Goal: Contribute content

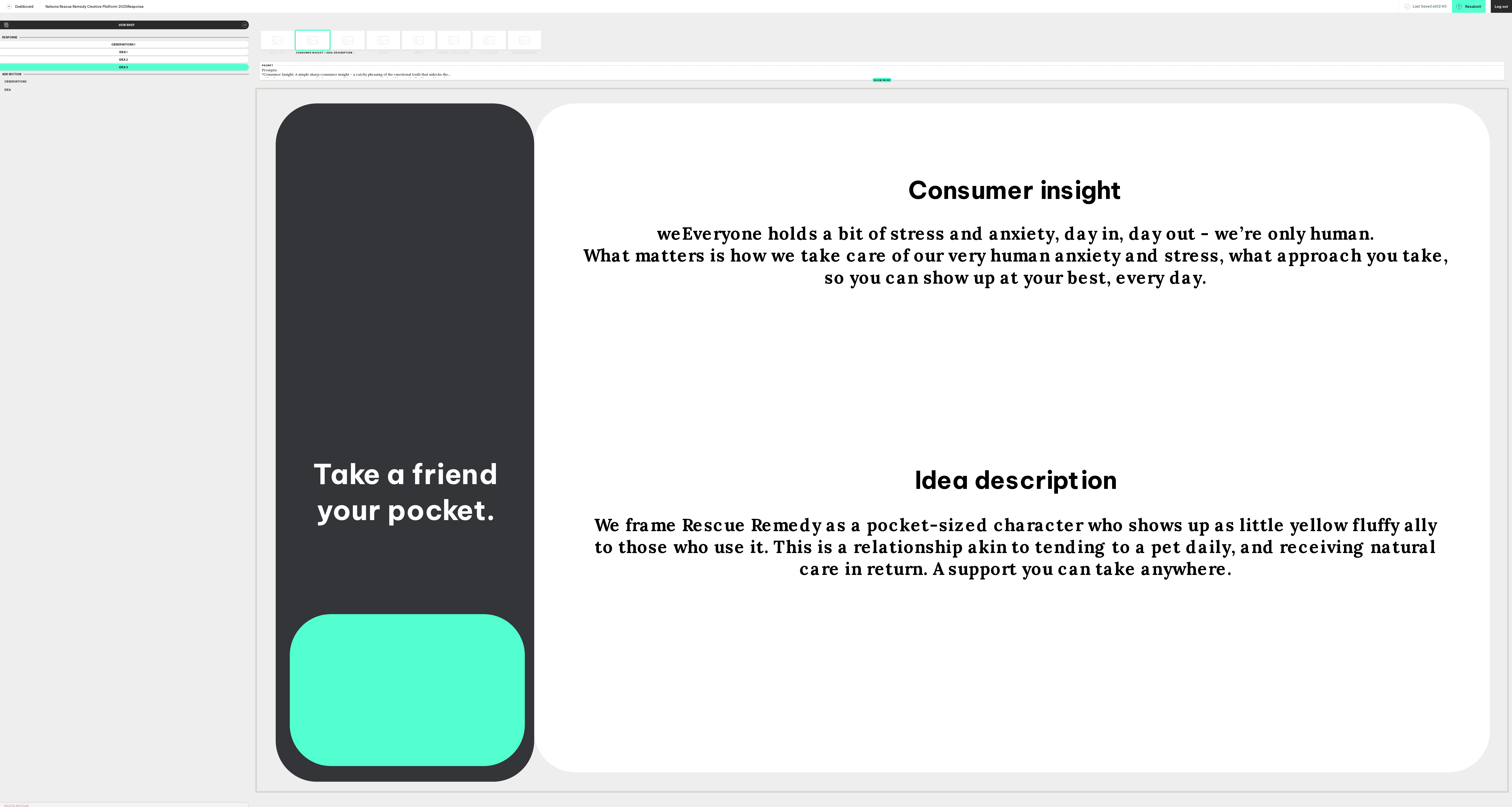
scroll to position [32, 0]
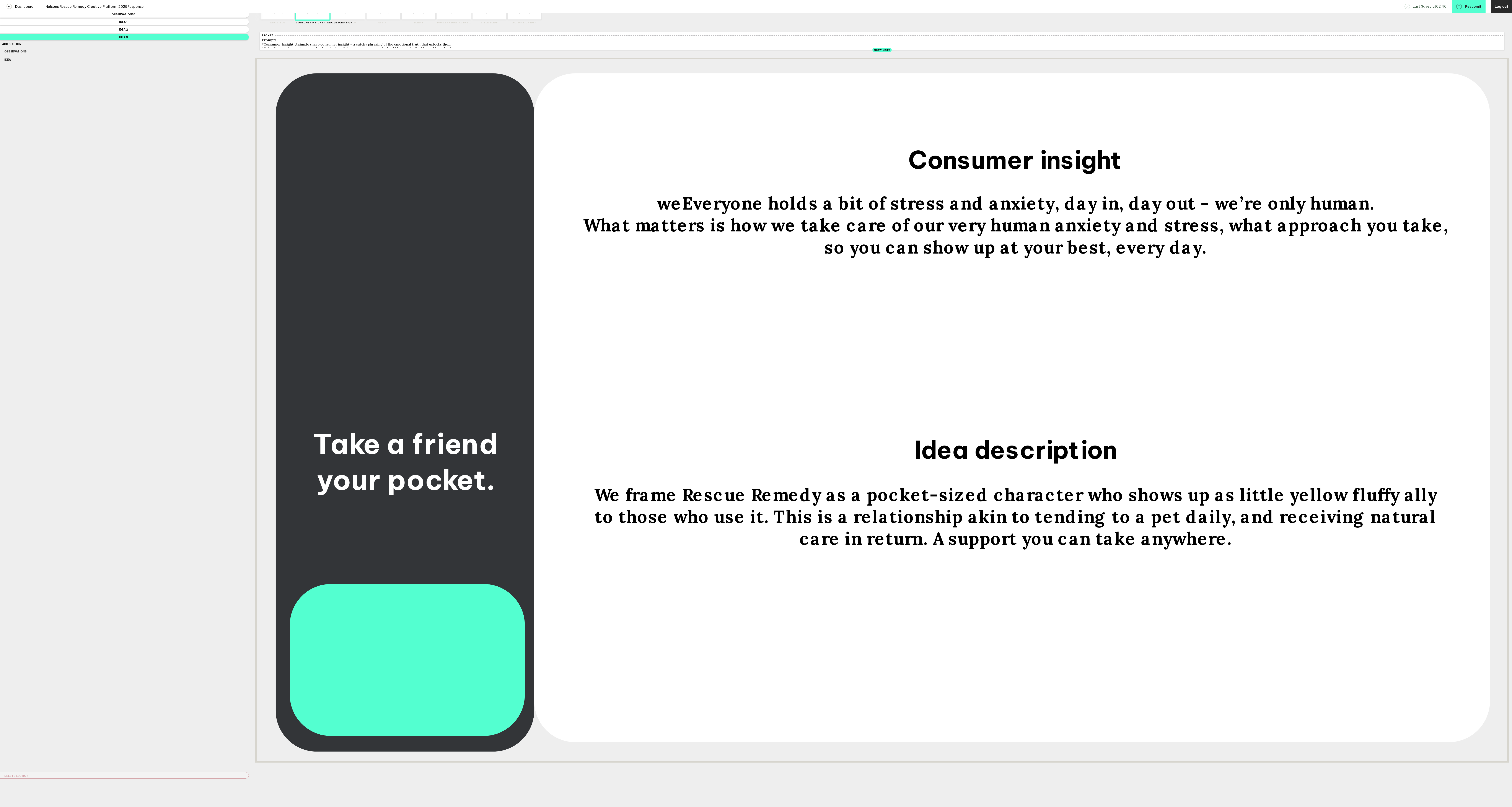
click at [890, 222] on span "What matters is how we take care of our very human anxiety and stress, what app…" at bounding box center [1015, 225] width 865 height 22
click at [901, 211] on span "weEveryone holds a bit of stress and anxiety, day in, day out - we’re only huma…" at bounding box center [1015, 203] width 718 height 22
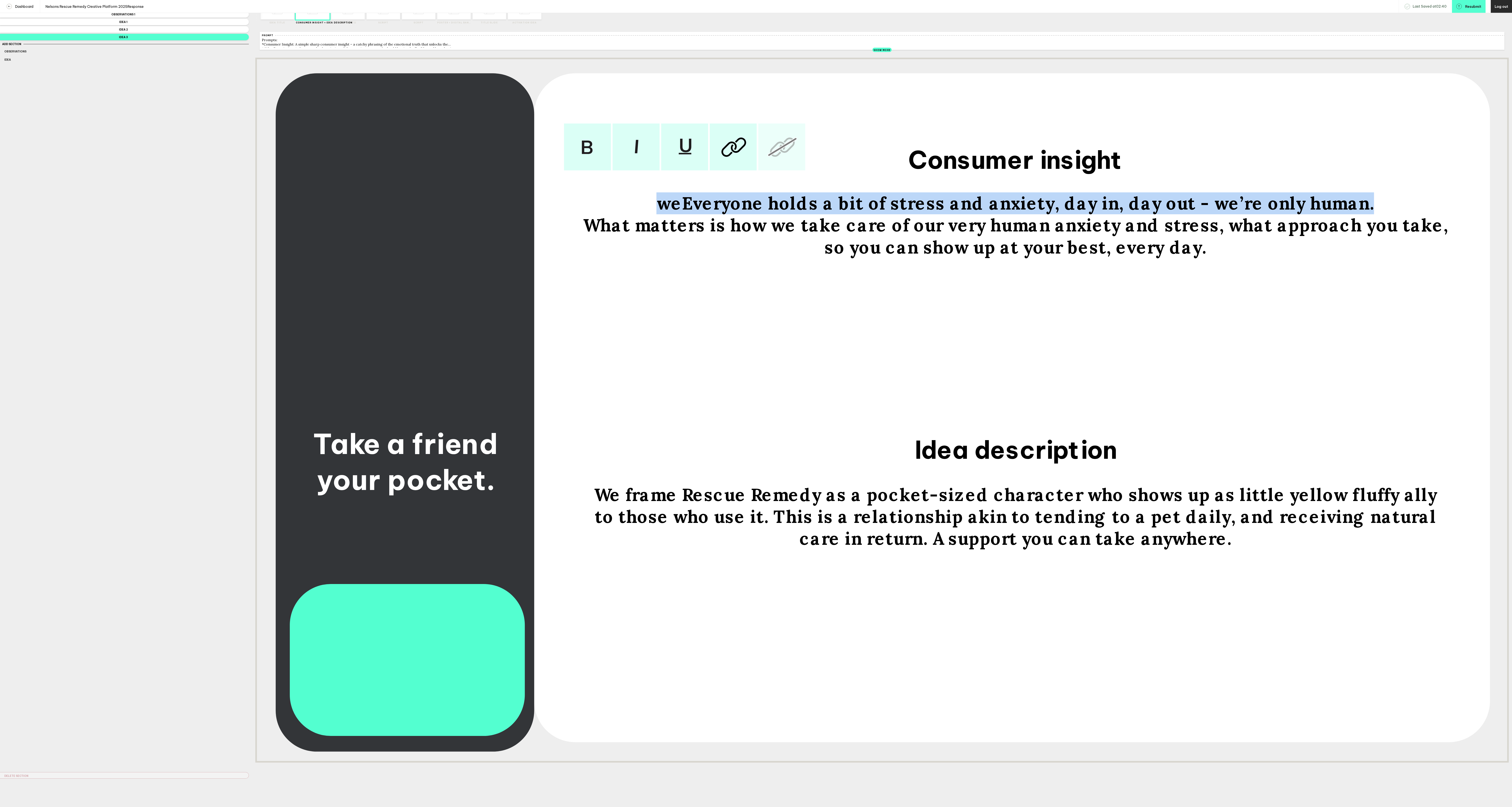
click at [901, 211] on span "weEveryone holds a bit of stress and anxiety, day in, day out - we’re only huma…" at bounding box center [1015, 203] width 718 height 22
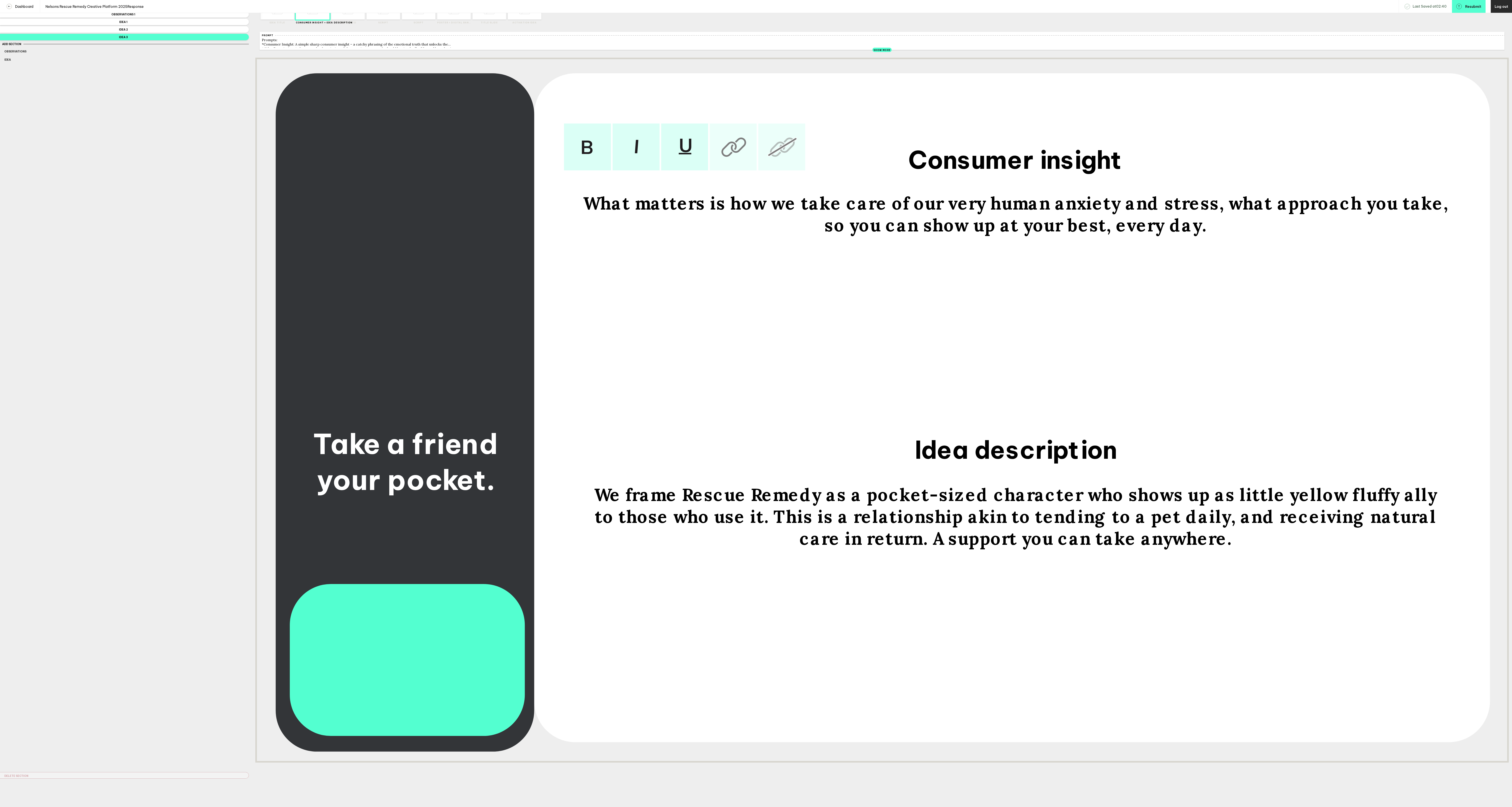
click at [1214, 237] on div "so you can show up at your best, every day." at bounding box center [1015, 225] width 865 height 22
drag, startPoint x: 812, startPoint y: 213, endPoint x: 795, endPoint y: 214, distance: 17.0
click at [795, 214] on span "What matters is how we take care of our very human anxiety and stress, what app…" at bounding box center [1015, 203] width 865 height 22
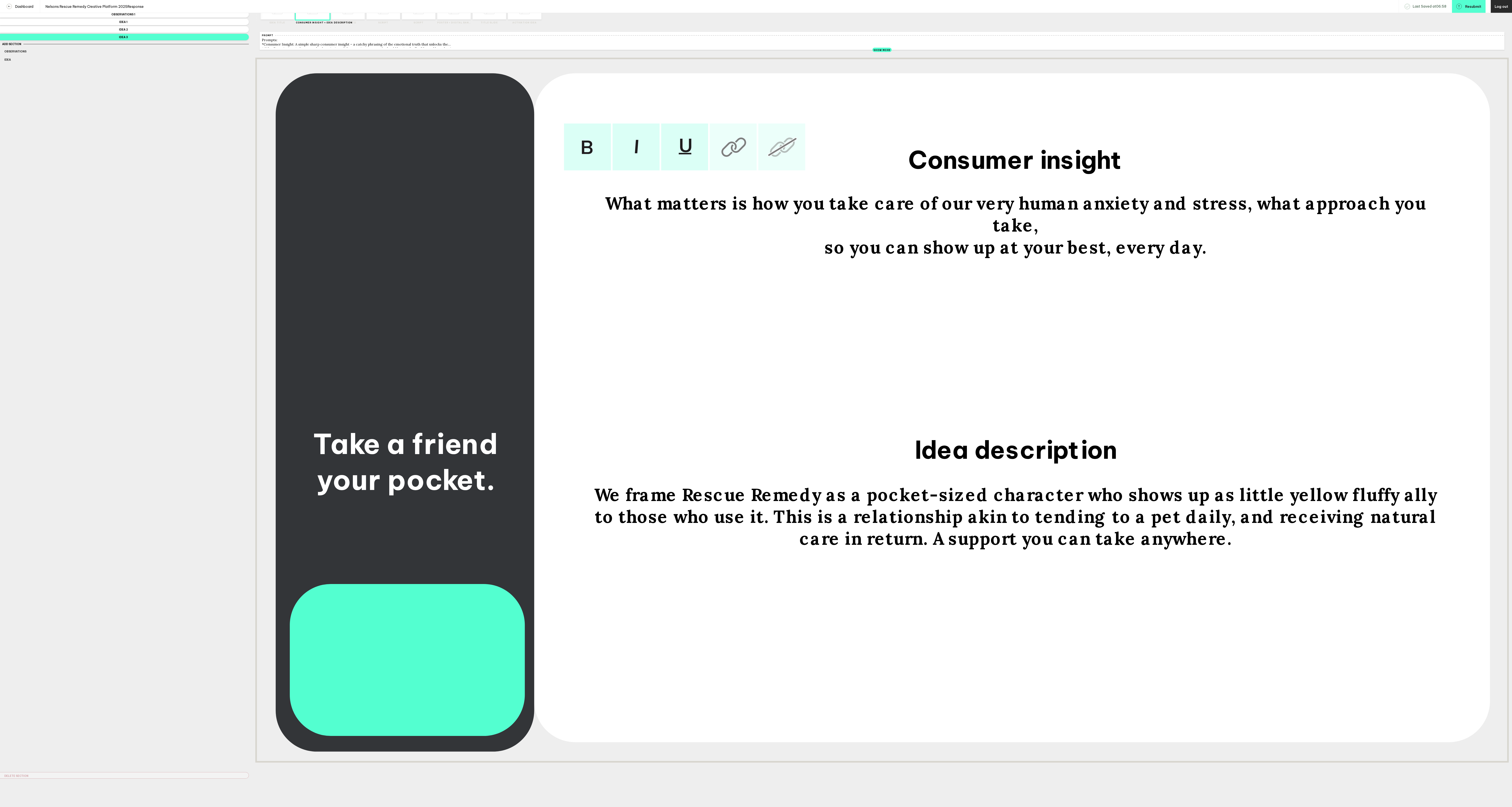
click at [924, 210] on span "What matters is how you take care of our very human anxiety and stress, what ap…" at bounding box center [1018, 214] width 826 height 44
drag, startPoint x: 1215, startPoint y: 211, endPoint x: 1365, endPoint y: 220, distance: 150.3
click at [1365, 220] on span "What matters is how you take care of anxiety and stress (a very human anxiety a…" at bounding box center [1018, 214] width 857 height 44
drag, startPoint x: 795, startPoint y: 208, endPoint x: 769, endPoint y: 209, distance: 26.0
click at [769, 209] on span "What matters is how you take care of anxiety and stress (a very human thing). w…" at bounding box center [1018, 214] width 836 height 44
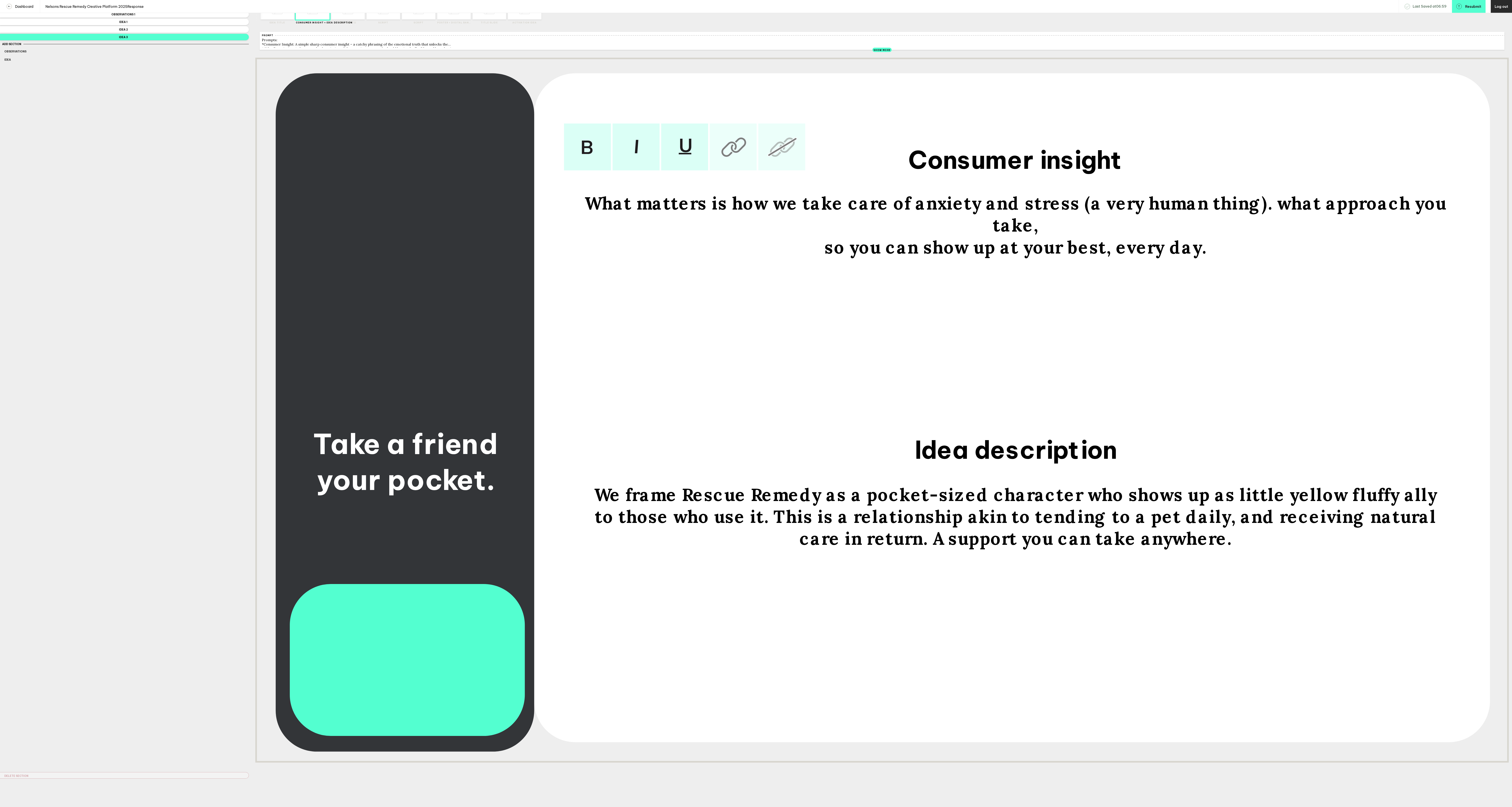
click at [903, 212] on span "What matters is how we take care of anxiety and stress (a very human thing). wh…" at bounding box center [1018, 214] width 866 height 44
click at [1281, 208] on span "What matters is how we take care of our anxiety and stress (a very human thing)…" at bounding box center [1017, 214] width 865 height 44
drag, startPoint x: 1413, startPoint y: 212, endPoint x: 1442, endPoint y: 212, distance: 29.0
click at [1415, 212] on span "What matters is how we take care of our anxiety and stress (a very human thing)…" at bounding box center [1018, 214] width 794 height 44
click at [1041, 237] on div "What matters is how we take care of our anxiety and stress (a very human thing)…" at bounding box center [1015, 214] width 865 height 44
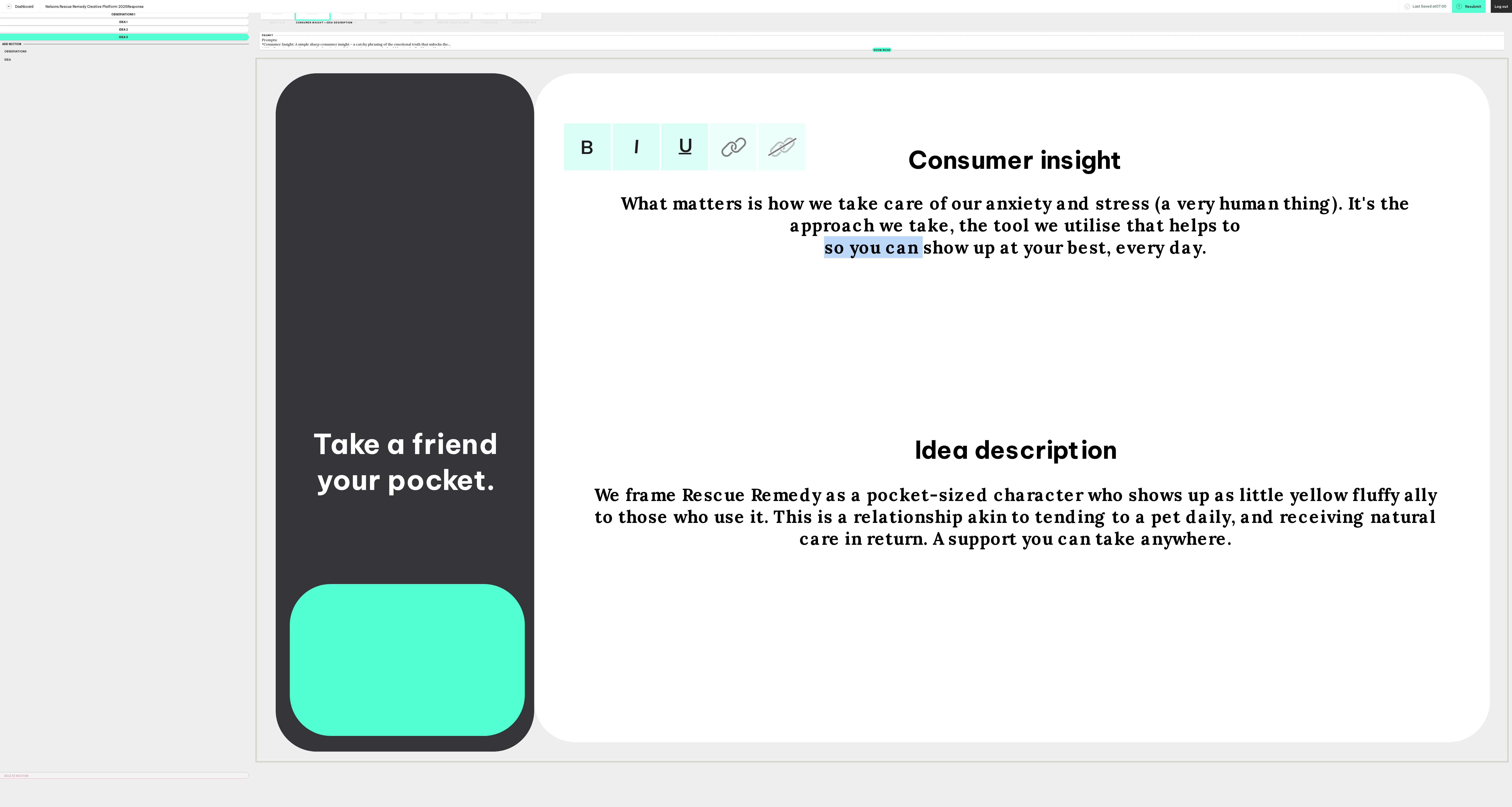
drag, startPoint x: 934, startPoint y: 260, endPoint x: 836, endPoint y: 258, distance: 98.0
click at [836, 258] on div "so you can show up at your best, every day." at bounding box center [1015, 247] width 865 height 22
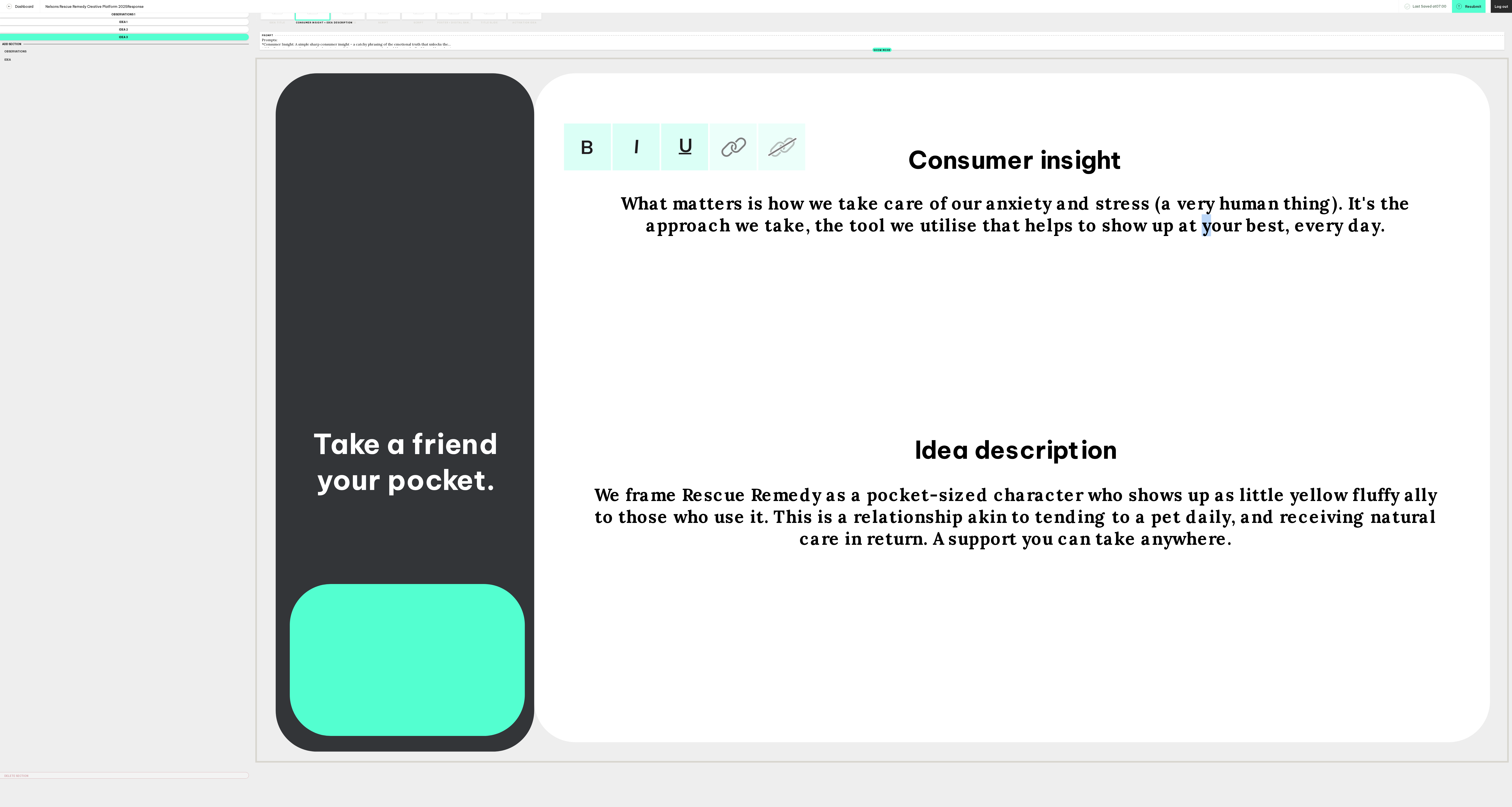
drag, startPoint x: 1143, startPoint y: 235, endPoint x: 1137, endPoint y: 236, distance: 6.1
click at [1137, 236] on span "What matters is how we take care of our anxiety and stress (a very human thing)…" at bounding box center [1018, 214] width 794 height 44
click at [1275, 212] on span "What matters is how we take care of our anxiety and stress (a very human thing)…" at bounding box center [1018, 214] width 794 height 44
click at [1264, 214] on span "What matters is how we take care of our anxiety and stress (a very human thing)…" at bounding box center [1018, 214] width 794 height 44
drag, startPoint x: 746, startPoint y: 212, endPoint x: 600, endPoint y: 211, distance: 146.0
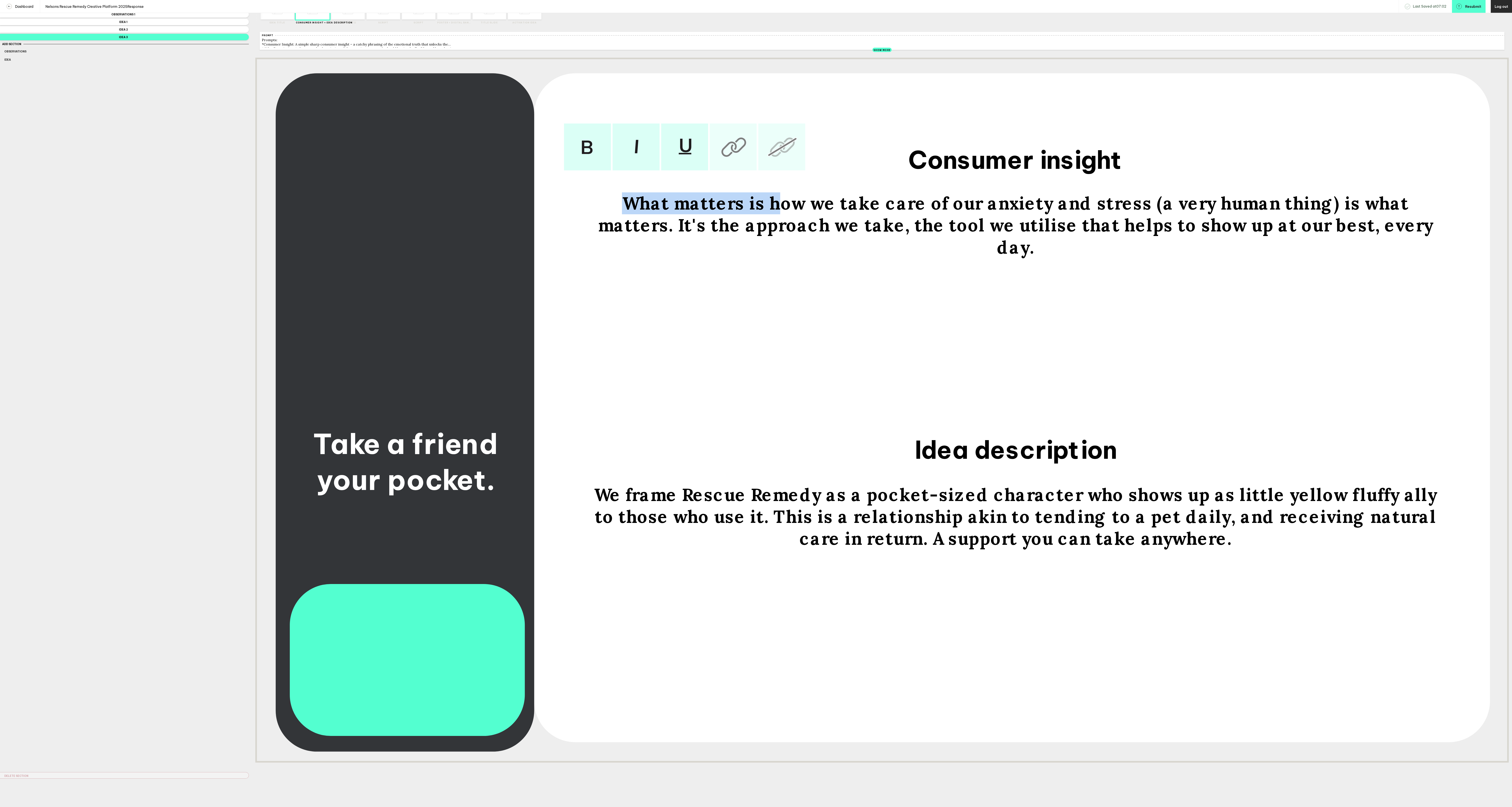
click at [600, 211] on span "What matters is how we take care of our anxiety and stress (a very human thing)…" at bounding box center [1018, 225] width 840 height 66
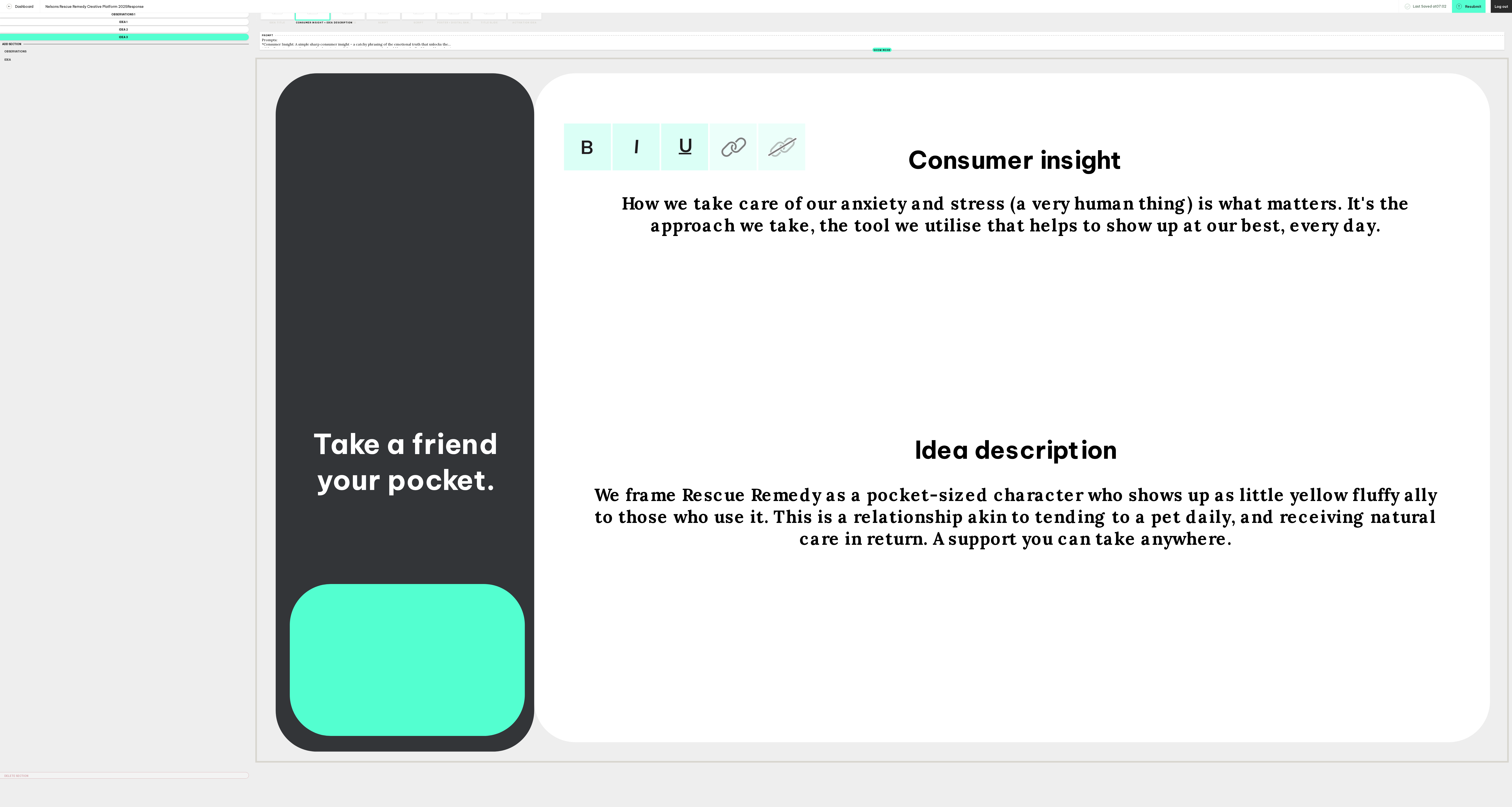
click at [1268, 209] on span "How we take care of our anxiety and stress (a very human thing) is what matters…" at bounding box center [1018, 214] width 793 height 44
click at [1301, 210] on span "How we take care of our anxiety and stress (a very human thing) is what matters…" at bounding box center [1018, 214] width 793 height 44
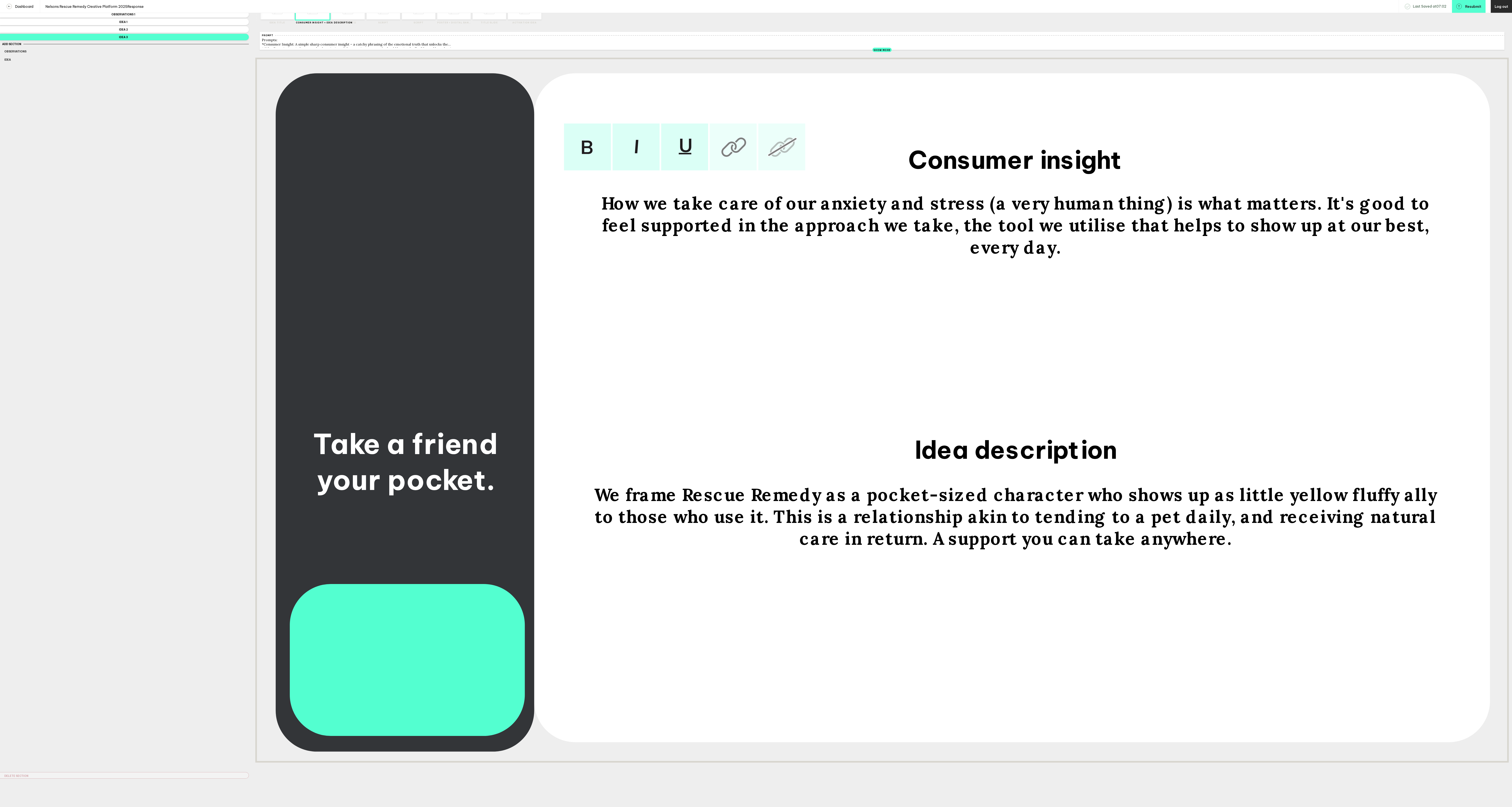
click at [1058, 236] on span "How we take care of our anxiety and stress (a very human thing) is what matters…" at bounding box center [1018, 225] width 833 height 66
drag, startPoint x: 1354, startPoint y: 236, endPoint x: 1322, endPoint y: 239, distance: 32.1
click at [1322, 239] on span "How we take care of our anxiety and stress (a very human thing) is what matters…" at bounding box center [1018, 225] width 848 height 66
click at [1292, 211] on span "How we take care of our anxiety and stress (a very human thing) is what matters…" at bounding box center [1018, 225] width 848 height 66
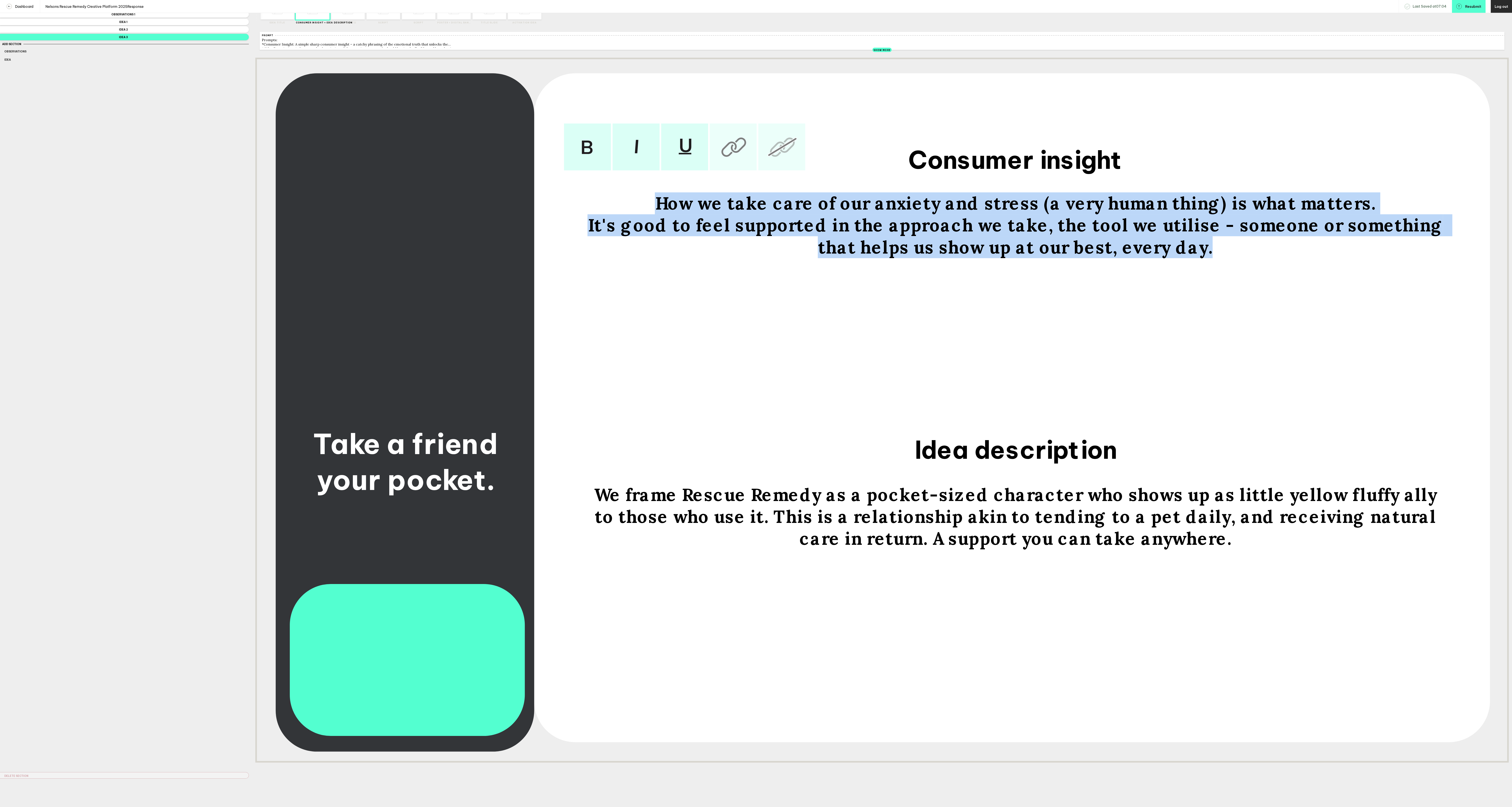
drag, startPoint x: 1183, startPoint y: 263, endPoint x: 602, endPoint y: 190, distance: 585.6
click at [602, 190] on div "How we take care of our anxiety and stress (a very human thing) is what matters…" at bounding box center [1016, 295] width 878 height 217
copy div "How we take care of our anxiety and stress (a very human thing) is what matters…"
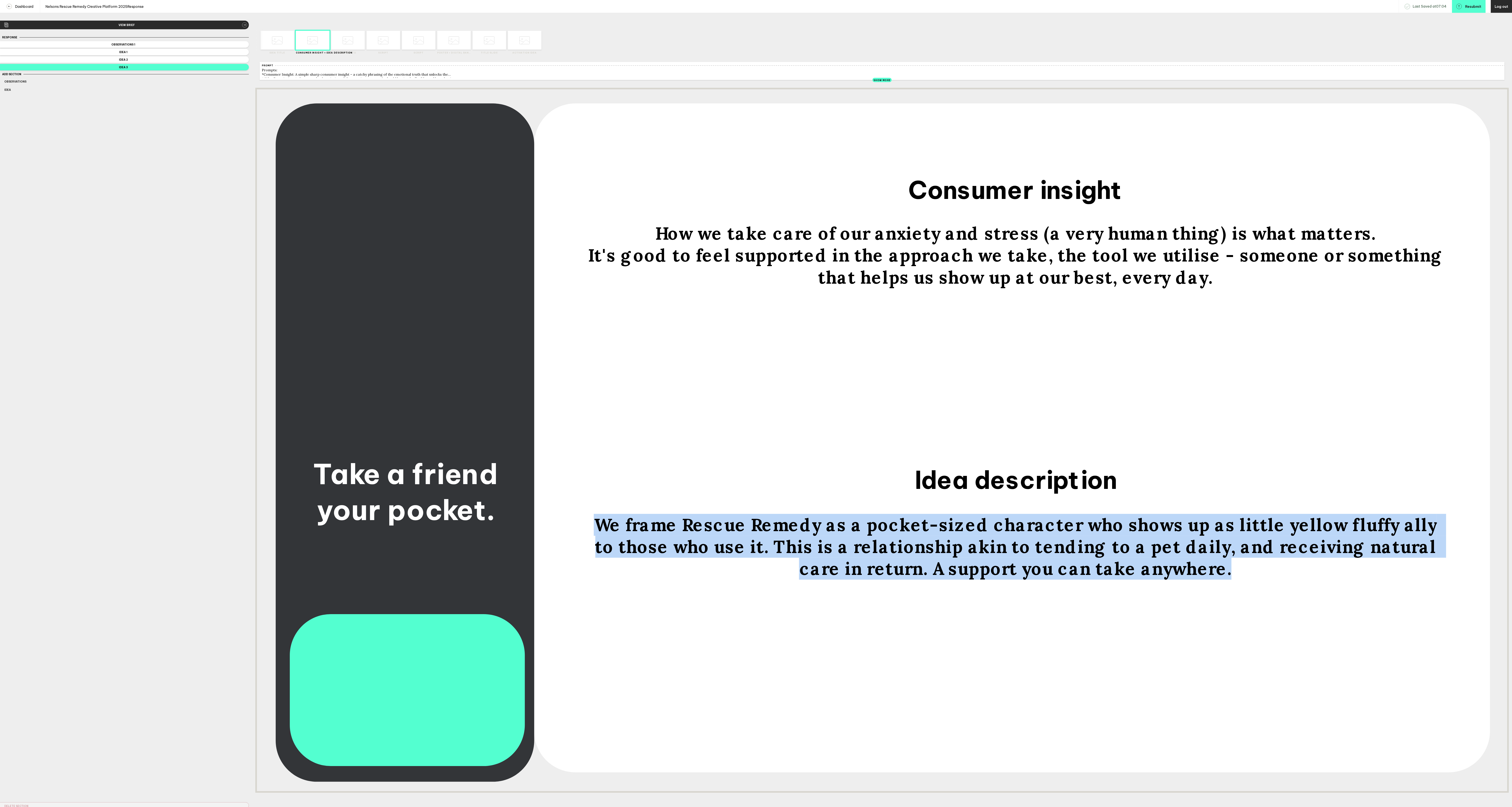
drag, startPoint x: 1157, startPoint y: 586, endPoint x: 597, endPoint y: 532, distance: 562.6
click at [597, 532] on div "We frame Rescue Remedy as a pocket-sized character who shows up as little yello…" at bounding box center [1015, 546] width 865 height 66
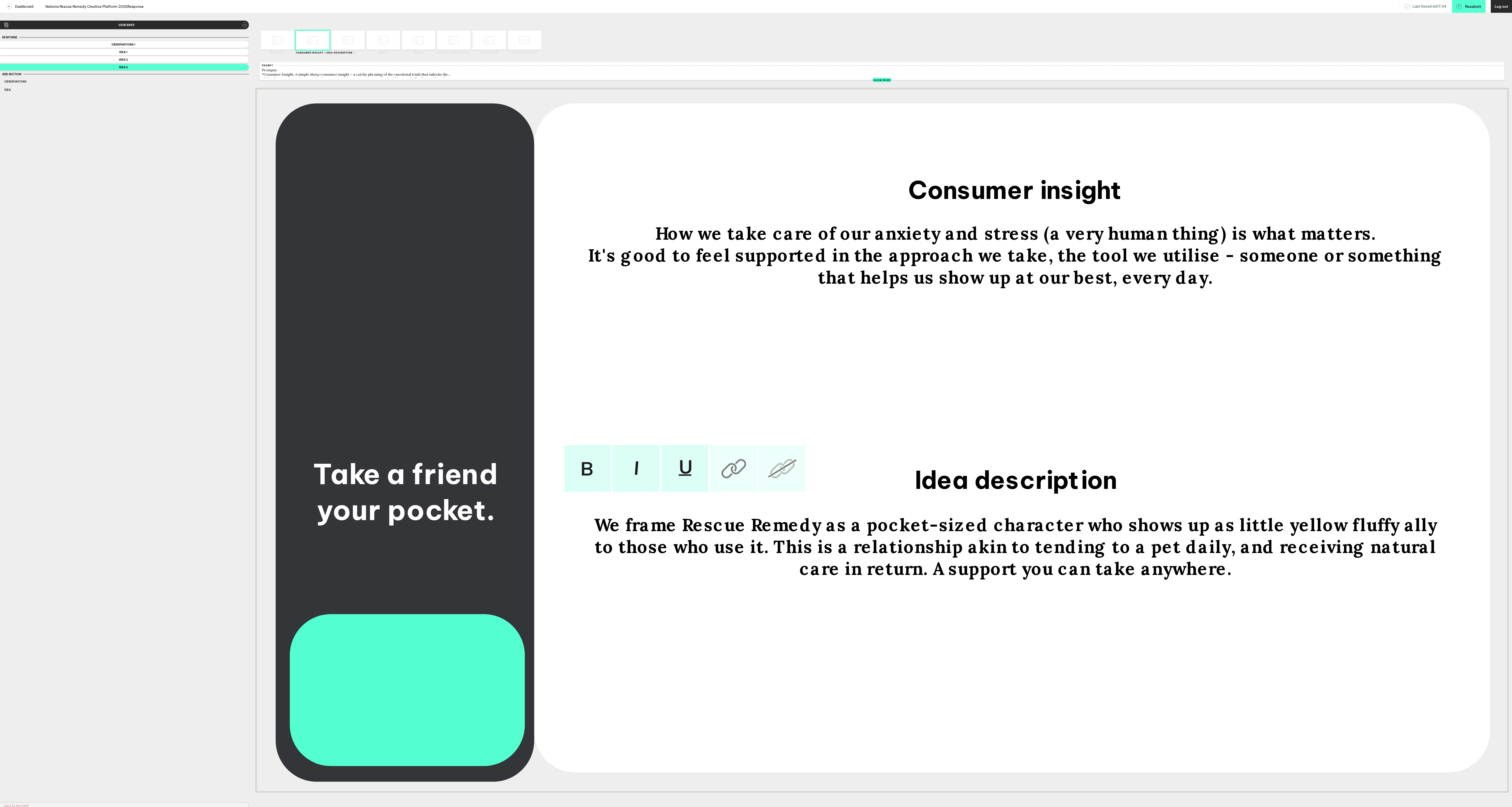
click at [851, 532] on span "We frame Rescue Remedy as a pocket-sized character who shows up as little yello…" at bounding box center [1018, 546] width 848 height 66
click at [1369, 533] on span "We frame Rescue Remedy as a pocket-sized character who shows up as little yello…" at bounding box center [1018, 546] width 848 height 66
drag, startPoint x: 1396, startPoint y: 532, endPoint x: 1370, endPoint y: 531, distance: 26.0
click at [1370, 531] on span "We frame Rescue Remedy as a pocket-sized character who shows up as little yello…" at bounding box center [1018, 546] width 848 height 66
click at [961, 579] on span "We frame Rescue Remedy as a pocket-sized character who shows up as little yello…" at bounding box center [1018, 546] width 855 height 66
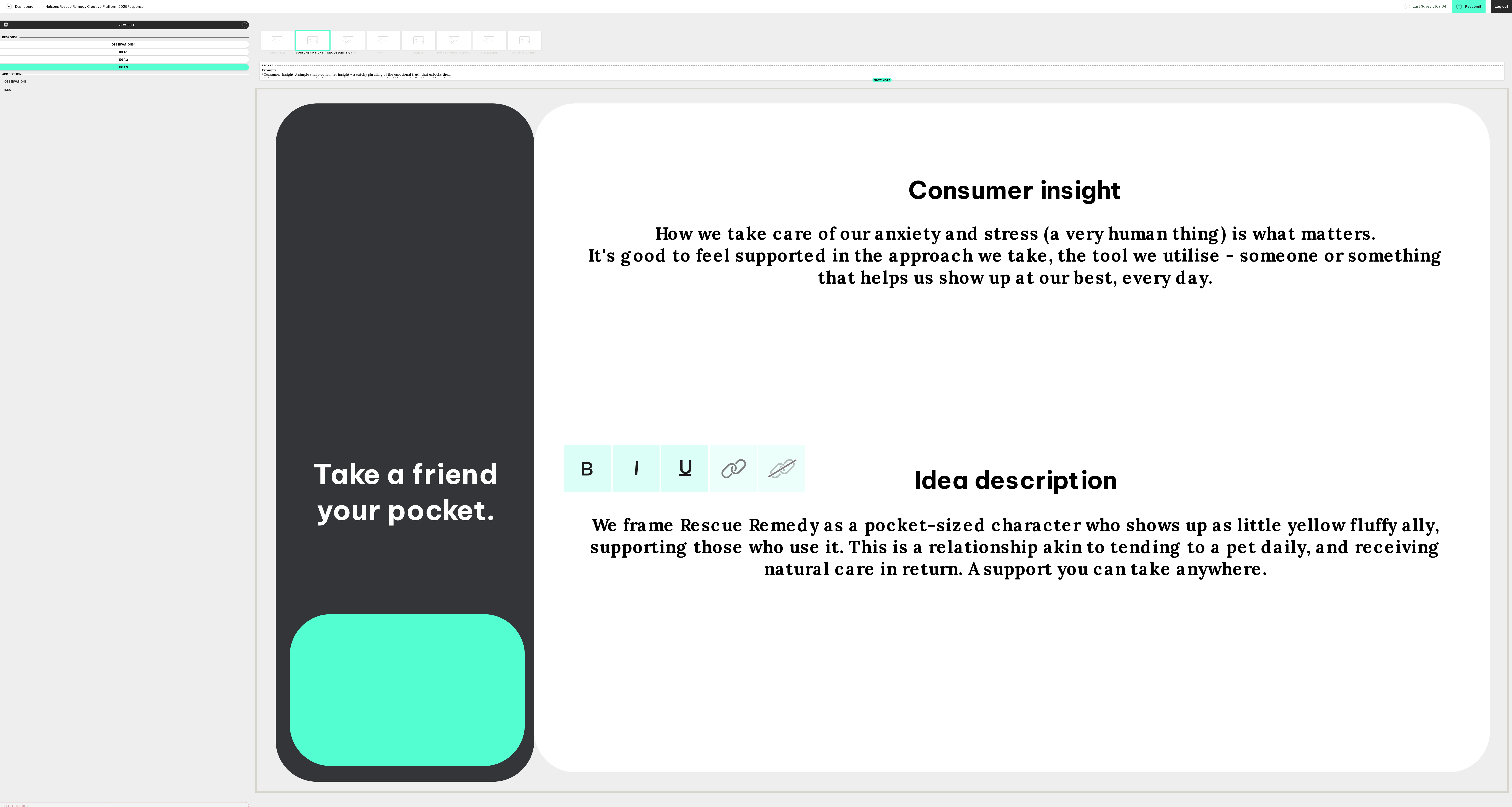
click at [957, 579] on span "We frame Rescue Remedy as a pocket-sized character who shows up as little yello…" at bounding box center [1018, 546] width 855 height 66
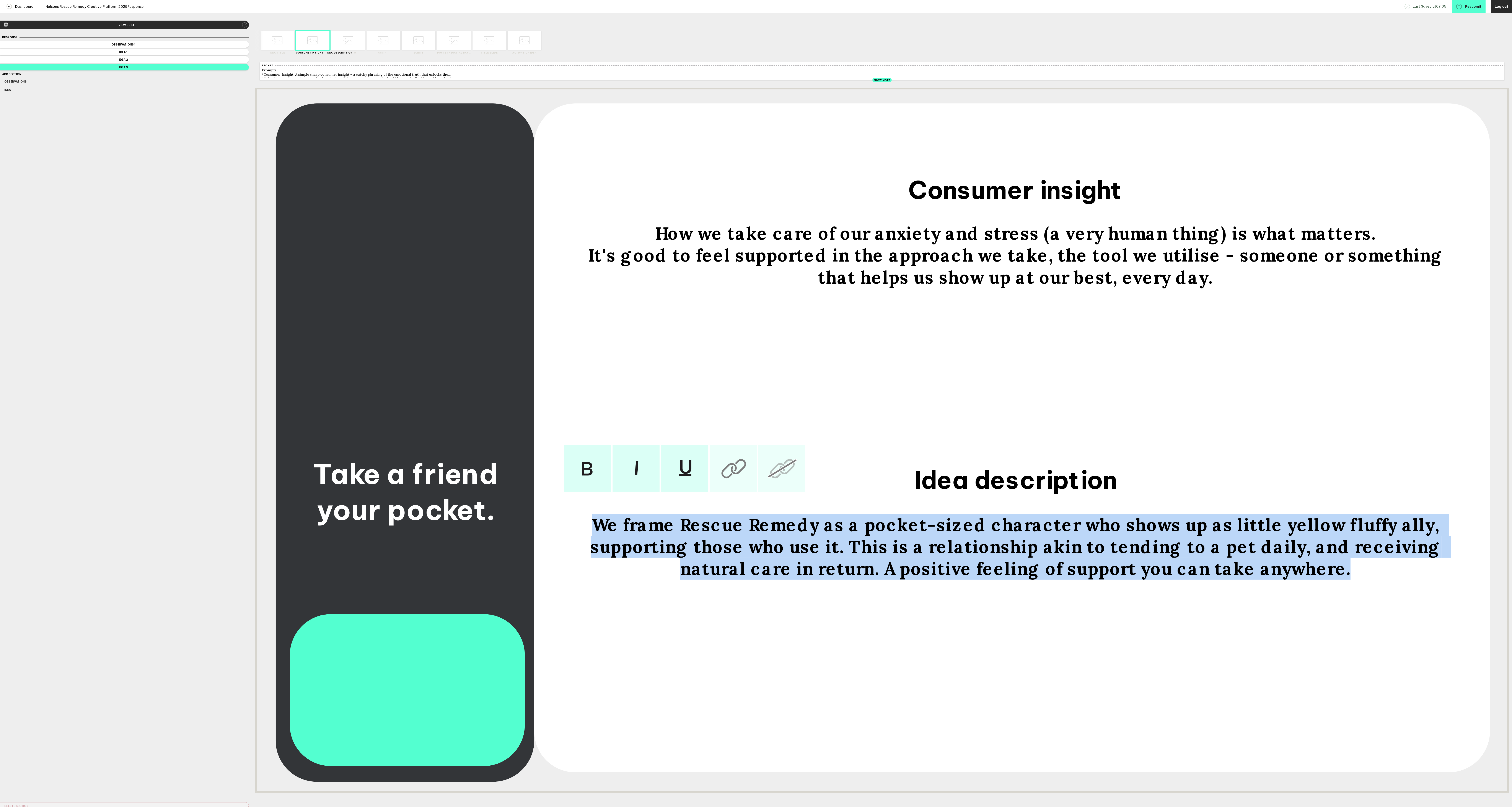
drag, startPoint x: 1305, startPoint y: 583, endPoint x: 627, endPoint y: 525, distance: 680.5
click at [627, 525] on div "We frame Rescue Remedy as a pocket-sized character who shows up as little yello…" at bounding box center [1015, 546] width 865 height 66
copy span "We frame Rescue Remedy as a pocket-sized character who shows up as little yello…"
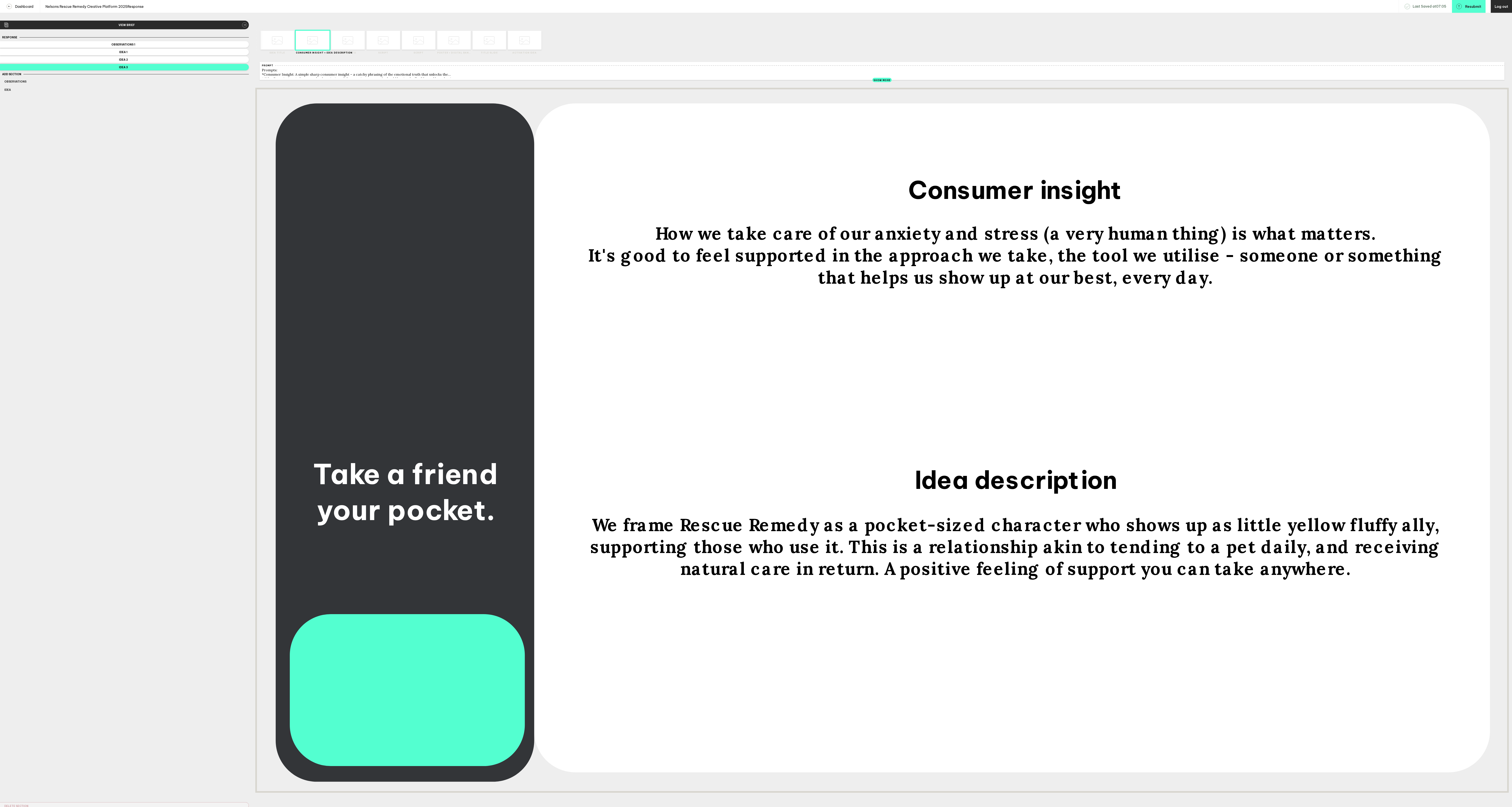
click at [322, 522] on span "Take a friend your pocket." at bounding box center [409, 492] width 191 height 72
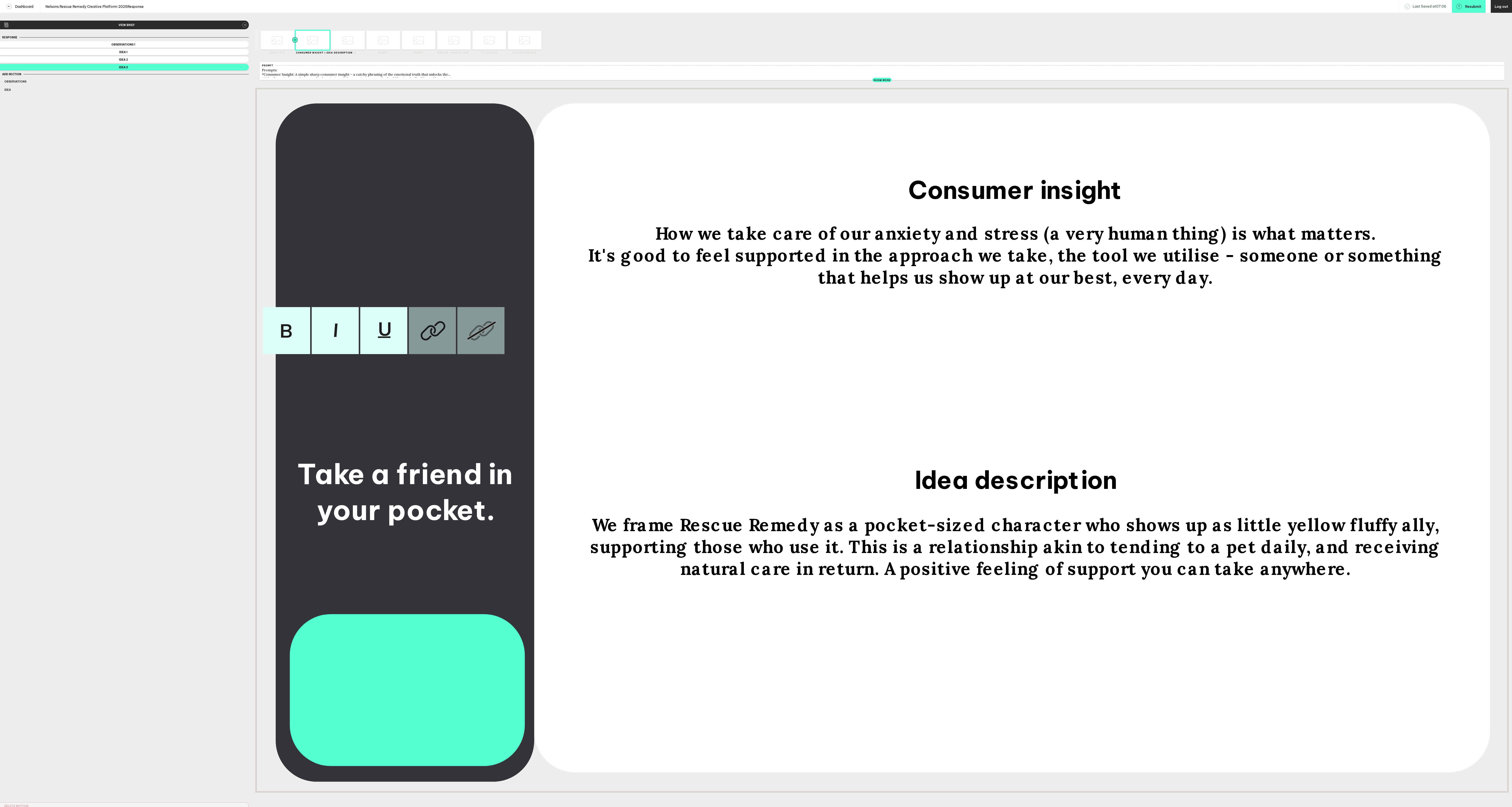
click at [279, 46] on div at bounding box center [286, 40] width 17 height 19
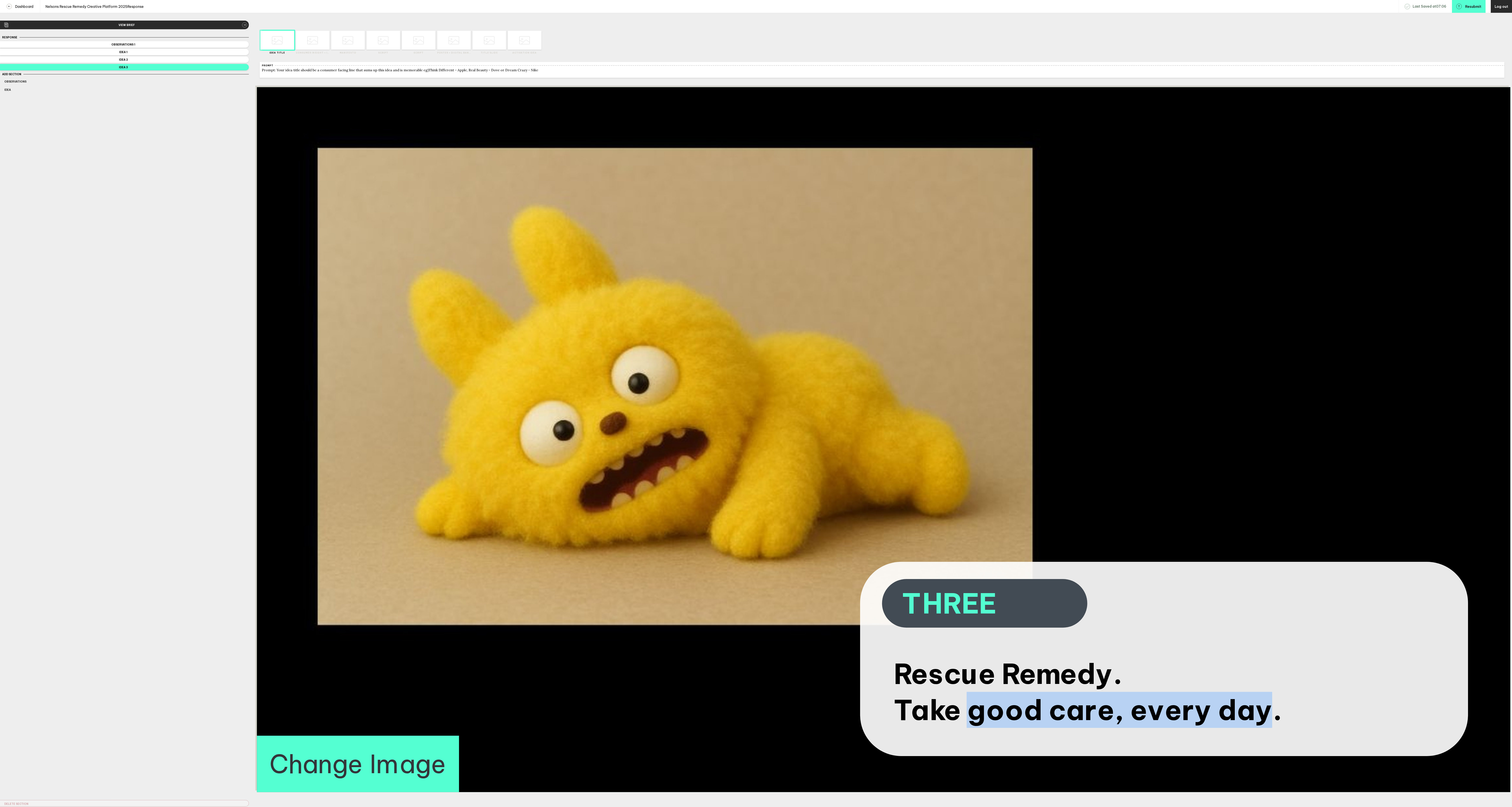
drag, startPoint x: 973, startPoint y: 720, endPoint x: 1263, endPoint y: 715, distance: 290.0
click at [1263, 715] on span "Take good care, every day." at bounding box center [1087, 710] width 387 height 36
drag, startPoint x: 977, startPoint y: 718, endPoint x: 1260, endPoint y: 716, distance: 283.0
click at [1260, 716] on span "Take good care, every day." at bounding box center [1087, 710] width 387 height 36
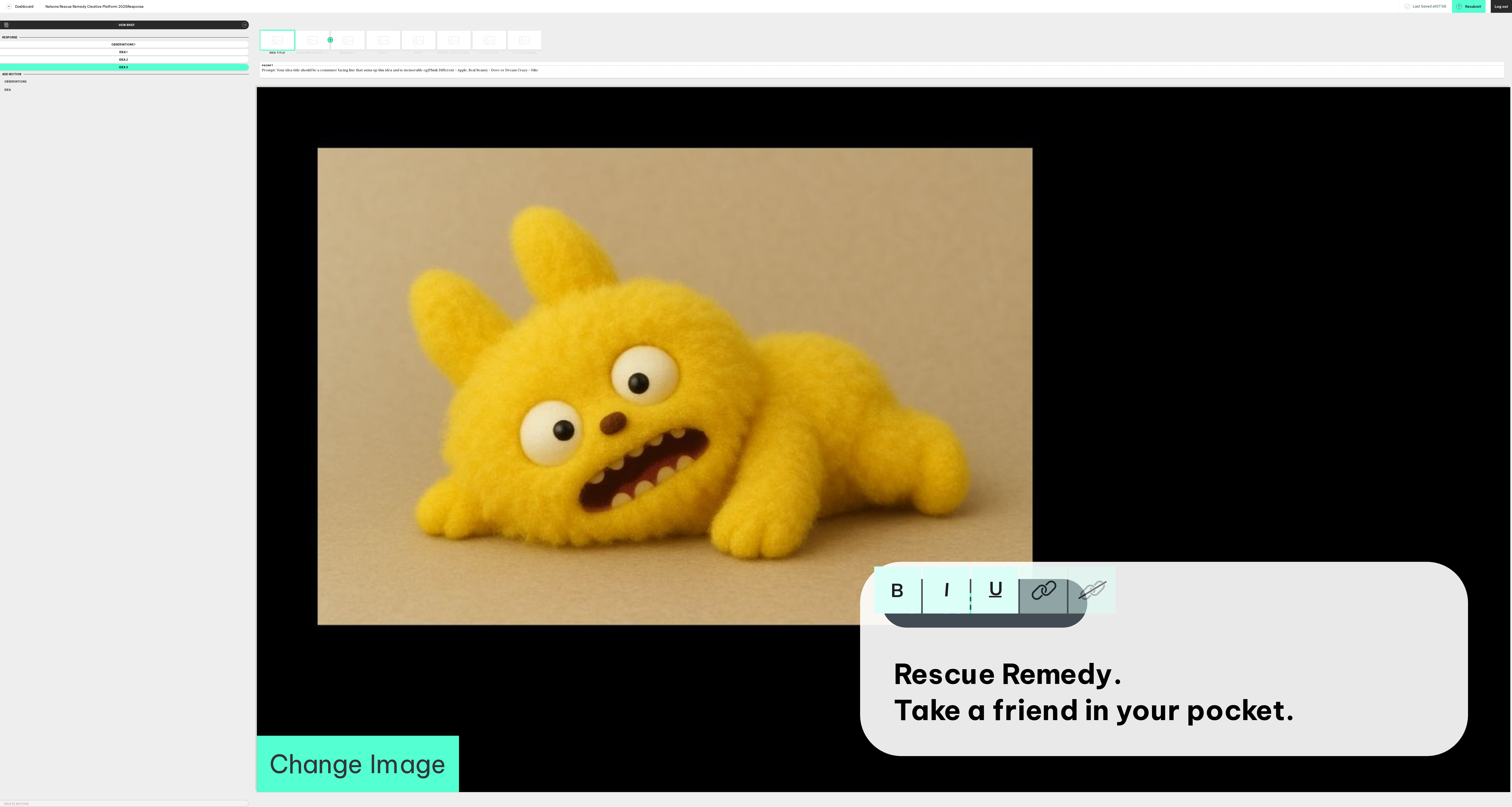
click at [313, 45] on div at bounding box center [322, 40] width 17 height 19
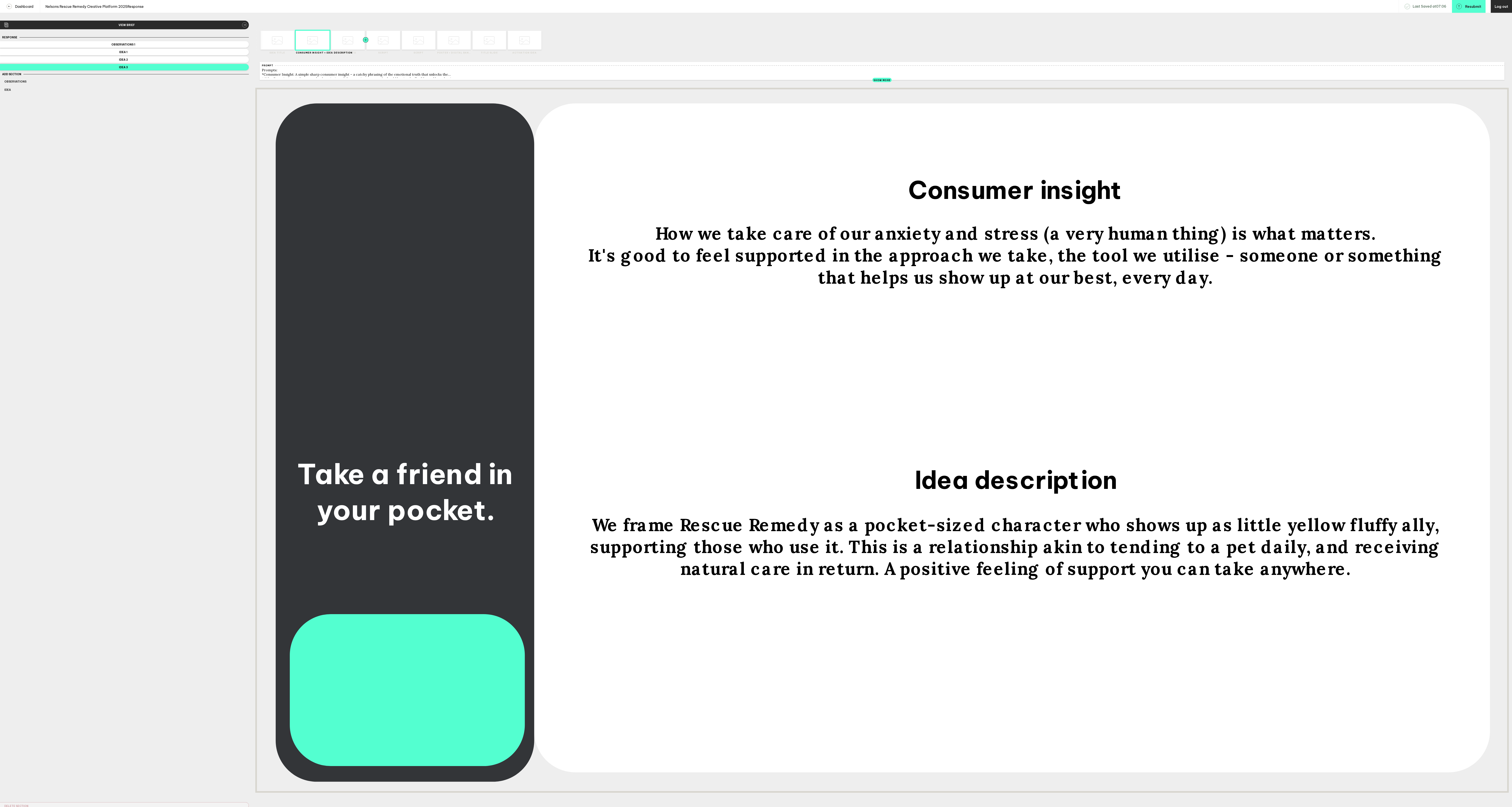
click at [349, 45] on div at bounding box center [357, 40] width 17 height 19
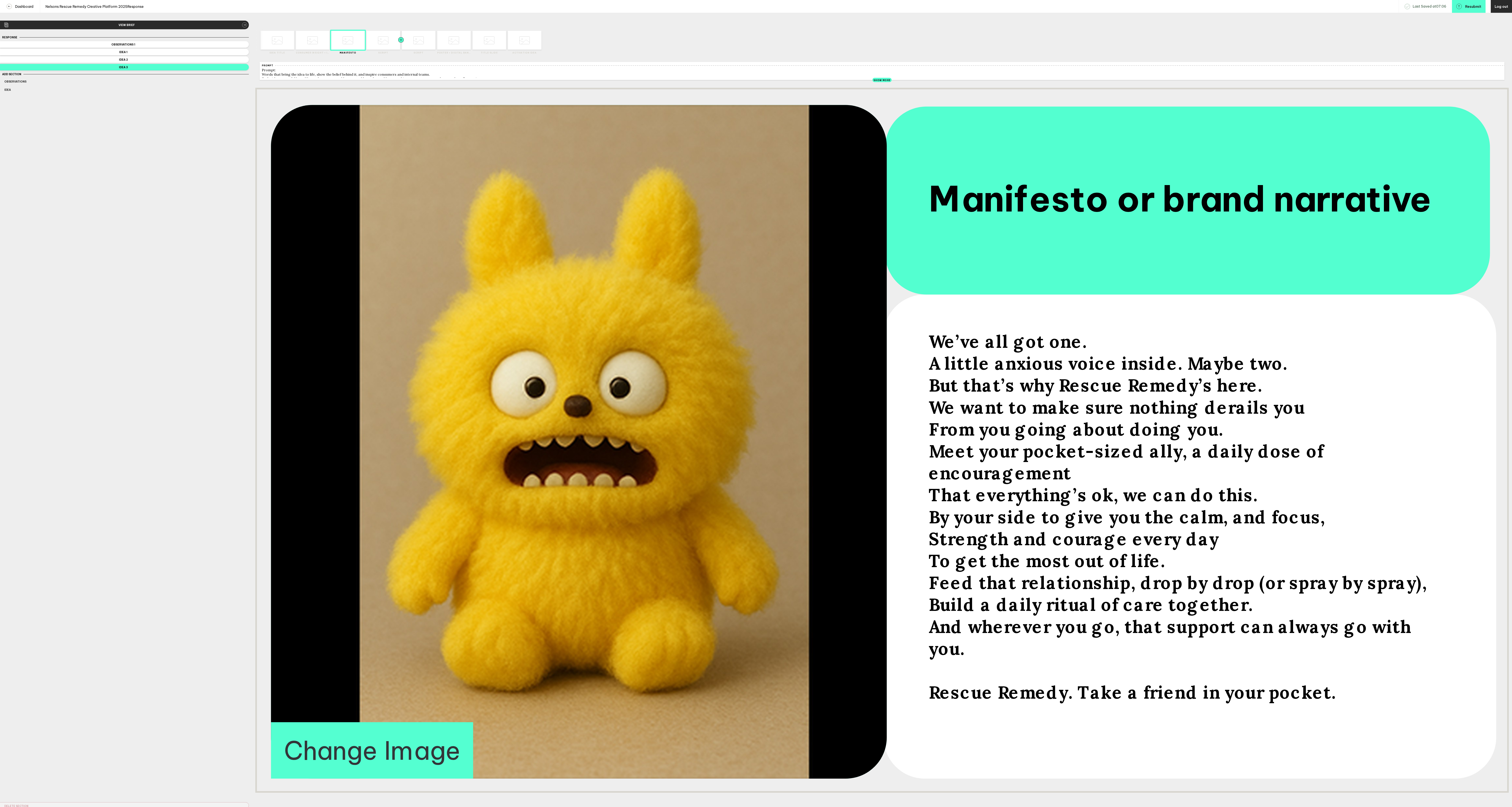
click at [389, 46] on div at bounding box center [392, 40] width 17 height 19
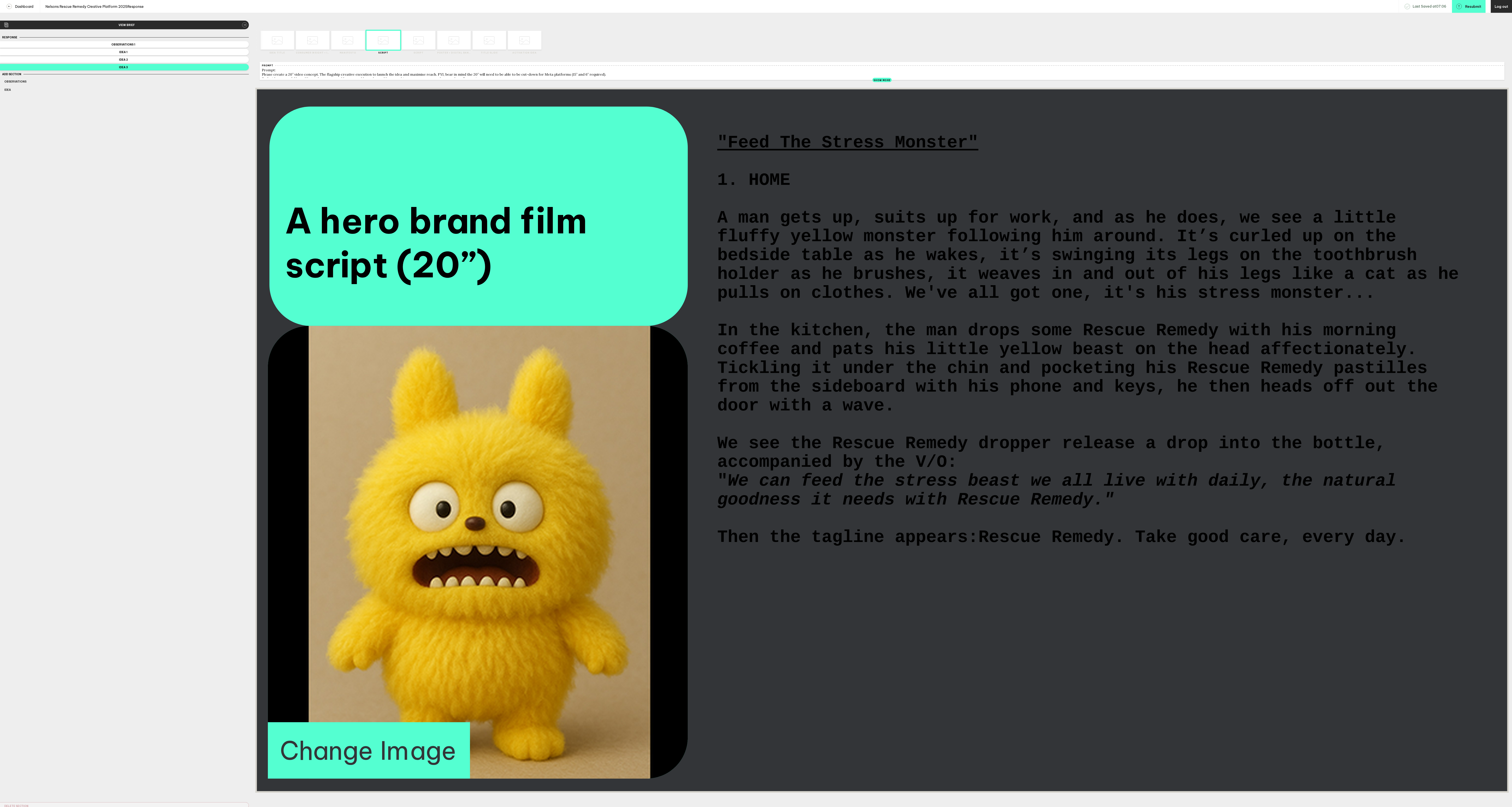
click at [774, 151] on span ""Feed The Stress Monster"" at bounding box center [848, 143] width 261 height 19
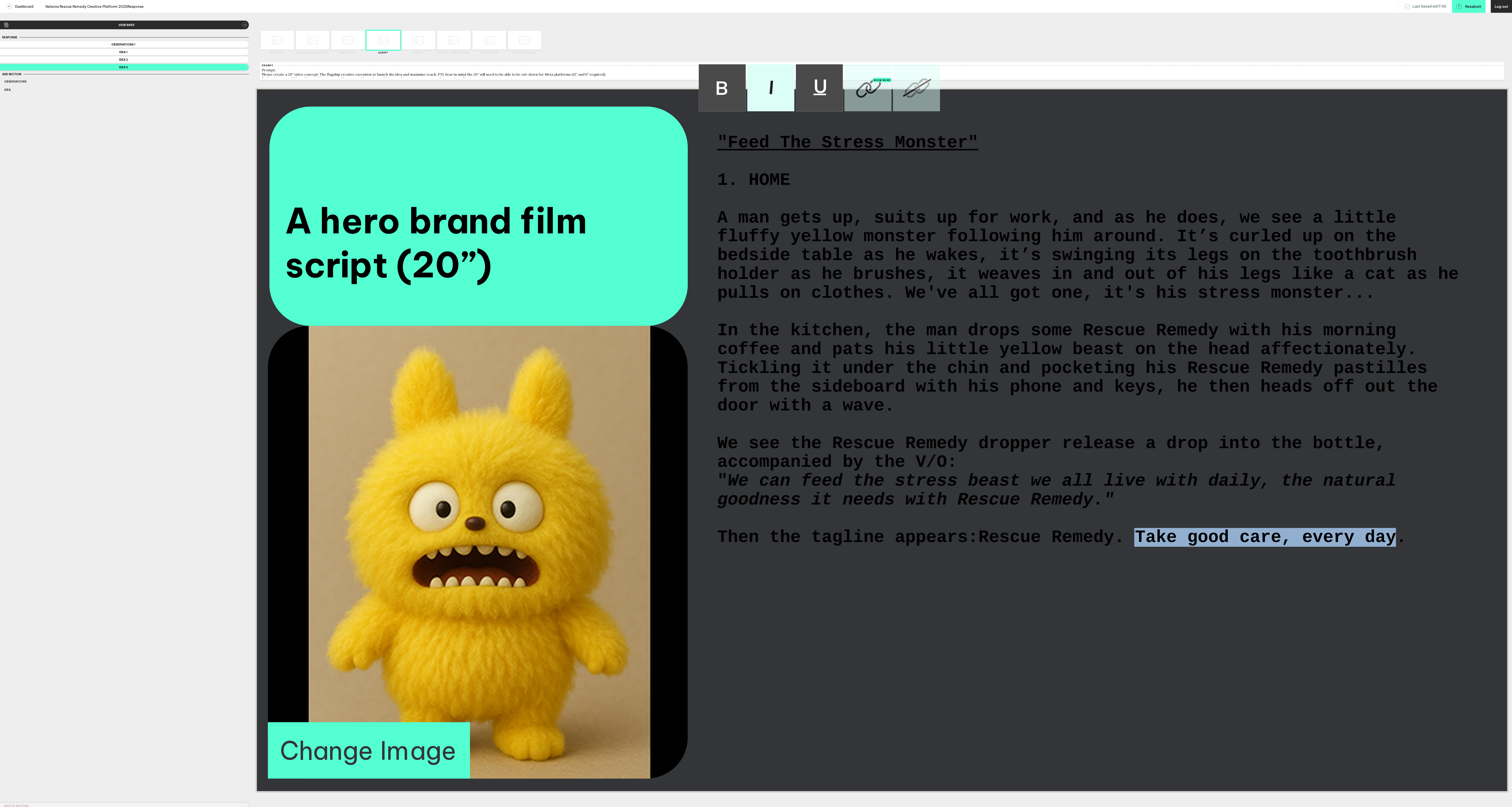
drag, startPoint x: 1148, startPoint y: 608, endPoint x: 1410, endPoint y: 610, distance: 262.0
click at [1407, 547] on span "Rescue Remedy. Take good care, every day." at bounding box center [1193, 538] width 428 height 19
click at [733, 509] on span "We can feed the stress beast we all live with daily, the natural goodness it ne…" at bounding box center [1062, 491] width 690 height 38
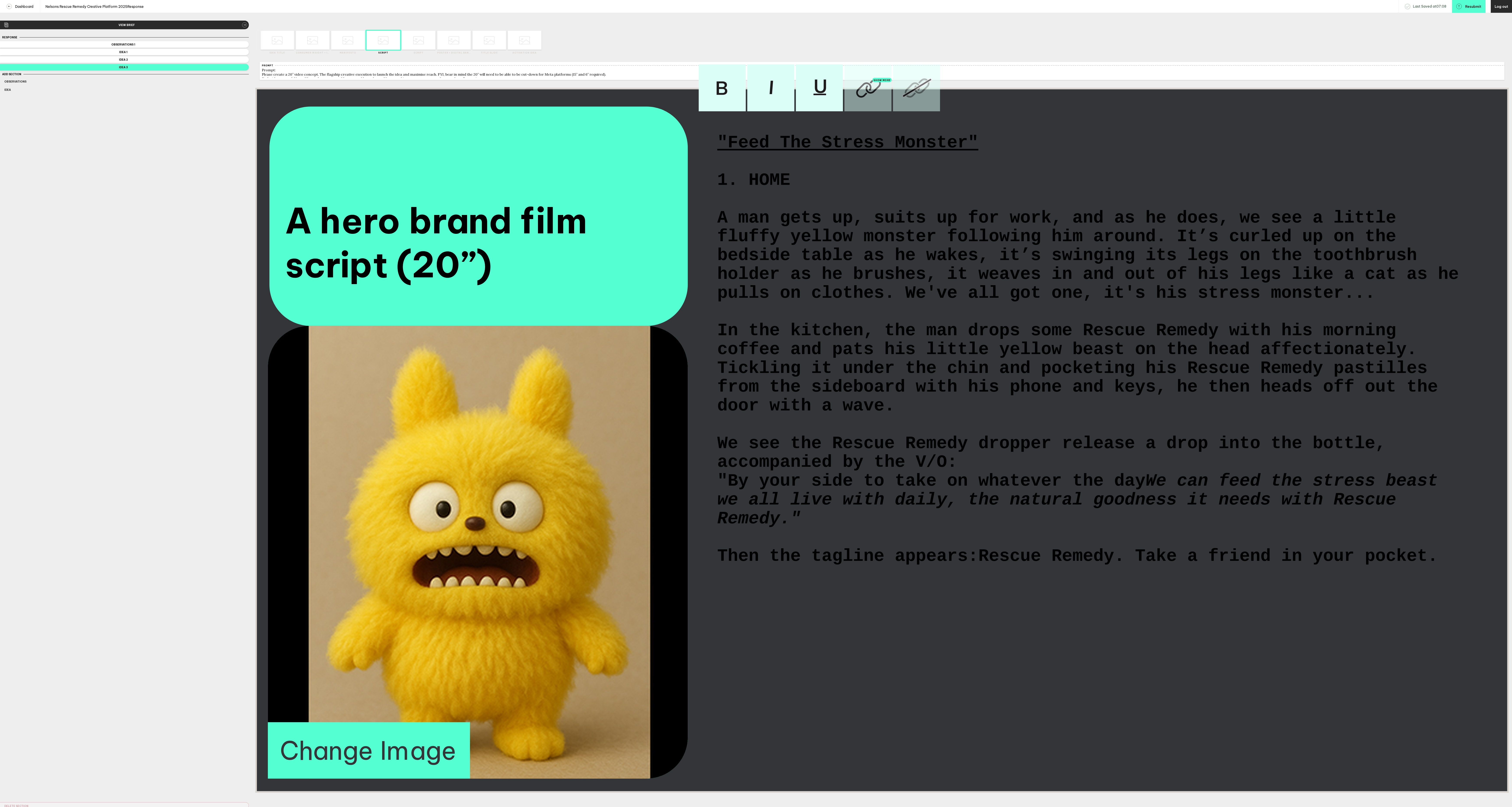
click at [890, 491] on span ""By your side to take on whatever the day" at bounding box center [932, 481] width 428 height 19
click at [1240, 491] on span ""By your side to help you take on whatever the day" at bounding box center [978, 481] width 522 height 19
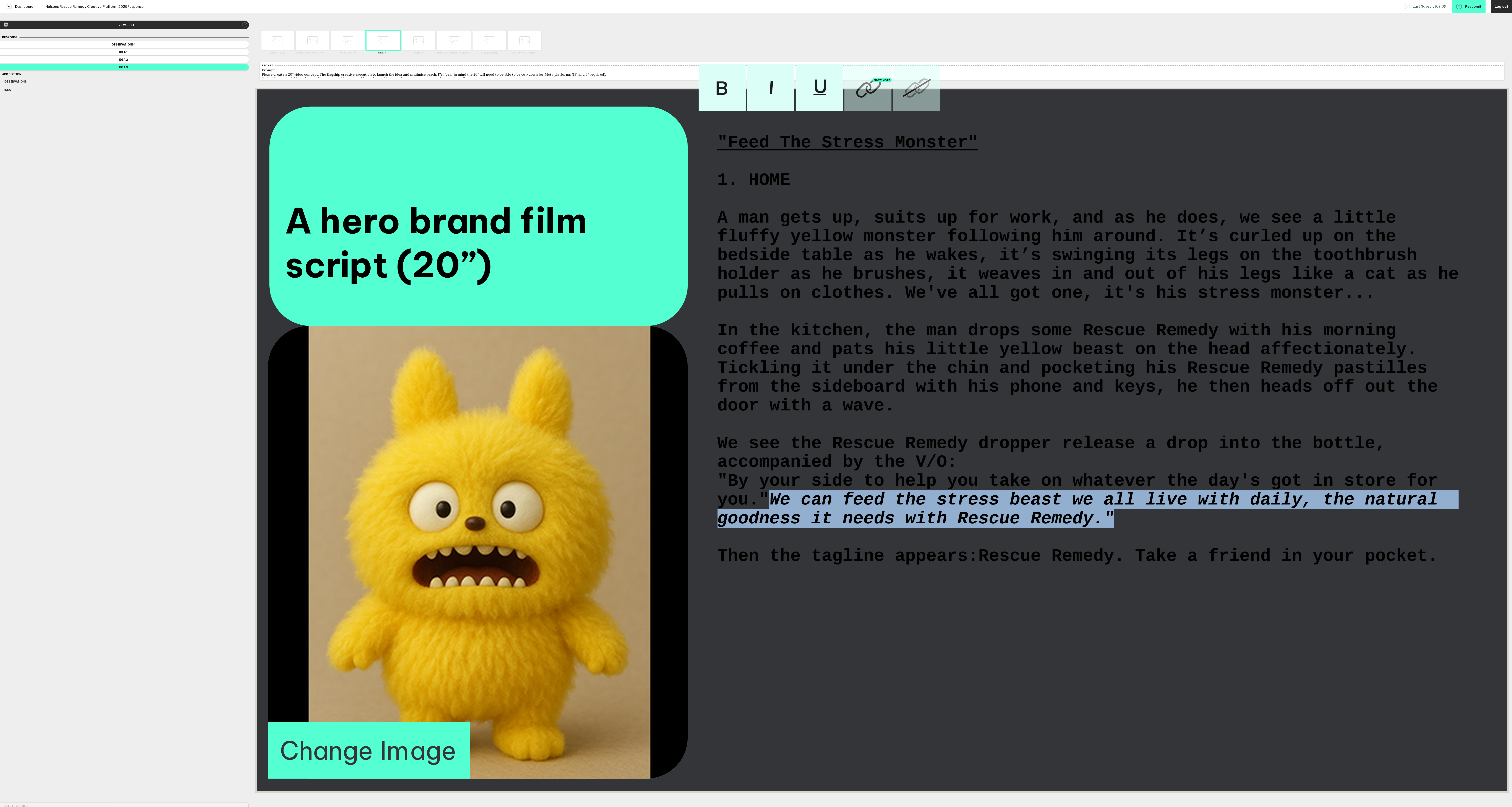
drag, startPoint x: 1123, startPoint y: 593, endPoint x: 785, endPoint y: 566, distance: 339.1
click at [785, 528] on div ""By your side to help you take on whatever the day's got in store for you." We …" at bounding box center [1090, 500] width 746 height 56
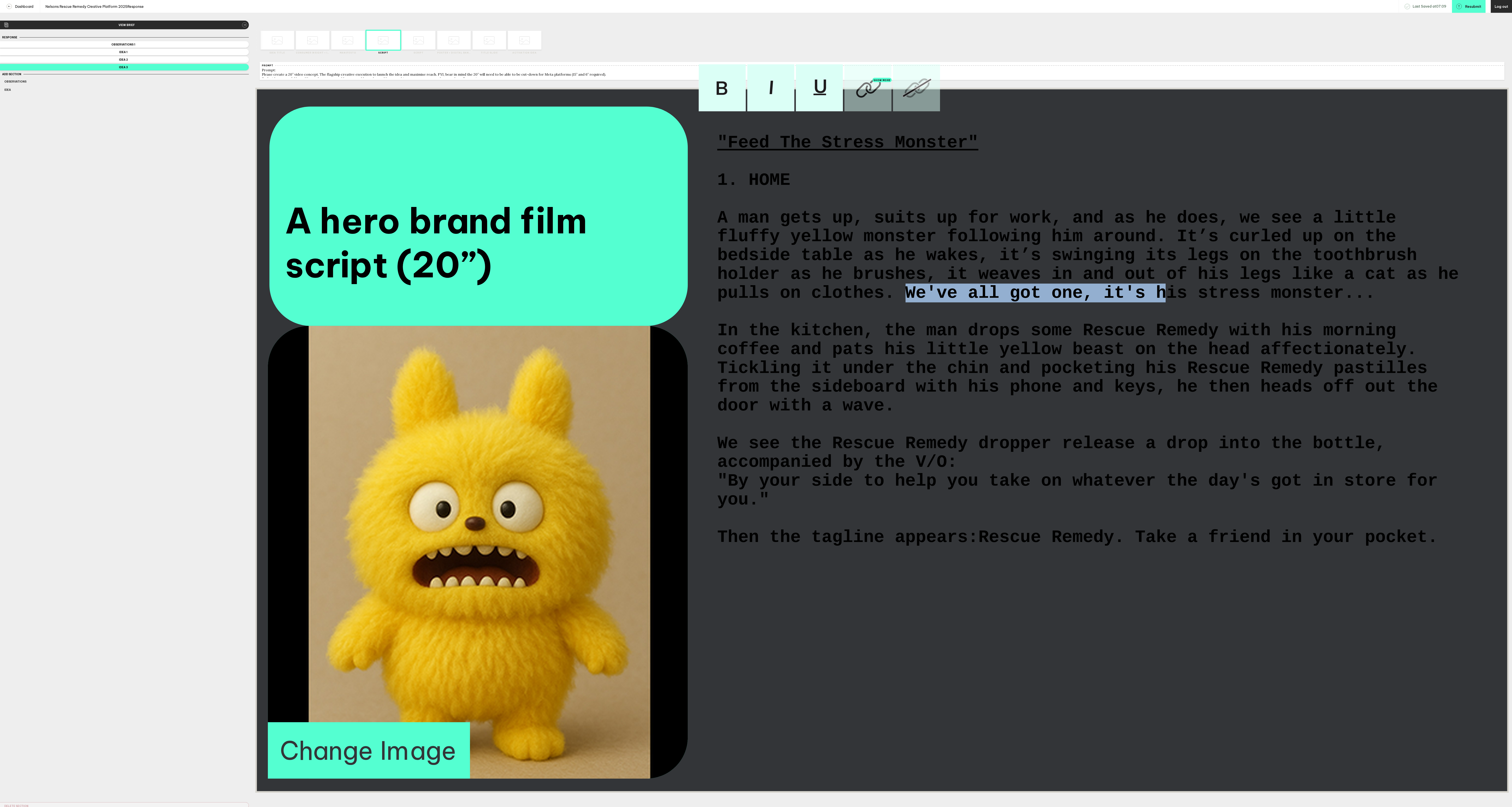
drag, startPoint x: 906, startPoint y: 324, endPoint x: 1168, endPoint y: 328, distance: 262.0
click at [1168, 303] on span "A man gets up, suits up for work, and as he does, we see a little fluffy yellow…" at bounding box center [1093, 256] width 752 height 94
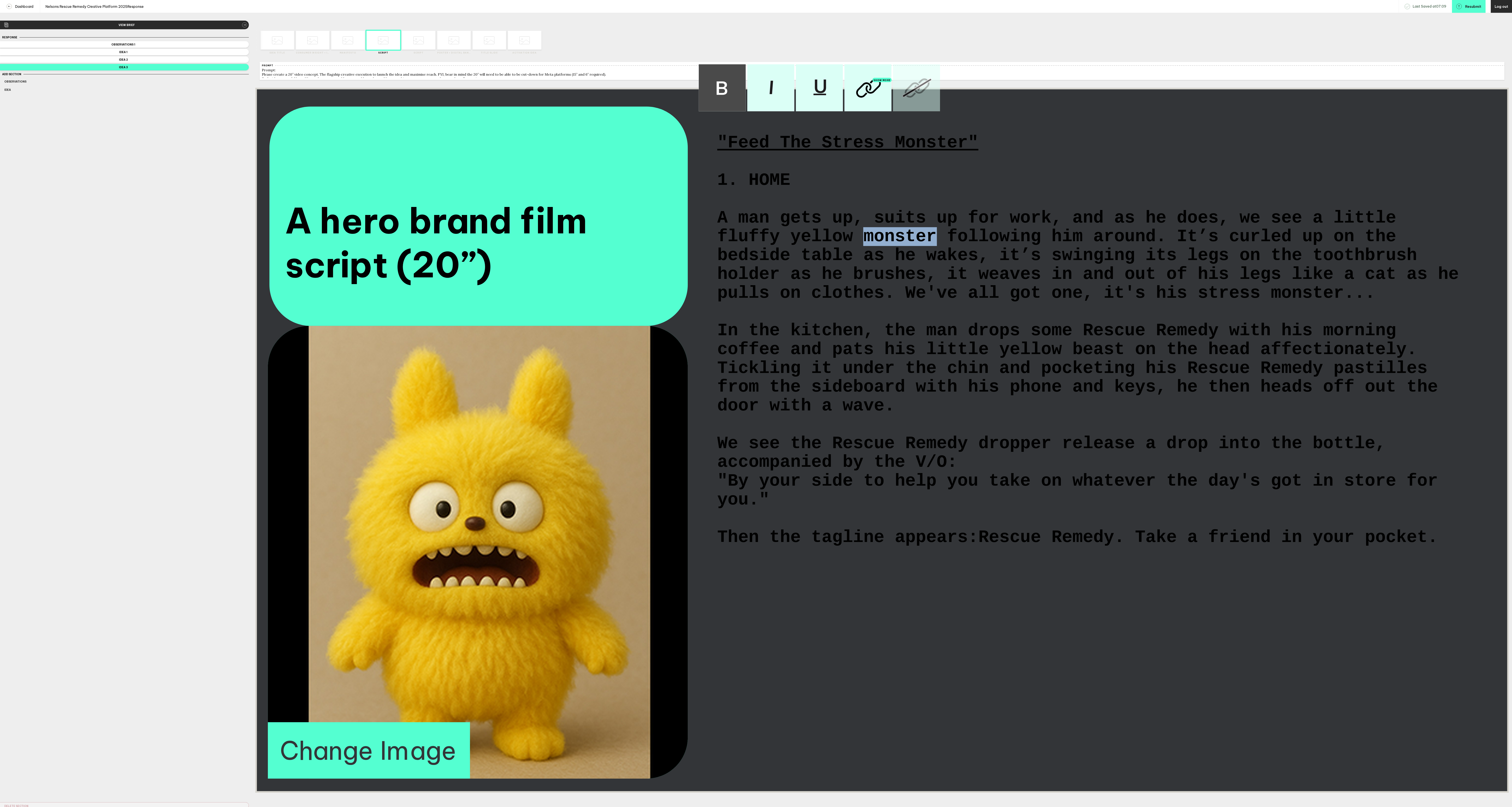
drag, startPoint x: 939, startPoint y: 257, endPoint x: 865, endPoint y: 262, distance: 74.2
click at [865, 262] on span "A man gets up, suits up for work, and as he does, we see a little fluffy yellow…" at bounding box center [1093, 256] width 752 height 94
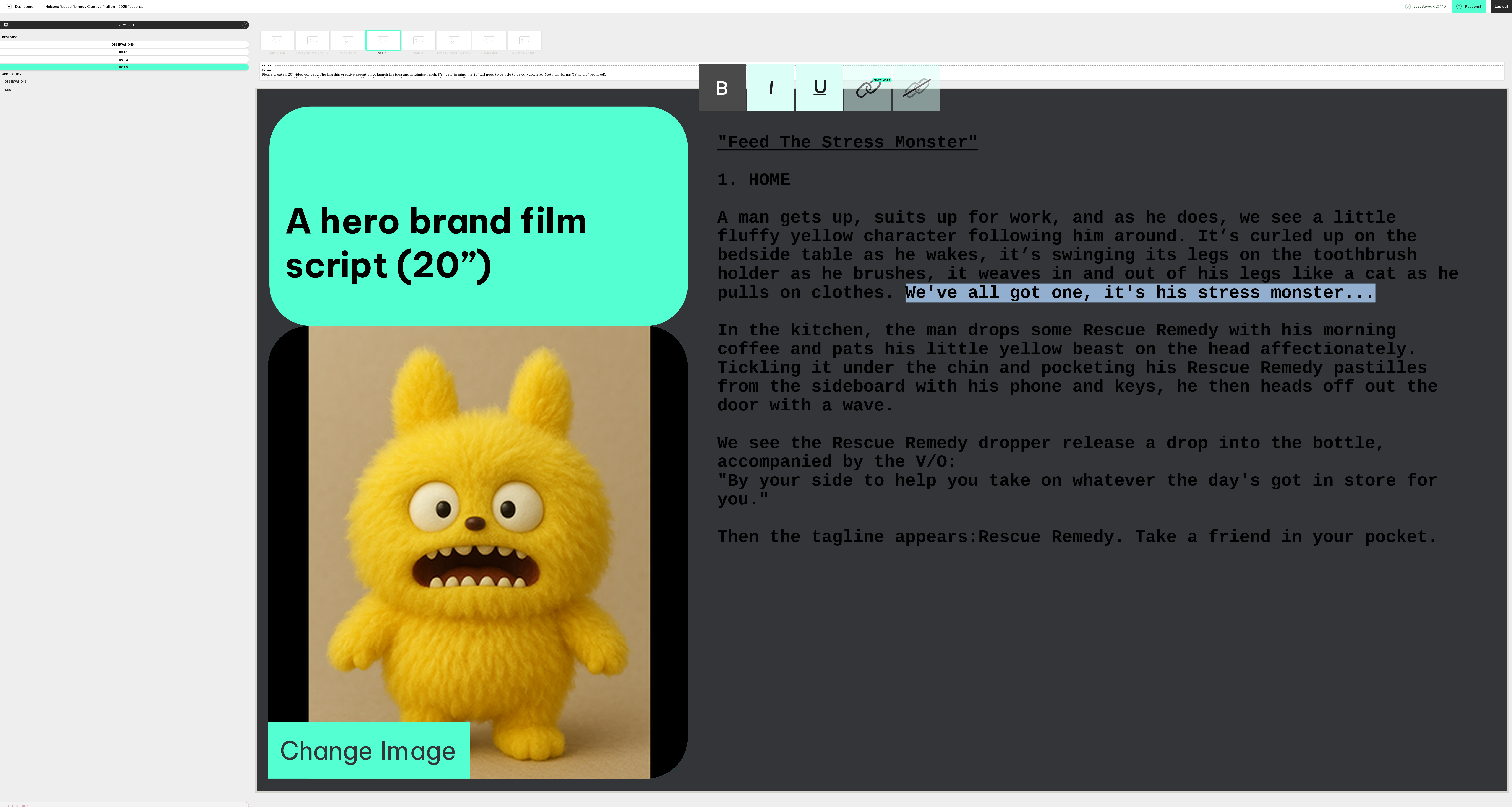
drag, startPoint x: 909, startPoint y: 323, endPoint x: 1374, endPoint y: 329, distance: 465.0
click at [1374, 303] on span "A man gets up, suits up for work, and as he does, we see a little fluffy yellow…" at bounding box center [1093, 256] width 752 height 94
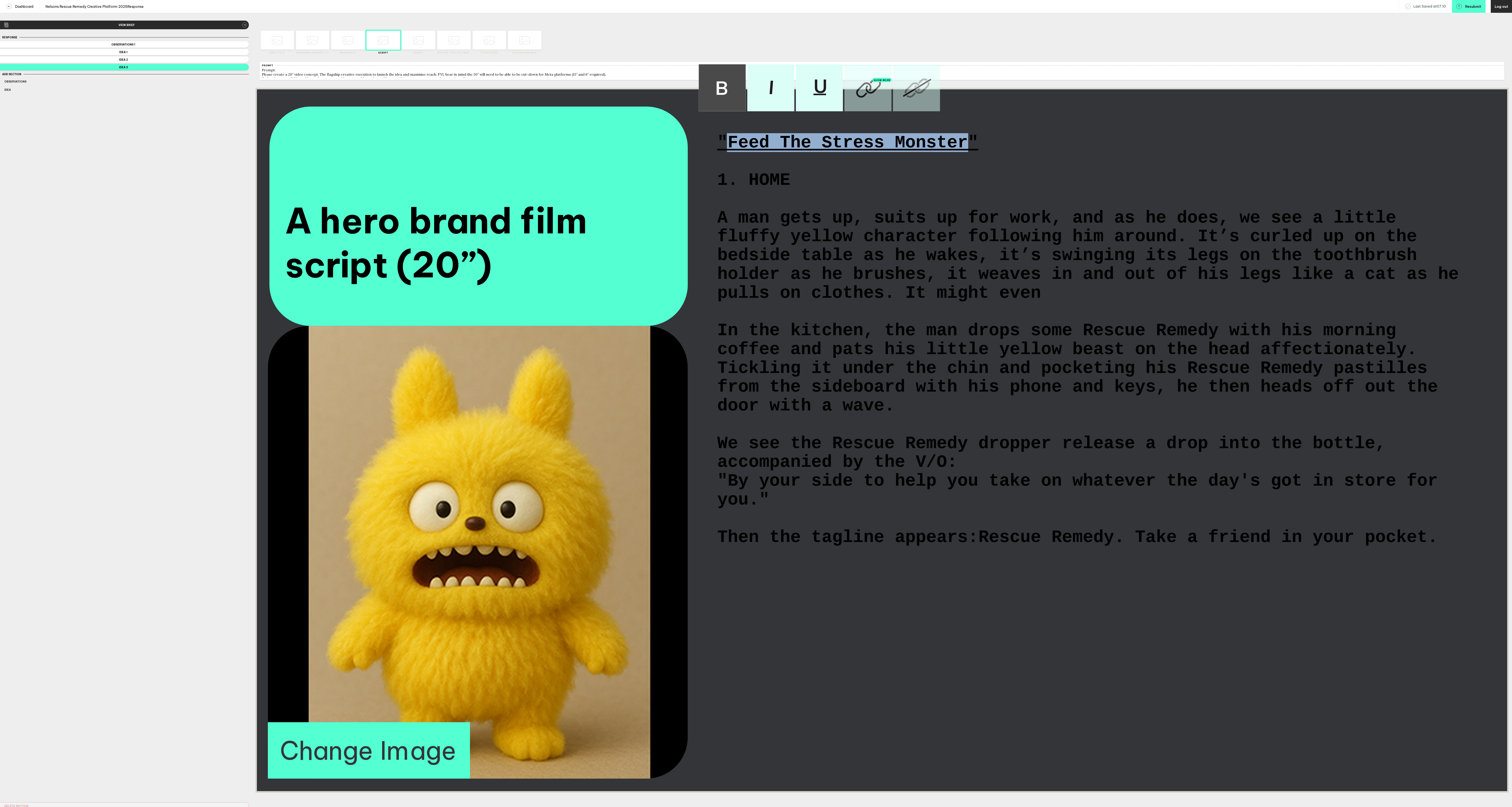
drag, startPoint x: 971, startPoint y: 151, endPoint x: 733, endPoint y: 151, distance: 238.0
click at [733, 151] on span ""Feed The Stress Monster"" at bounding box center [848, 143] width 261 height 19
drag, startPoint x: 930, startPoint y: 324, endPoint x: 910, endPoint y: 325, distance: 20.0
click at [910, 303] on span "A man gets up, suits up for work, and as he does, we see a little fluffy yellow…" at bounding box center [1093, 256] width 752 height 94
click at [1207, 303] on span "A man gets up, suits up for work, and as he does, we see a little fluffy yellow…" at bounding box center [1093, 256] width 752 height 94
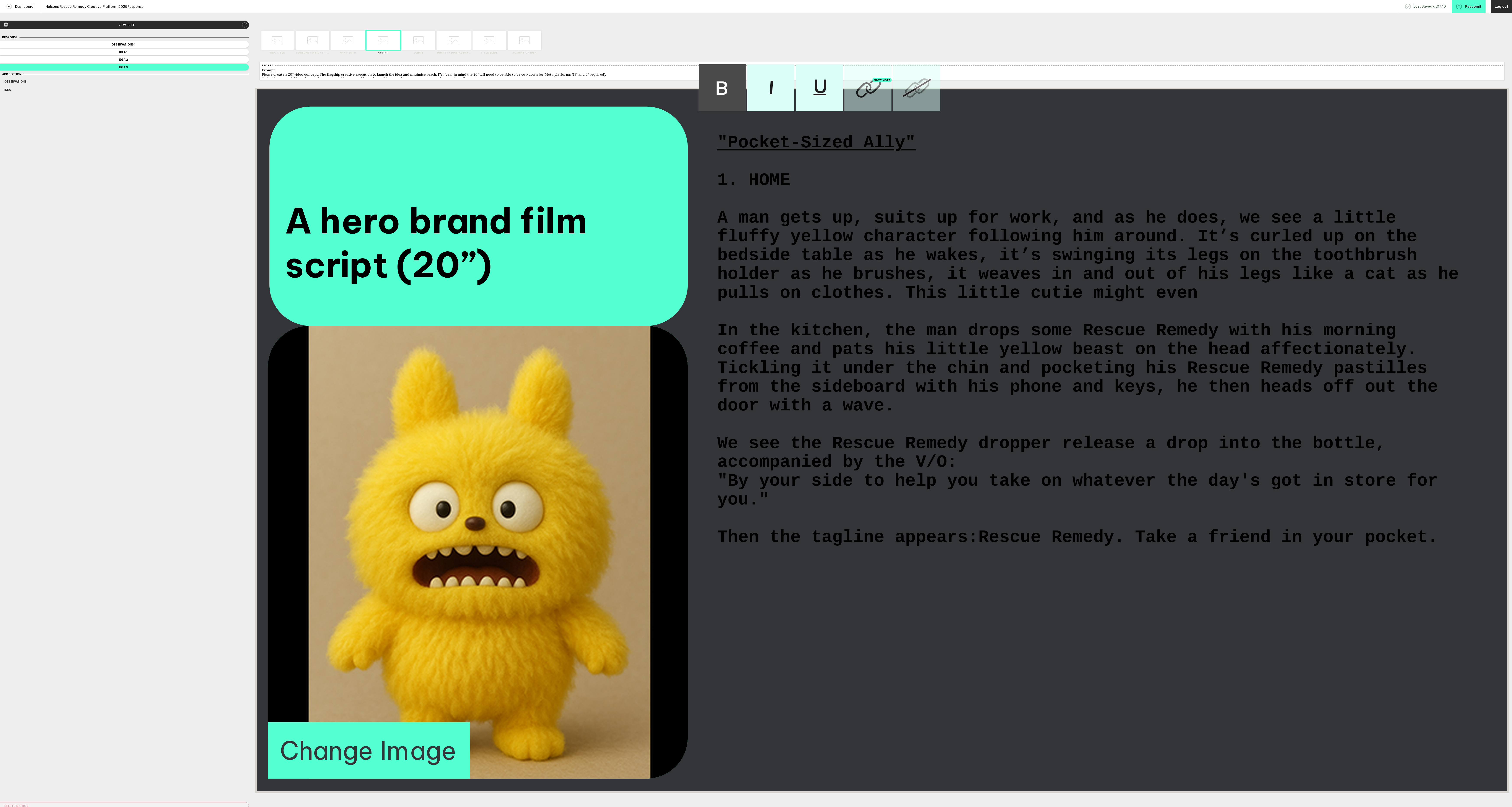
click at [1197, 303] on span "A man gets up, suits up for work, and as he does, we see a little fluffy yellow…" at bounding box center [1093, 256] width 752 height 94
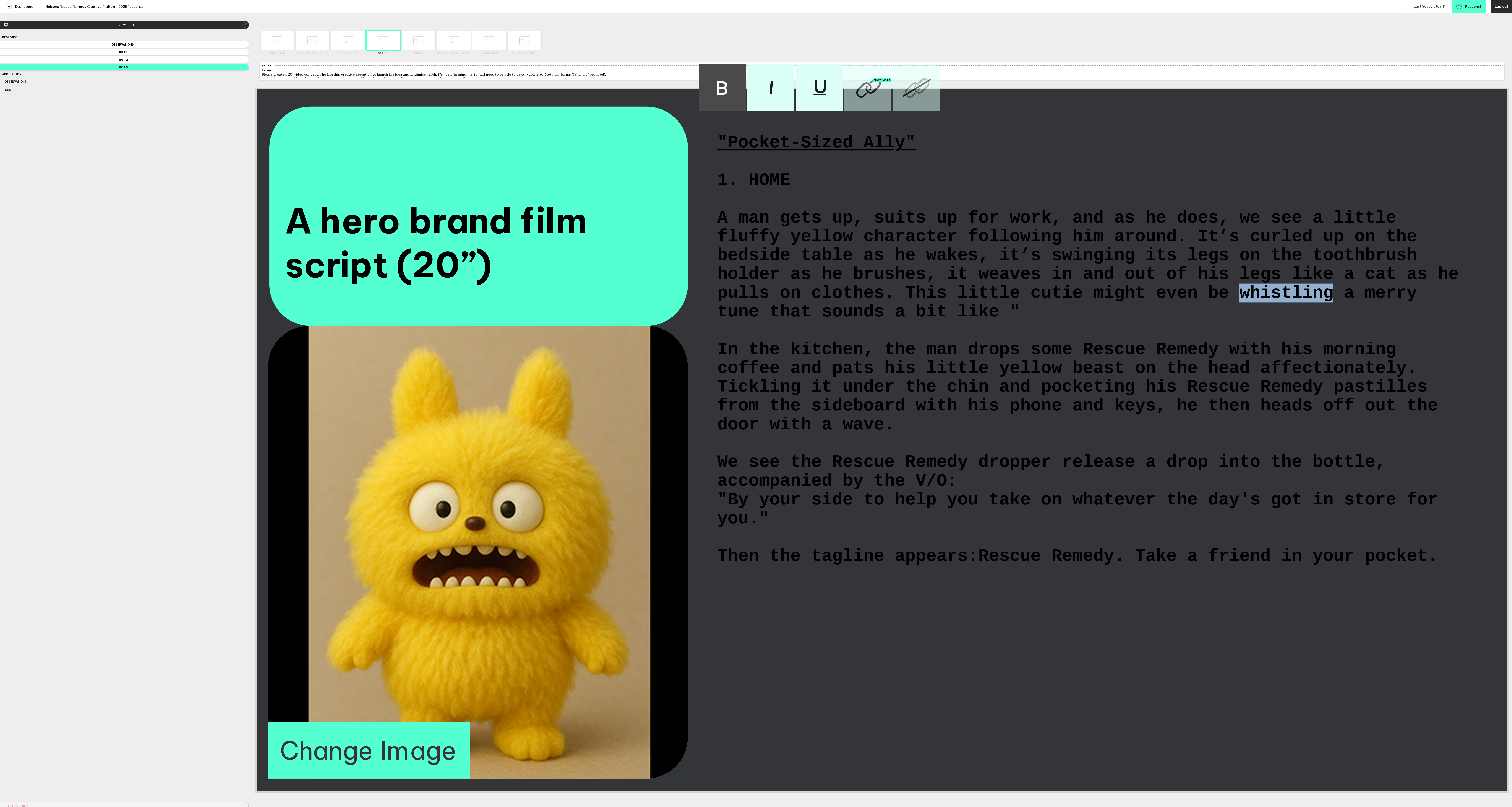
drag, startPoint x: 1241, startPoint y: 324, endPoint x: 1338, endPoint y: 323, distance: 97.0
click at [1338, 322] on span "A man gets up, suits up for work, and as he does, we see a little fluffy yellow…" at bounding box center [1093, 265] width 752 height 113
drag, startPoint x: 837, startPoint y: 349, endPoint x: 1008, endPoint y: 343, distance: 171.1
click at [1008, 322] on span "A man gets up, suits up for work, and as he does, we see a little fluffy yellow…" at bounding box center [1093, 265] width 752 height 113
click at [1047, 322] on div "A man gets up, suits up for work, and as he does, we see a little fluffy yellow…" at bounding box center [1090, 265] width 746 height 113
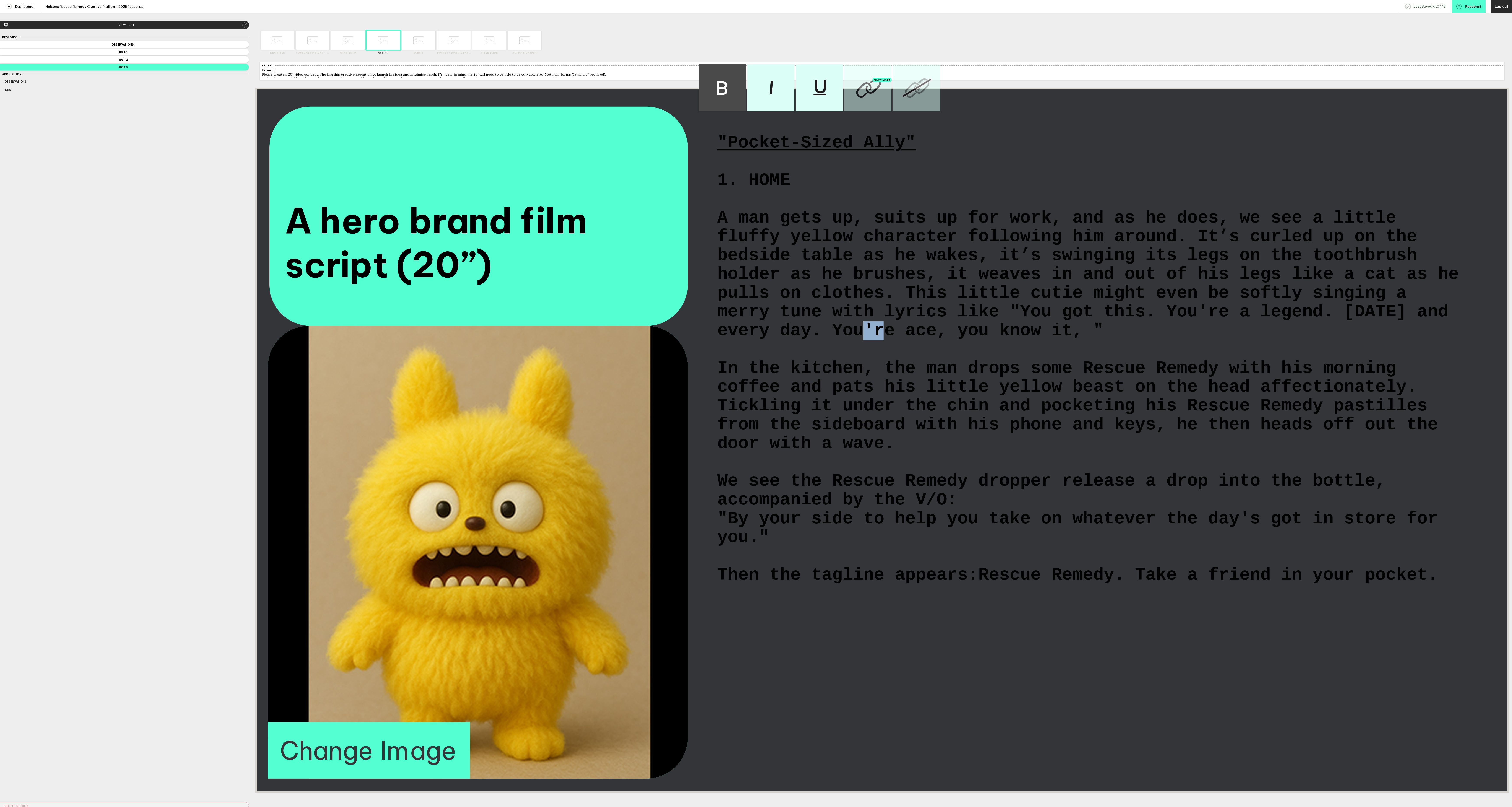
drag, startPoint x: 897, startPoint y: 366, endPoint x: 875, endPoint y: 369, distance: 22.2
click at [875, 340] on span "A man gets up, suits up for work, and as he does, we see a little fluffy yellow…" at bounding box center [1093, 275] width 752 height 131
click at [1115, 340] on span "A man gets up, suits up for work, and as he does, we see a little fluffy yellow…" at bounding box center [1093, 275] width 752 height 131
drag, startPoint x: 777, startPoint y: 347, endPoint x: 723, endPoint y: 348, distance: 54.0
click at [723, 340] on span "A man gets up, suits up for work, and as he does, we see a little fluffy yellow…" at bounding box center [1093, 275] width 752 height 131
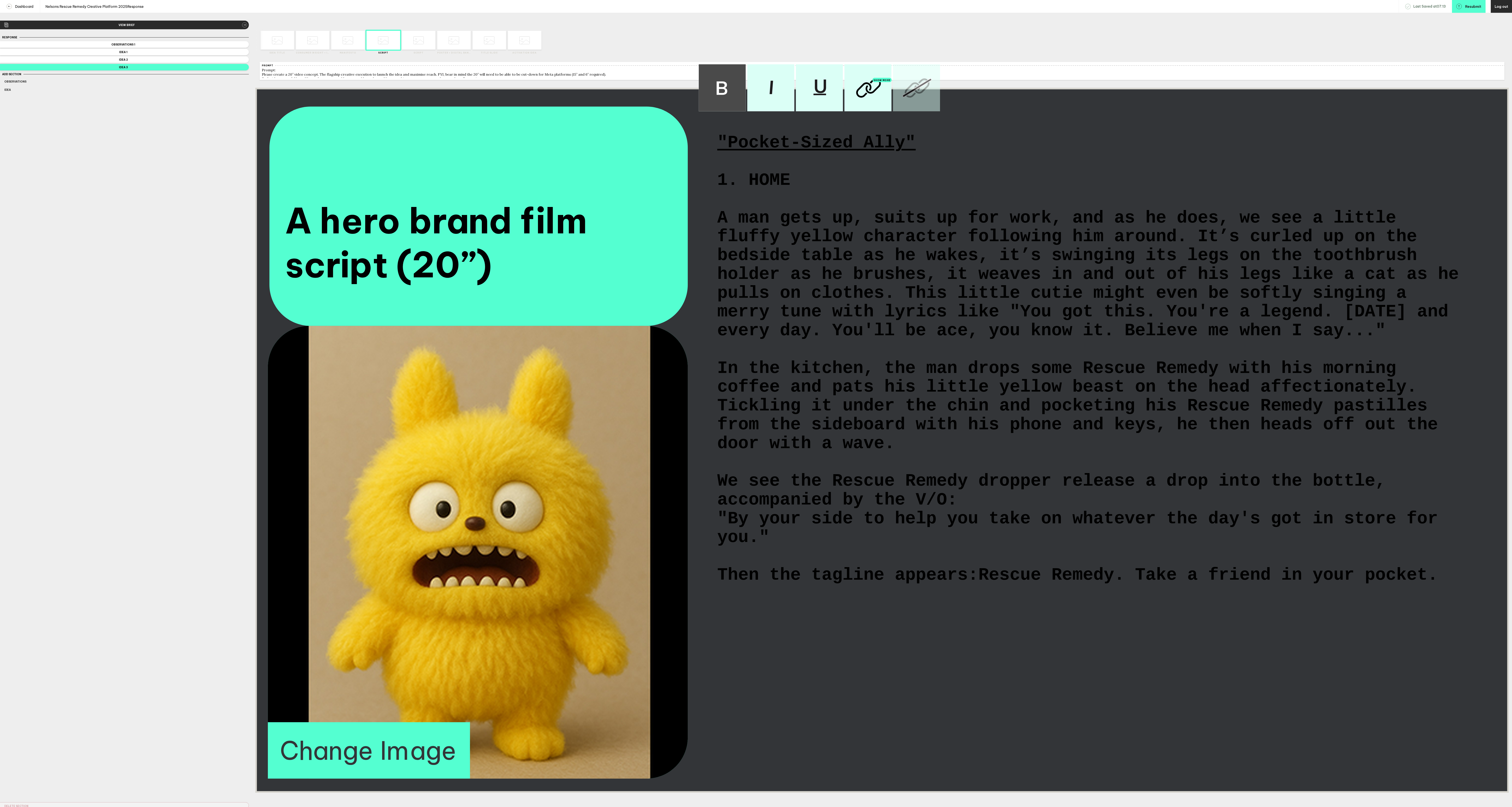
click at [888, 340] on span "A man gets up, suits up for work, and as he does, we see a little fluffy yellow…" at bounding box center [1093, 275] width 752 height 131
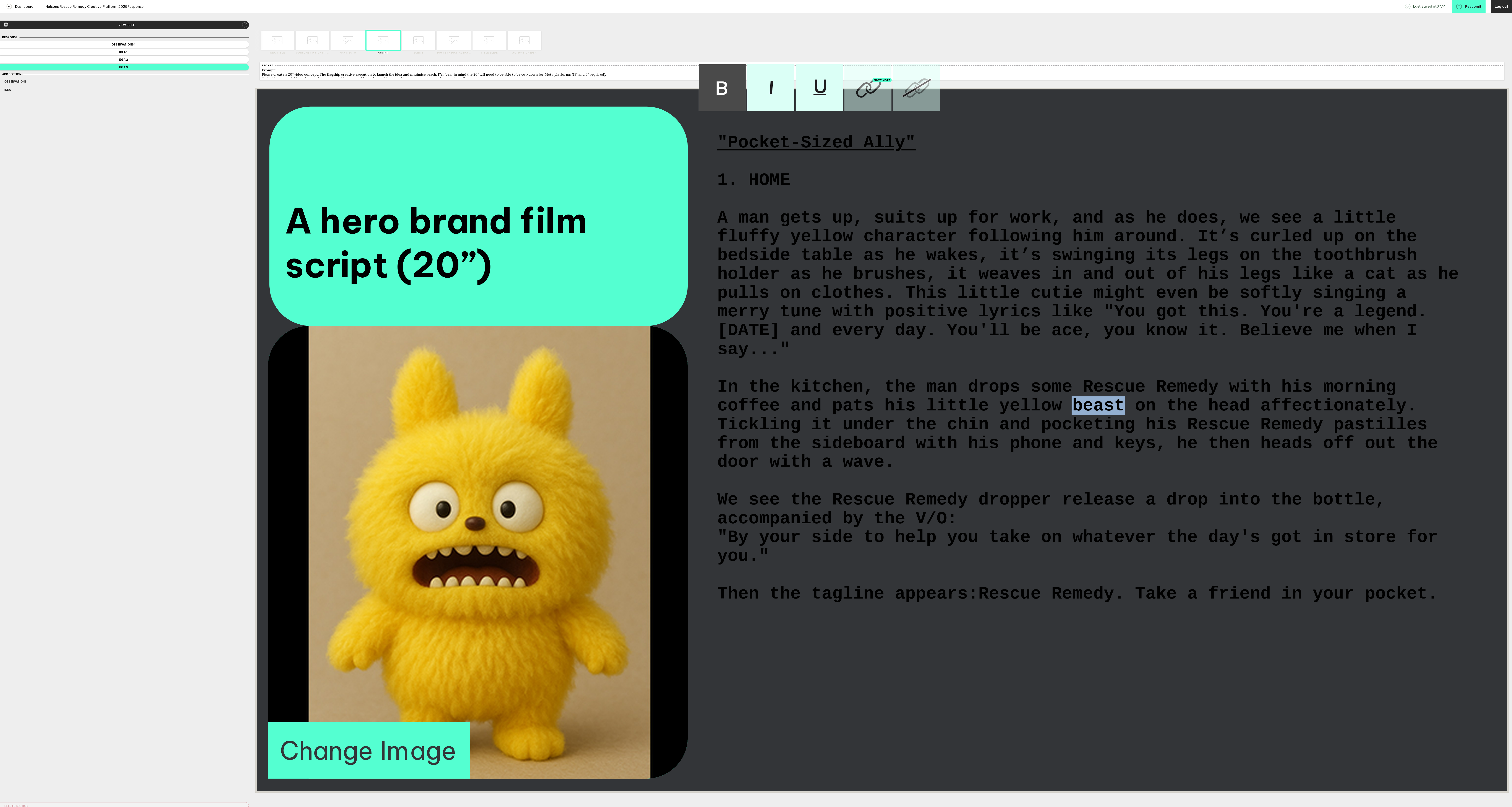
drag, startPoint x: 1130, startPoint y: 454, endPoint x: 1074, endPoint y: 455, distance: 56.0
click at [1074, 455] on span "In the kitchen, the man drops some Rescue Remedy with his morning coffee and pa…" at bounding box center [1083, 425] width 731 height 94
drag, startPoint x: 780, startPoint y: 633, endPoint x: 708, endPoint y: 616, distance: 74.0
click at [708, 616] on div "A hero brand film script (20”) "Pocket-Sized Ally" 1. HOME A man gets up, suits…" at bounding box center [882, 440] width 1253 height 705
click at [778, 103] on img at bounding box center [770, 88] width 47 height 47
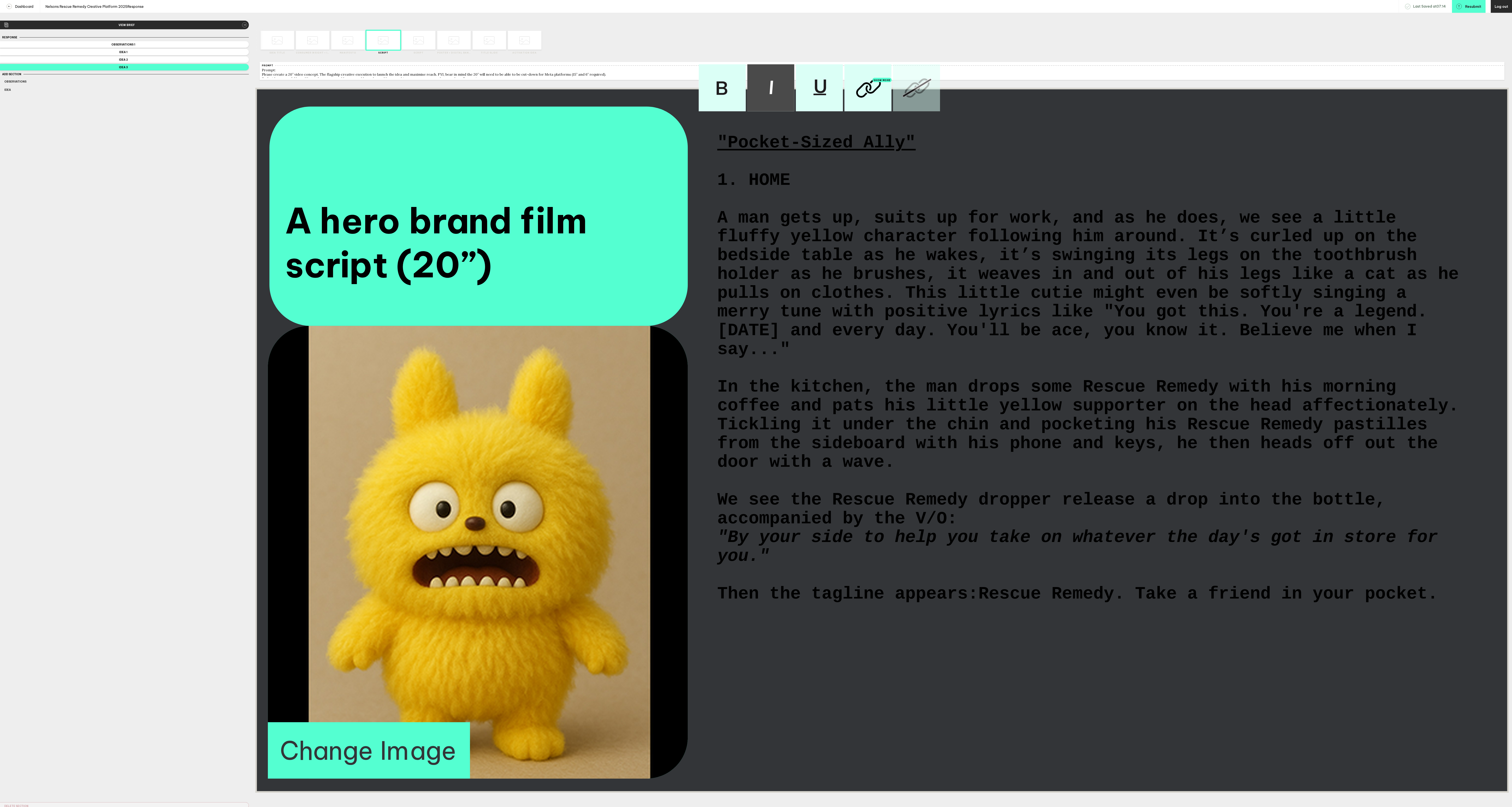
click at [1452, 604] on div "Then the tagline appears: Rescue Remedy. Take a friend in your pocket." at bounding box center [1090, 595] width 746 height 19
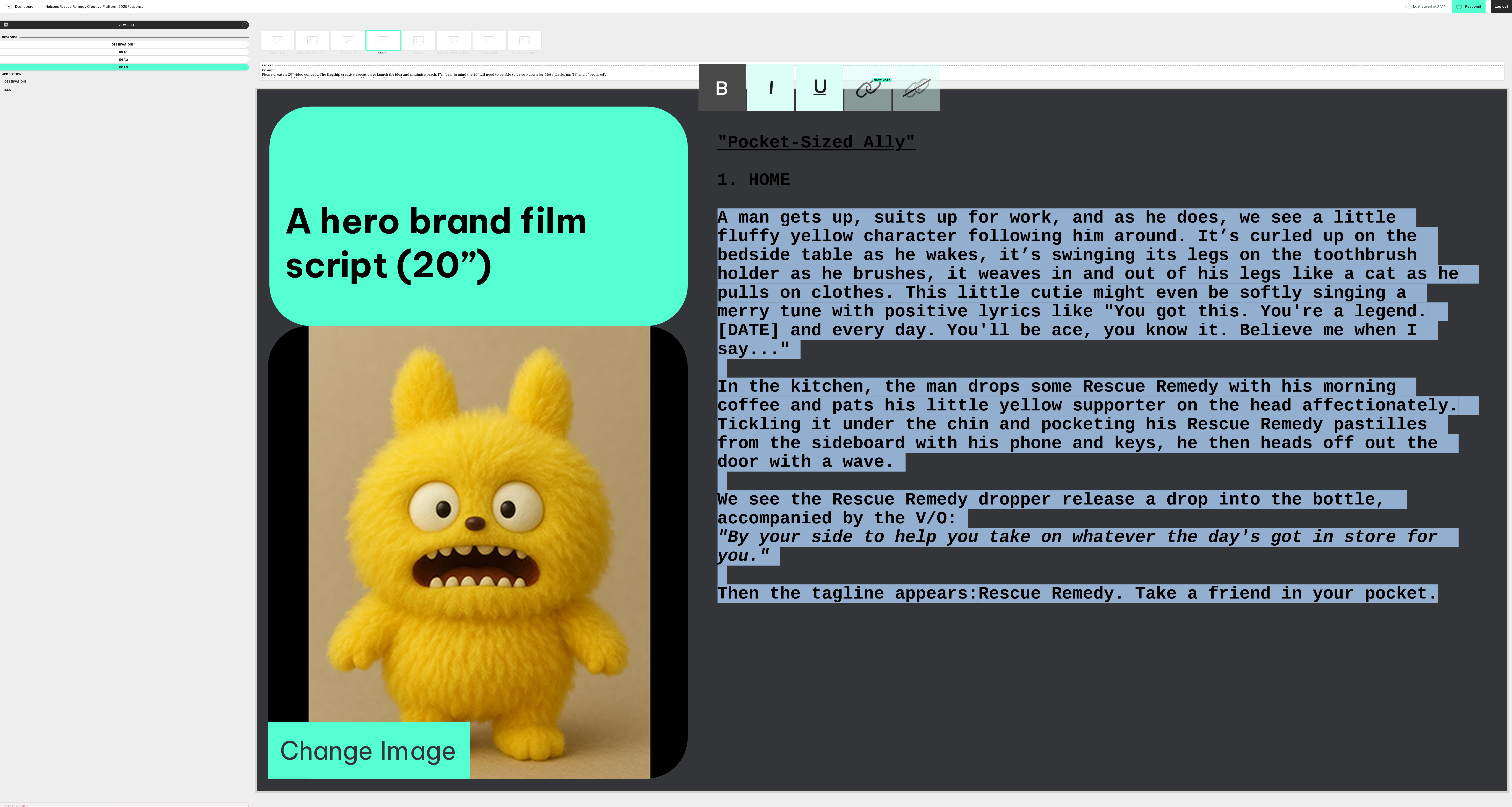
drag, startPoint x: 1452, startPoint y: 676, endPoint x: 704, endPoint y: 234, distance: 868.8
click at [704, 234] on div "A hero brand film script (20”) "Pocket-Sized Ally" 1. HOME A man gets up, suits…" at bounding box center [882, 440] width 1253 height 705
copy div "A man gets up, suits up for work, and as he does, we see a little fluffy yellow…"
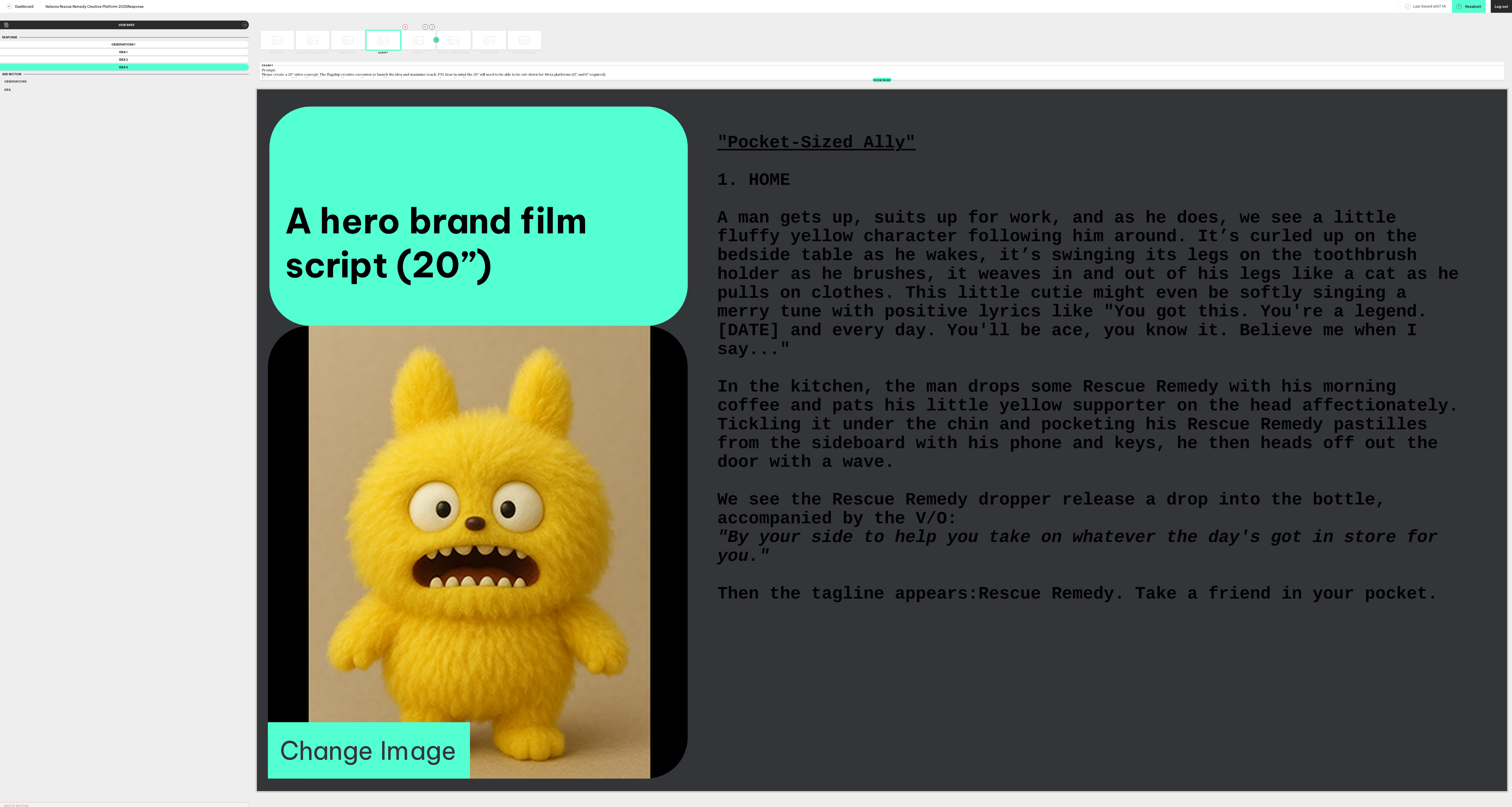
click at [422, 45] on div at bounding box center [428, 40] width 17 height 19
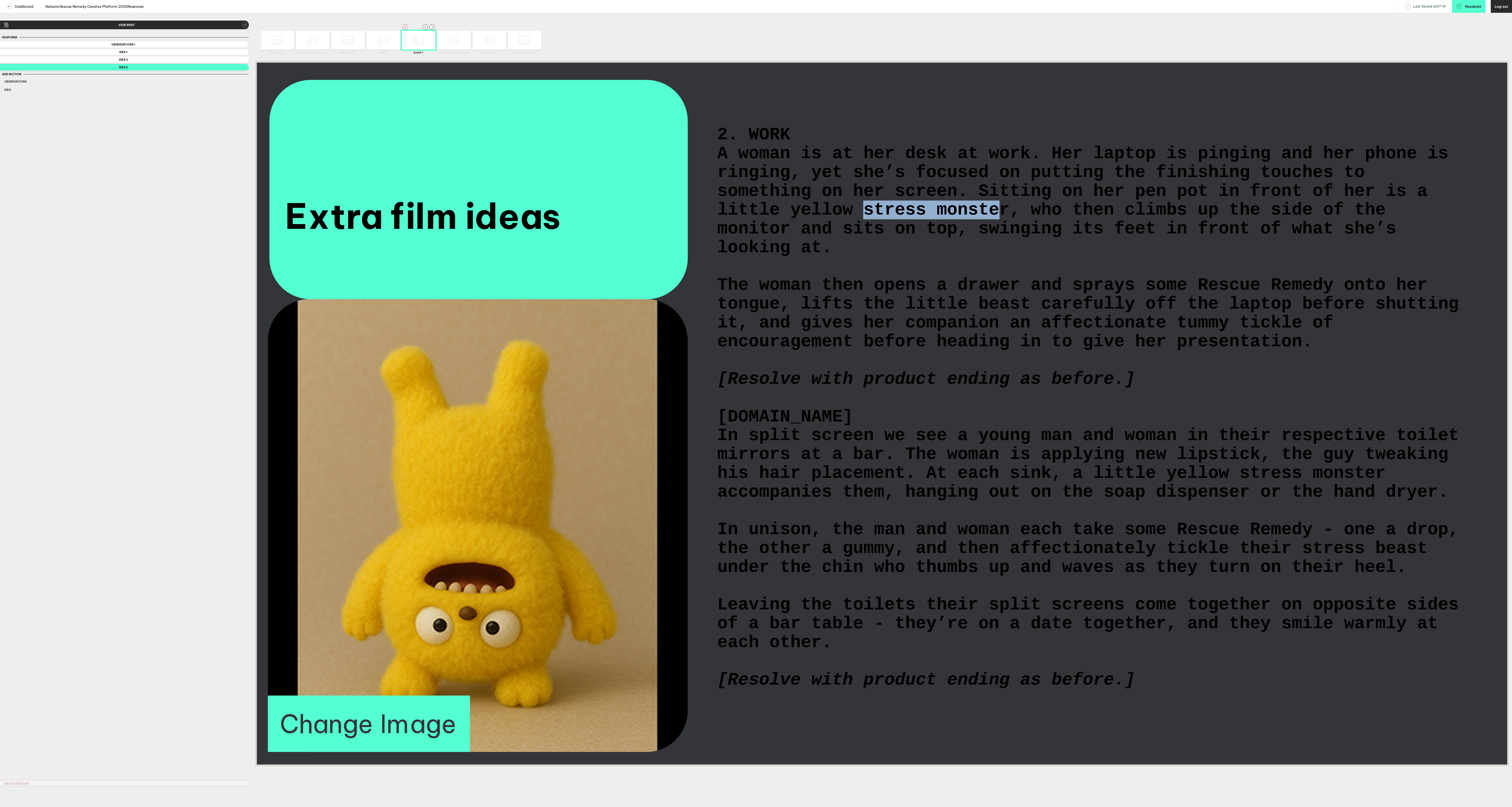
drag, startPoint x: 999, startPoint y: 234, endPoint x: 868, endPoint y: 237, distance: 131.0
click at [868, 237] on span "A woman is at her desk at work. Her laptop is pinging and her phone is ringing,…" at bounding box center [1088, 201] width 742 height 113
drag, startPoint x: 742, startPoint y: 126, endPoint x: 715, endPoint y: 126, distance: 27.0
click at [715, 126] on div "co 2. WORK A woman is at her desk at work. Her laptop is pinging and her phone …" at bounding box center [1090, 416] width 758 height 629
click at [719, 145] on span "2. WORK" at bounding box center [754, 136] width 73 height 19
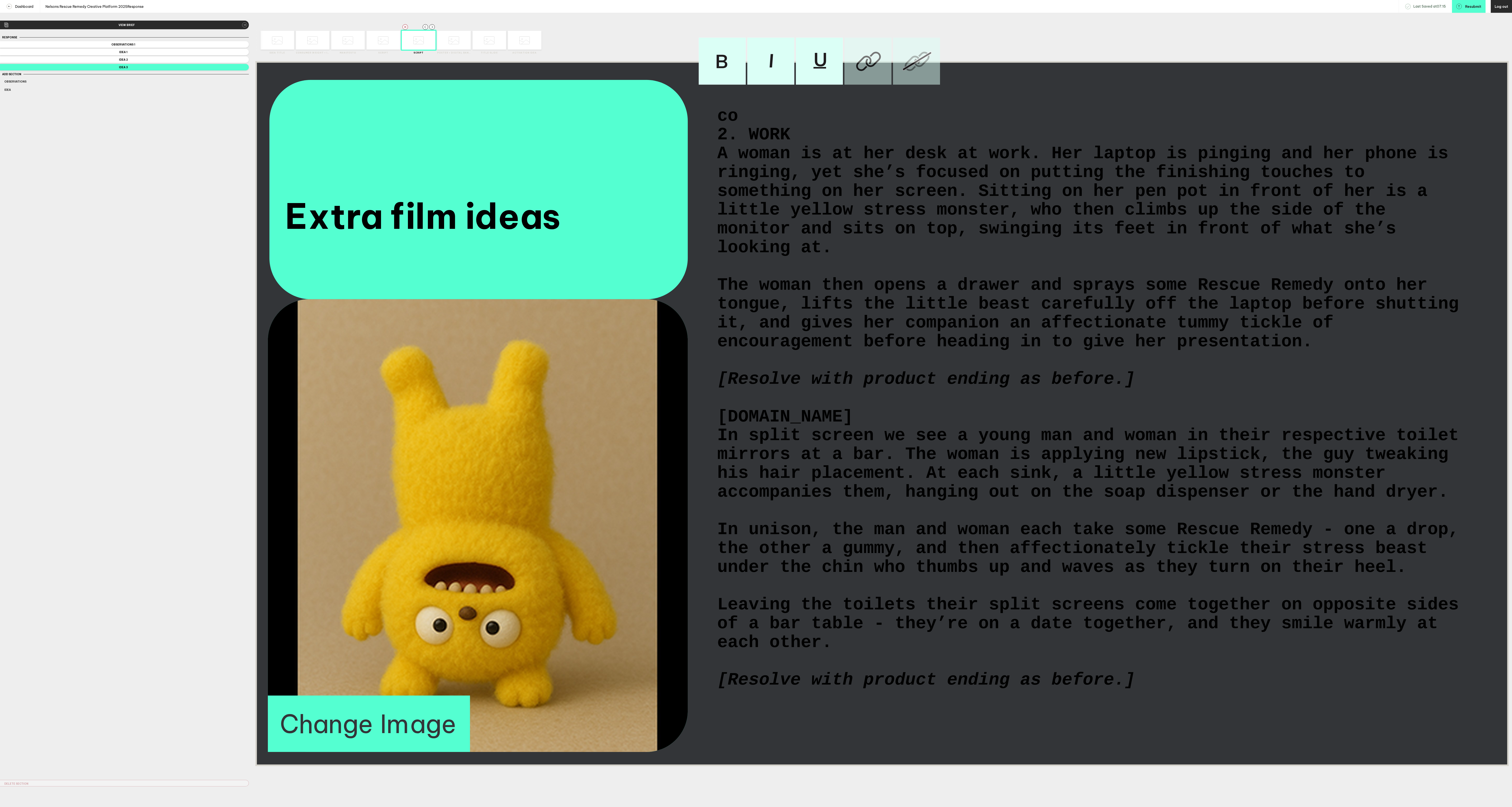
click at [719, 145] on span "2. WORK" at bounding box center [754, 136] width 73 height 19
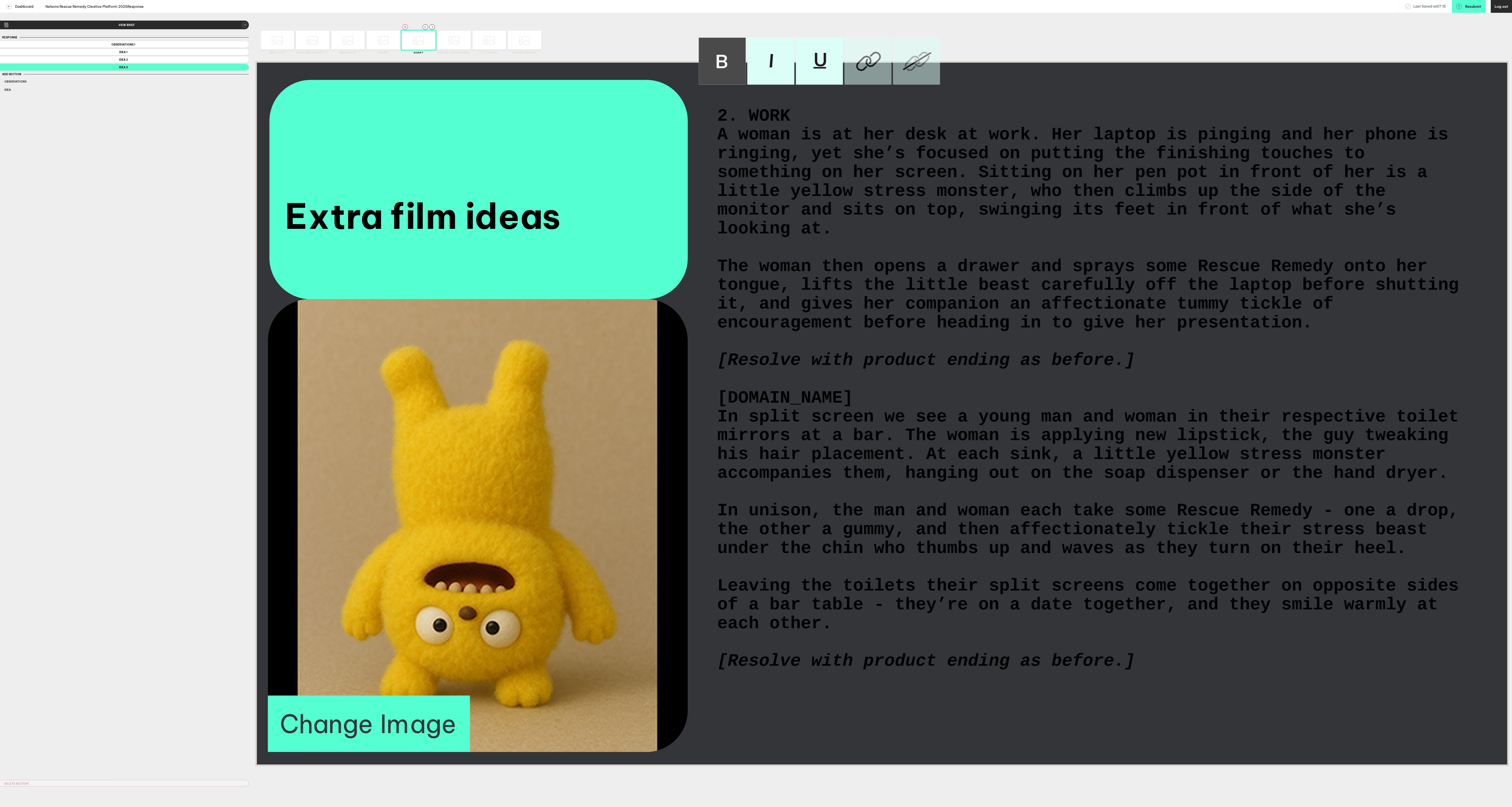
click at [720, 370] on span "[Resolve with product ending as before.]" at bounding box center [926, 361] width 418 height 19
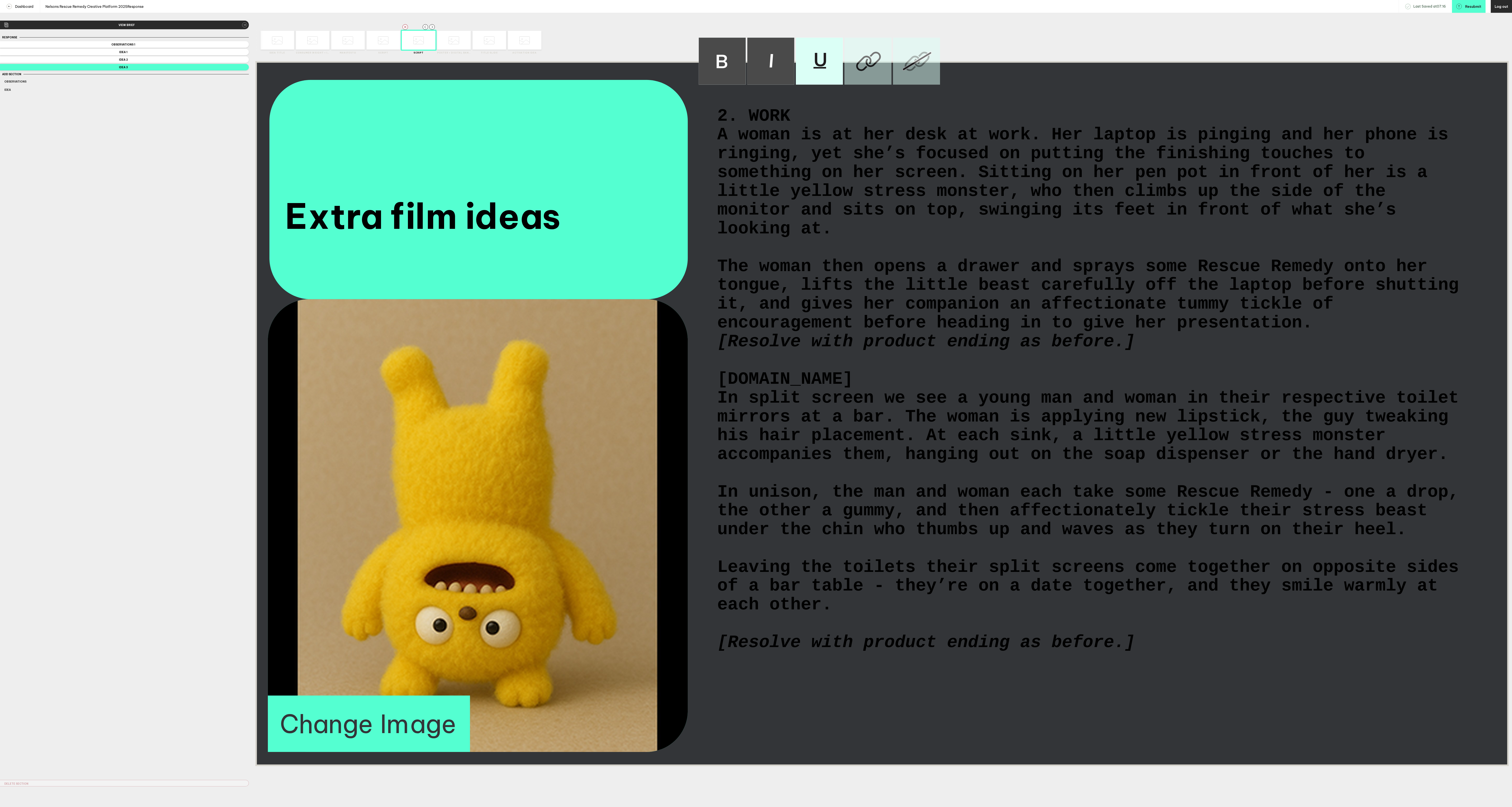
click at [724, 652] on span "[Resolve with product ending as before.]" at bounding box center [926, 643] width 418 height 19
drag, startPoint x: 1013, startPoint y: 211, endPoint x: 939, endPoint y: 215, distance: 74.1
click at [939, 215] on span "A woman is at her desk at work. Her laptop is pinging and her phone is ringing,…" at bounding box center [1088, 183] width 742 height 113
drag, startPoint x: 938, startPoint y: 214, endPoint x: 866, endPoint y: 215, distance: 72.0
click at [866, 215] on span "A woman is at her desk at work. Her laptop is pinging and her phone is ringing,…" at bounding box center [1088, 183] width 742 height 113
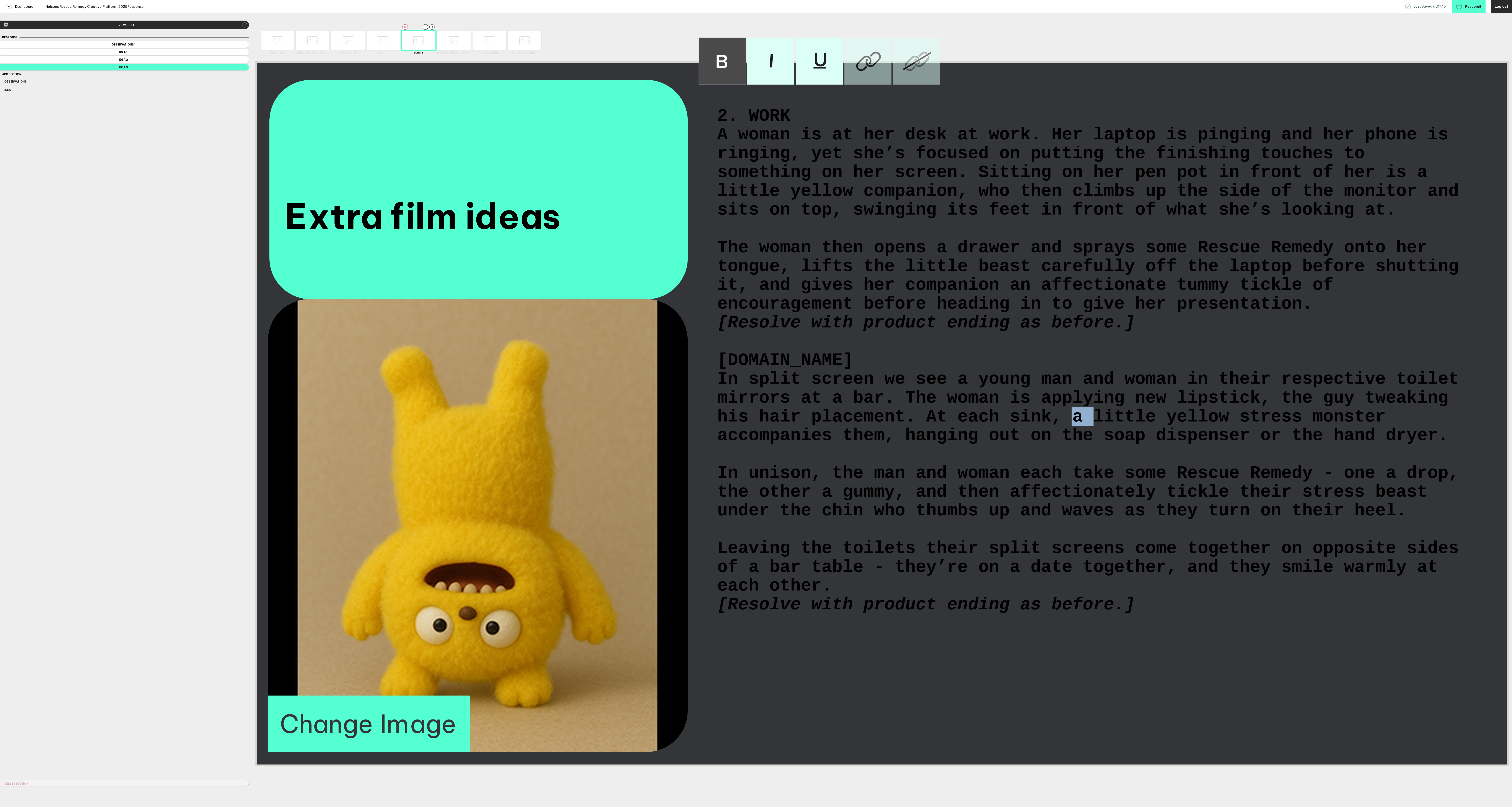
drag, startPoint x: 1099, startPoint y: 475, endPoint x: 1072, endPoint y: 472, distance: 27.2
click at [1072, 445] on span "In split screen we see a young man and woman in their respective toilet mirrors…" at bounding box center [1093, 408] width 752 height 75
drag, startPoint x: 1222, startPoint y: 475, endPoint x: 1369, endPoint y: 469, distance: 147.1
click at [1369, 445] on span "In split screen we see a young man and woman in their respective toilet mirrors…" at bounding box center [1093, 408] width 752 height 75
drag, startPoint x: 1420, startPoint y: 472, endPoint x: 1449, endPoint y: 474, distance: 29.1
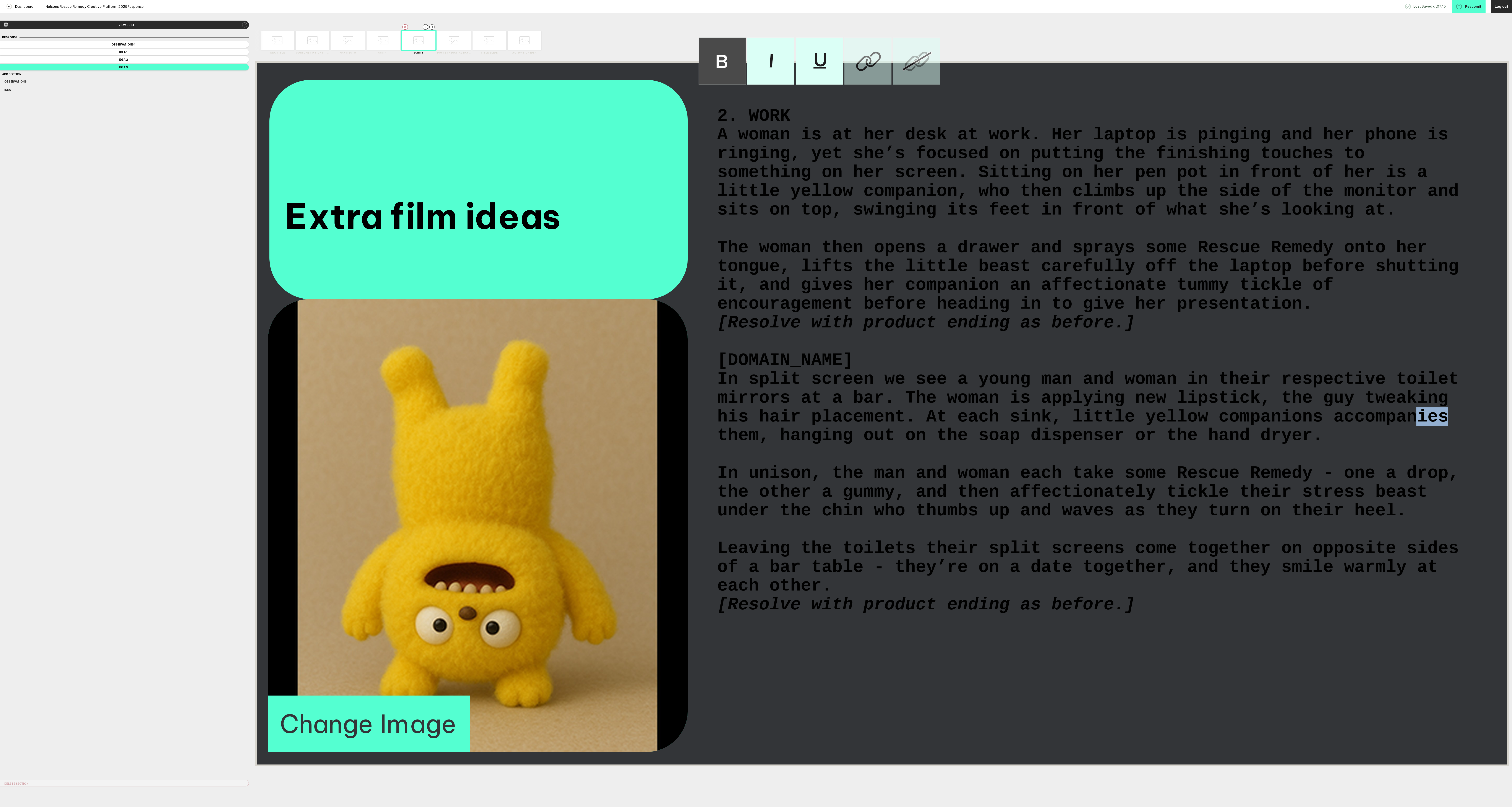
click at [1449, 445] on span "In split screen we see a young man and woman in their respective toilet mirrors…" at bounding box center [1093, 408] width 752 height 75
drag, startPoint x: 1301, startPoint y: 560, endPoint x: 1428, endPoint y: 557, distance: 127.0
click at [1428, 521] on span "In unison, the man and woman each take some Rescue Remedy - one a drop, the oth…" at bounding box center [1093, 492] width 752 height 56
click at [920, 521] on span "In unison, the man and woman each take some Rescue Remedy - one a drop, the oth…" at bounding box center [1093, 492] width 752 height 56
click at [460, 42] on div at bounding box center [463, 40] width 17 height 19
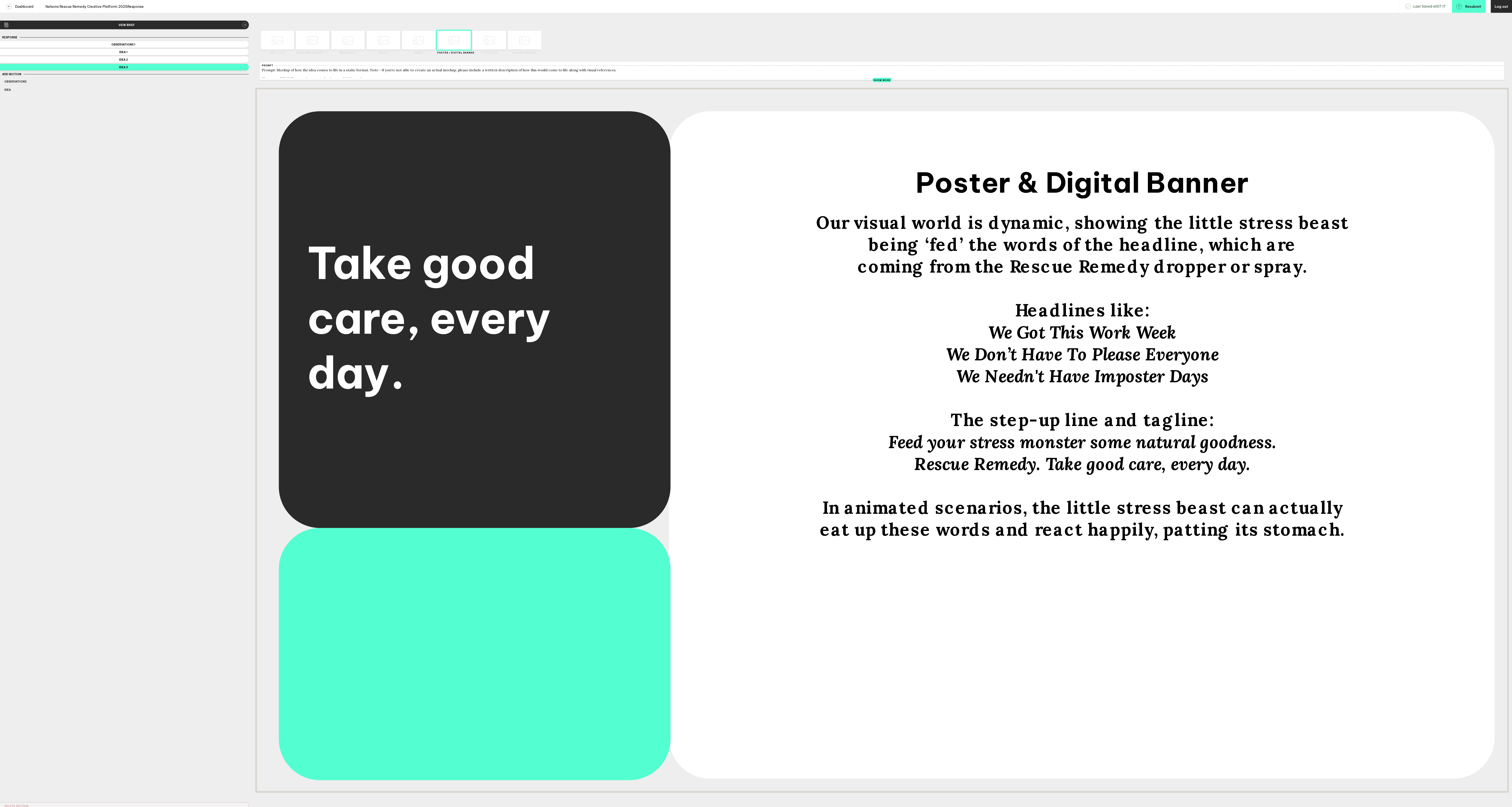
drag, startPoint x: 1154, startPoint y: 232, endPoint x: 1335, endPoint y: 229, distance: 181.0
click at [1335, 229] on div "Our visual world is dynamic, showing the little stress beast" at bounding box center [1082, 222] width 732 height 22
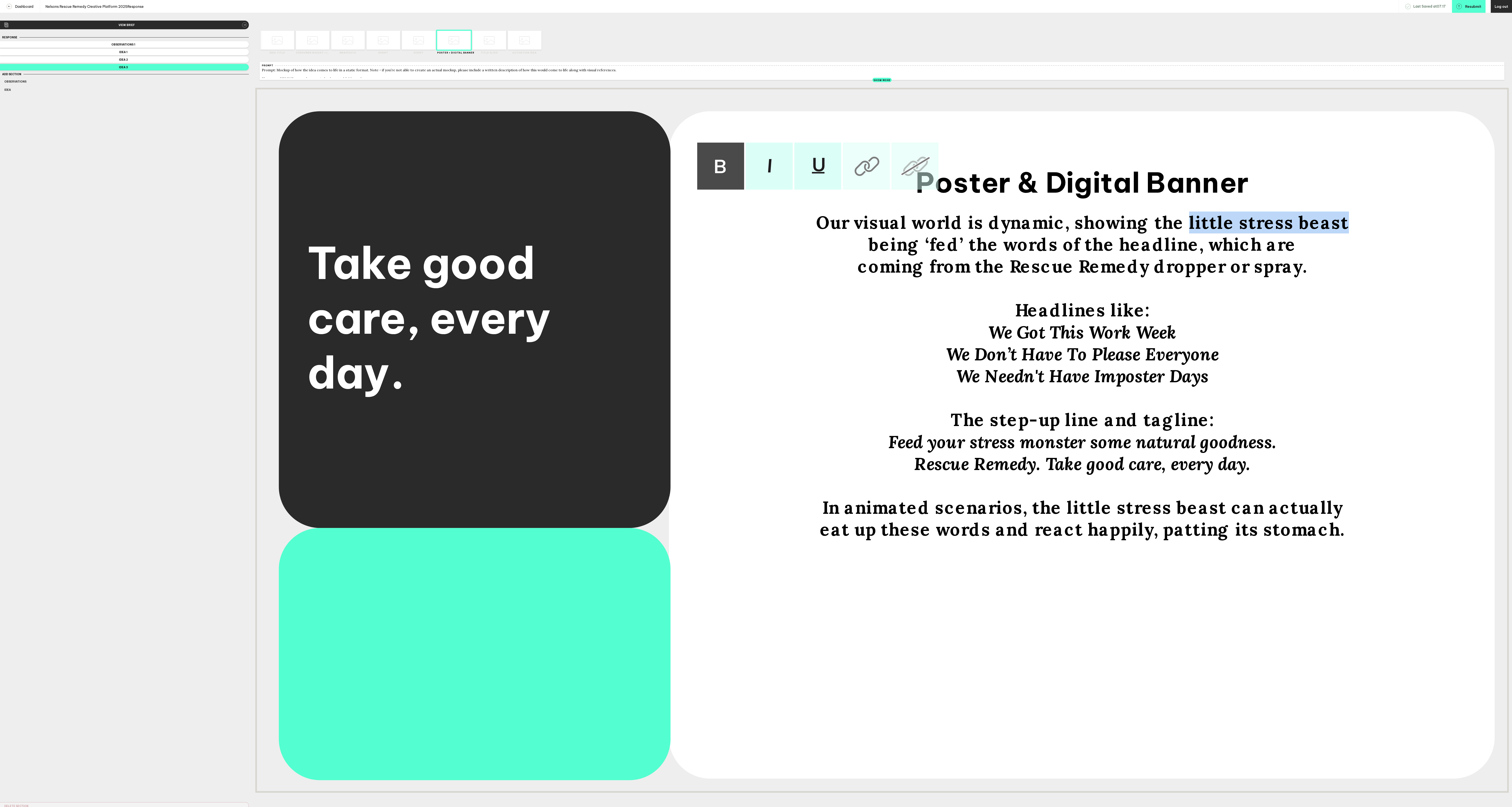
drag, startPoint x: 1328, startPoint y: 231, endPoint x: 1186, endPoint y: 229, distance: 142.0
click at [1186, 229] on span "Our visual world is dynamic, showing the little stress beast" at bounding box center [1082, 222] width 533 height 22
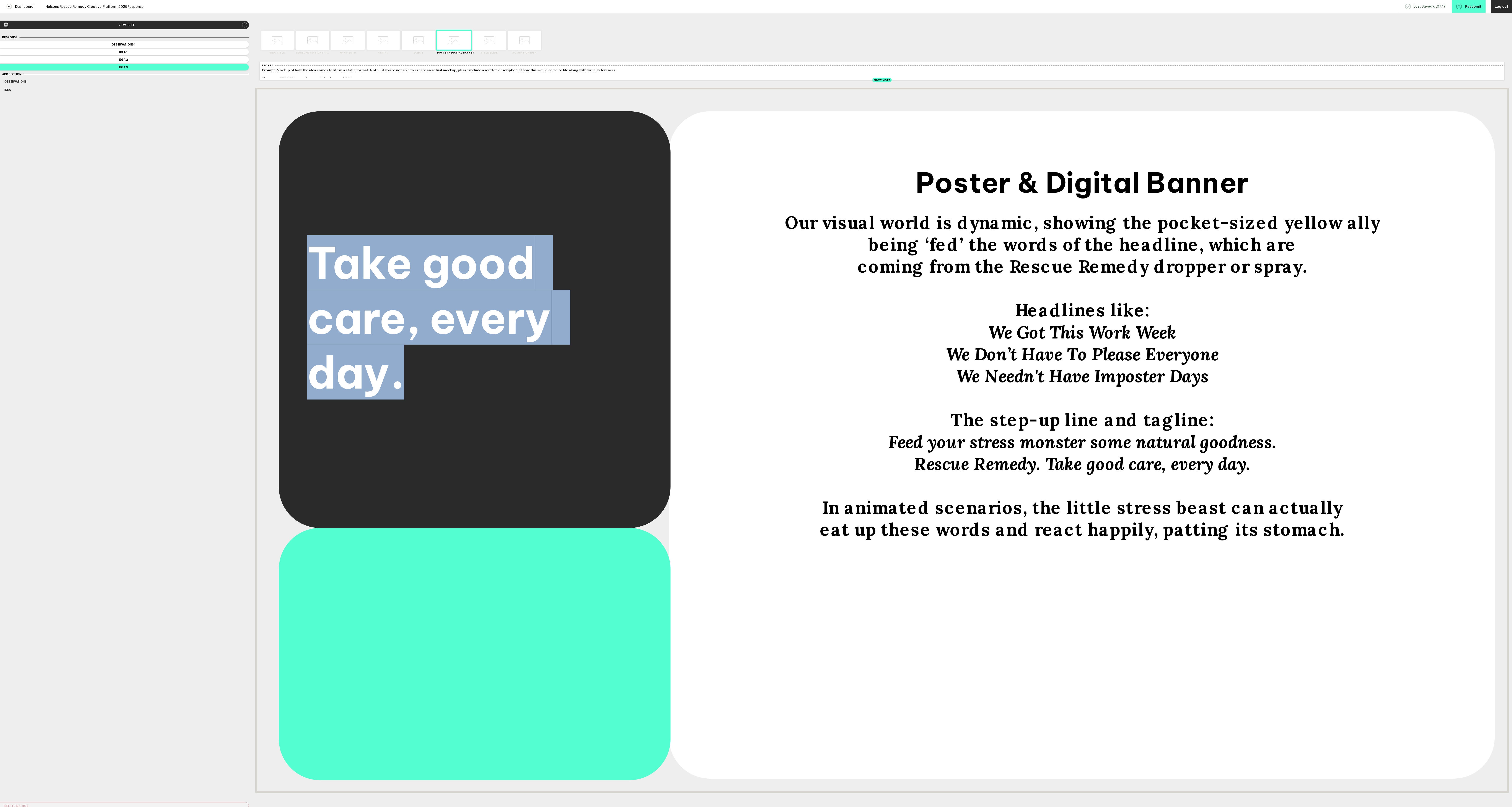
drag, startPoint x: 409, startPoint y: 390, endPoint x: 304, endPoint y: 264, distance: 164.0
click at [304, 264] on div "Take good care, every day." at bounding box center [474, 318] width 347 height 419
click at [320, 326] on span "Take good care, every day." at bounding box center [434, 318] width 254 height 164
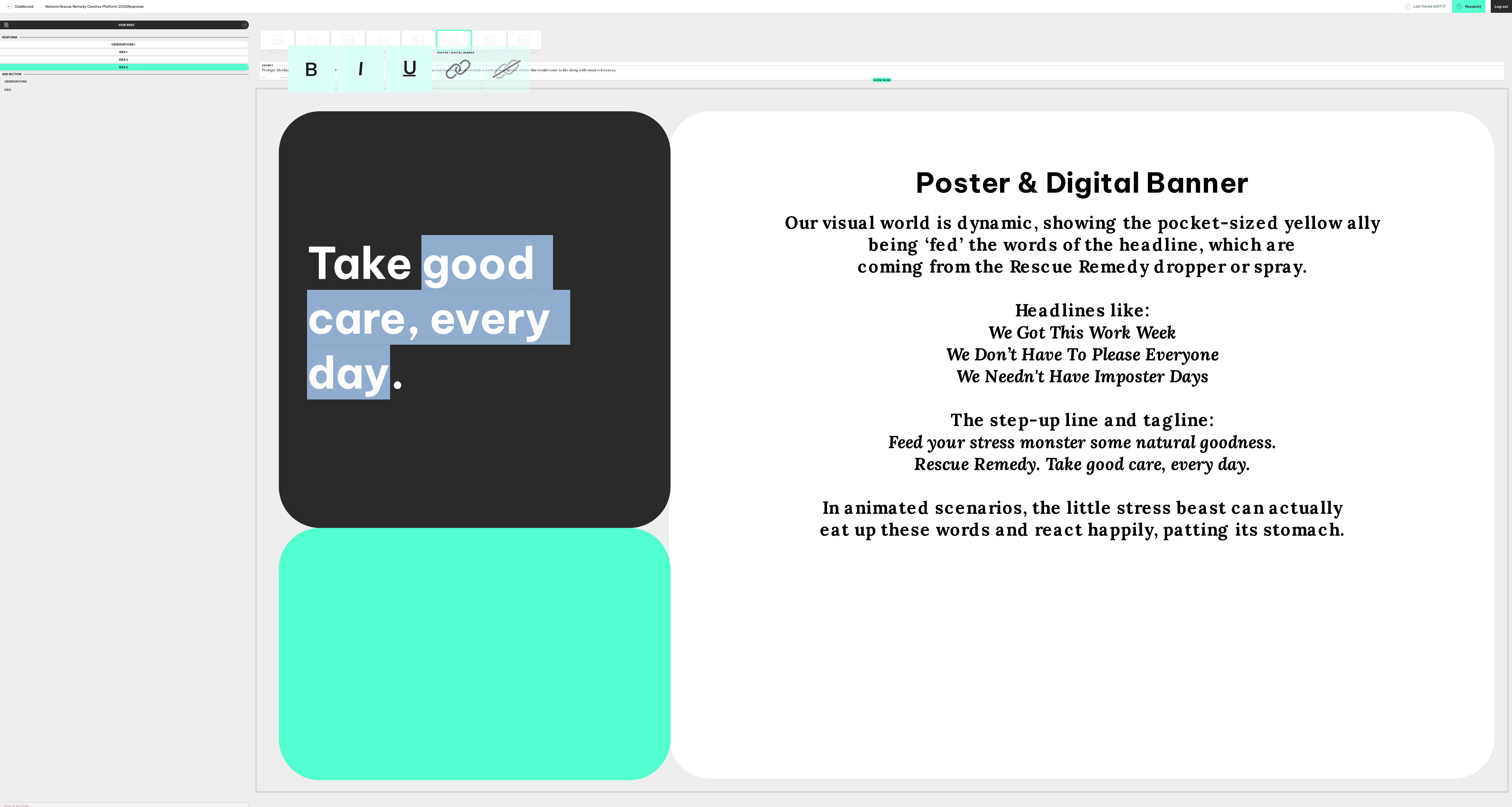
drag, startPoint x: 398, startPoint y: 388, endPoint x: 428, endPoint y: 266, distance: 125.6
click at [428, 266] on span "Take good care, every day." at bounding box center [434, 318] width 254 height 164
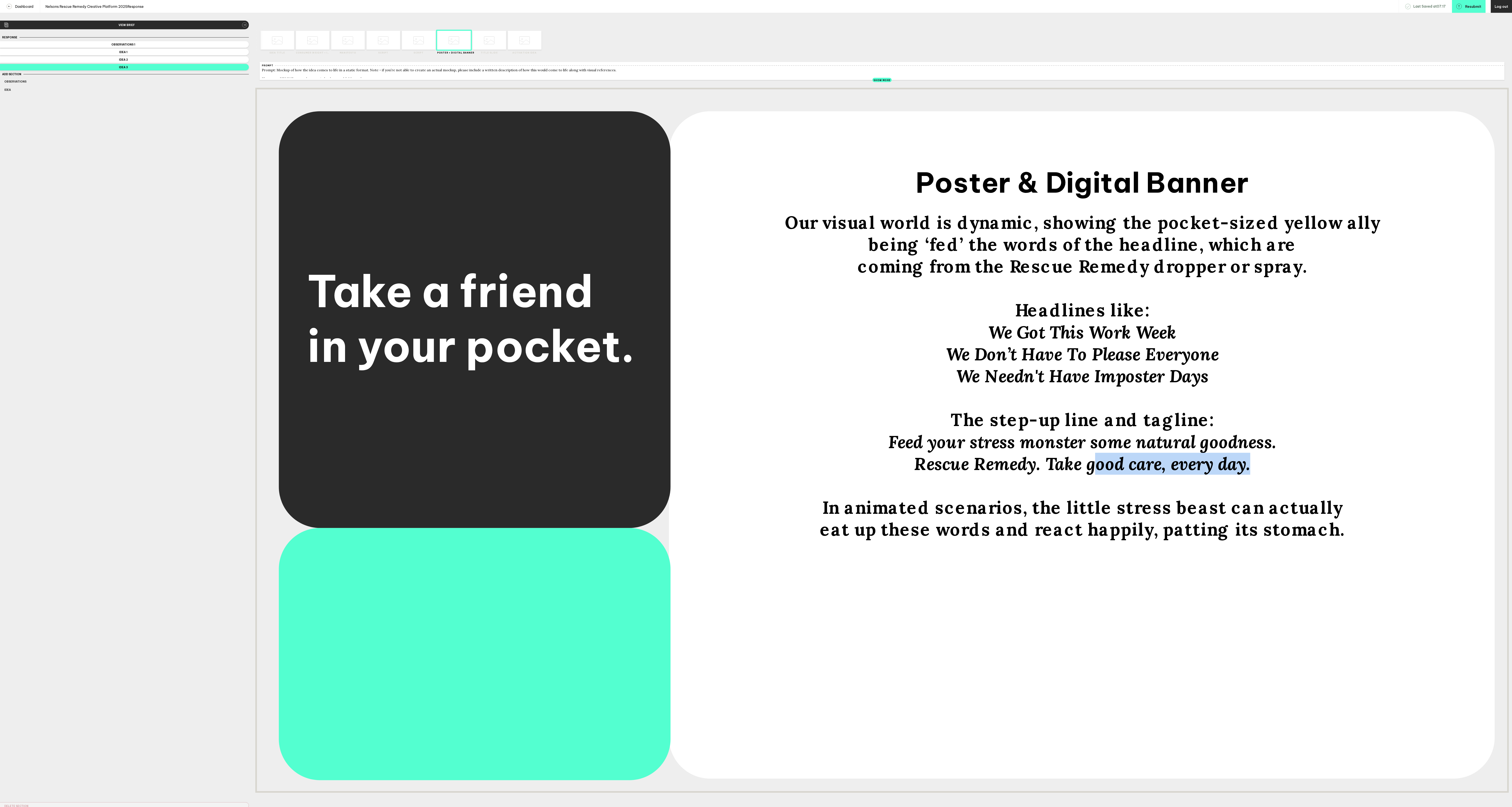
drag, startPoint x: 1092, startPoint y: 510, endPoint x: 1242, endPoint y: 520, distance: 150.3
click at [1242, 520] on div "Our visual world is dynamic, showing the pocket-sized yellow ally being ‘fed’ t…" at bounding box center [1082, 376] width 732 height 329
drag, startPoint x: 1251, startPoint y: 507, endPoint x: 1087, endPoint y: 505, distance: 164.0
click at [1087, 475] on span "Rescue Remedy. Take good care, every day." at bounding box center [1082, 464] width 337 height 22
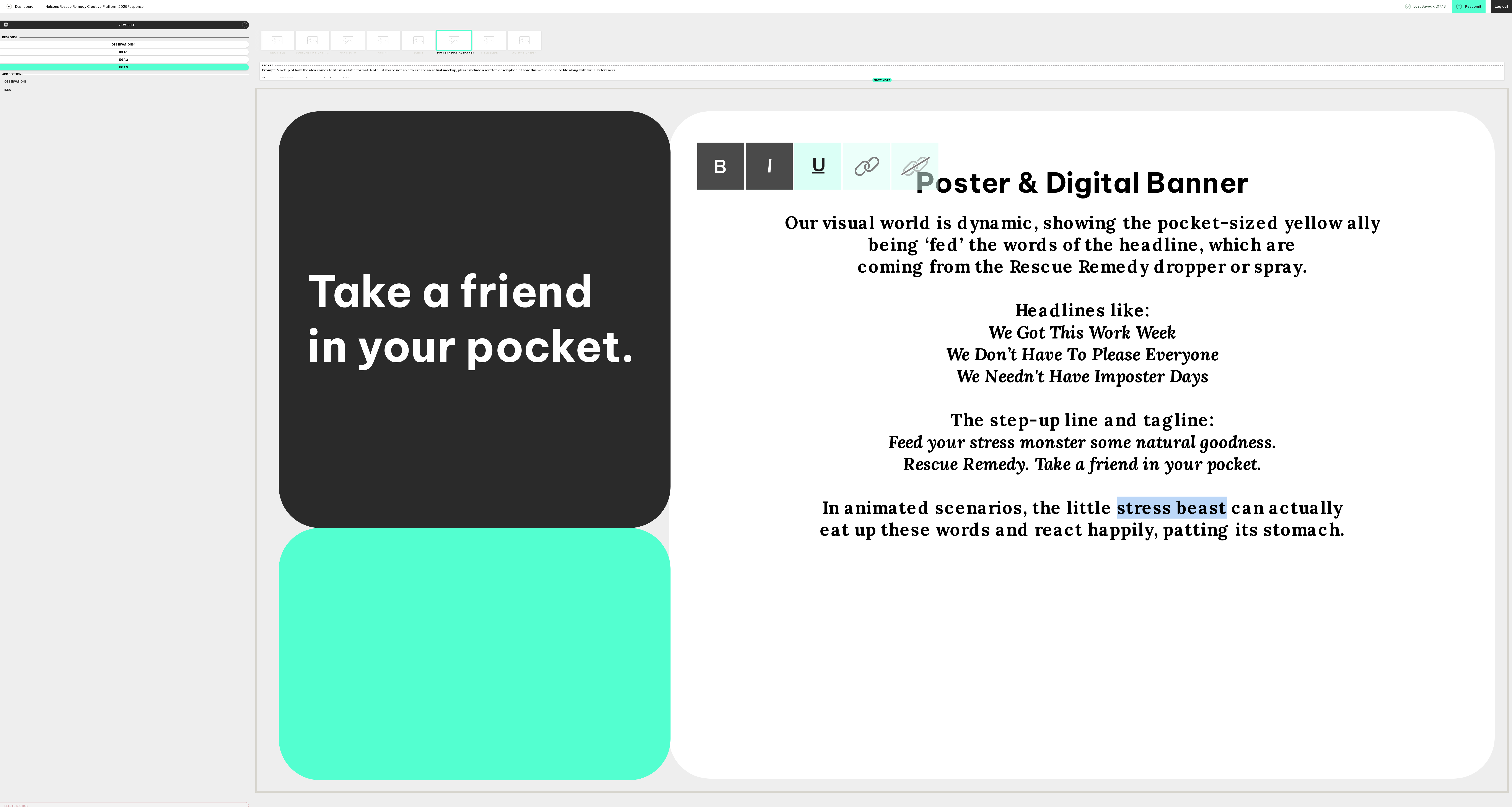
drag, startPoint x: 1116, startPoint y: 557, endPoint x: 1212, endPoint y: 560, distance: 96.0
click at [1212, 519] on span "In animated scenarios, the little stress beast can actually" at bounding box center [1082, 508] width 520 height 22
click at [492, 45] on div at bounding box center [498, 40] width 17 height 19
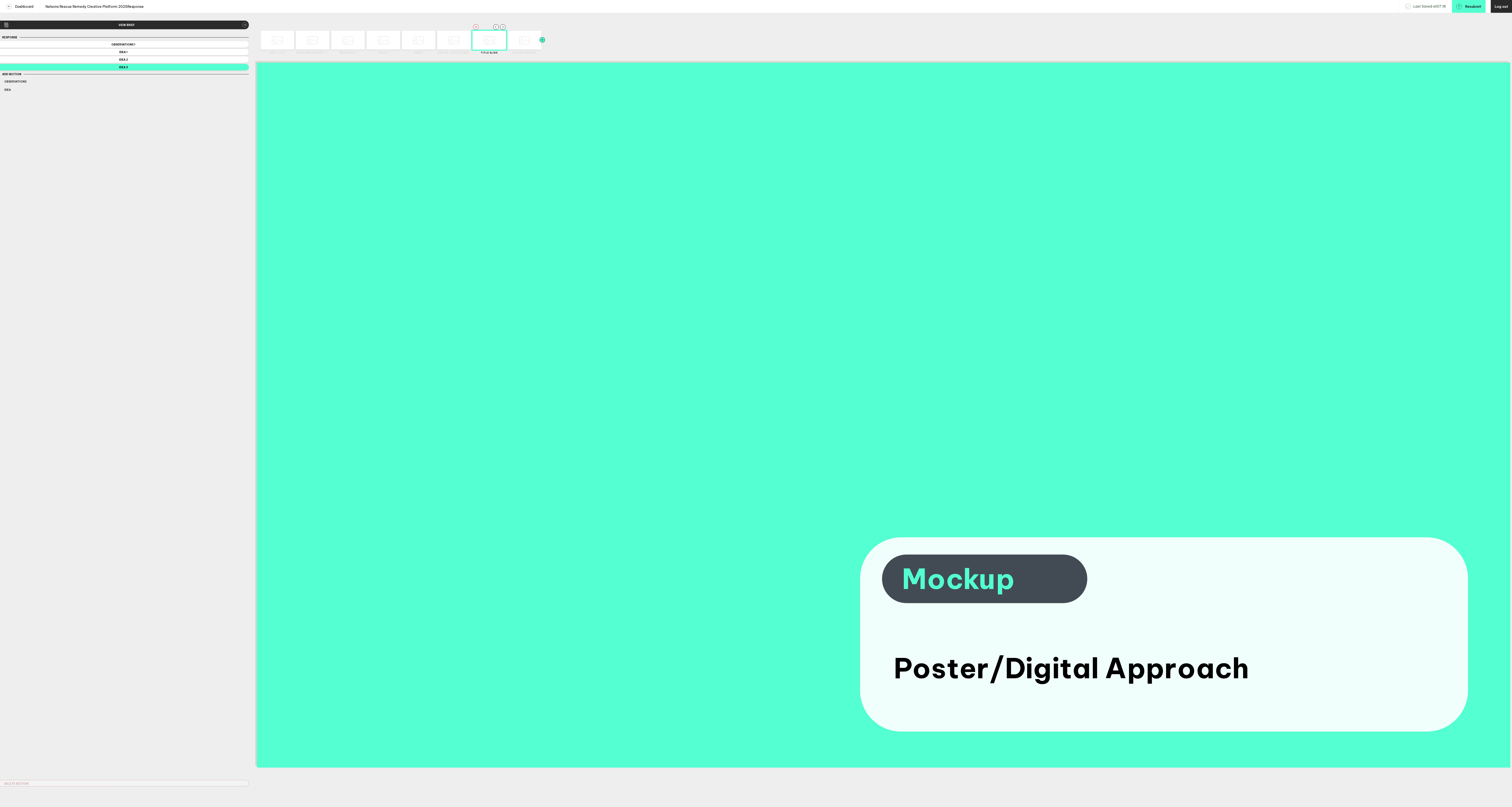
click at [525, 45] on div at bounding box center [534, 40] width 17 height 19
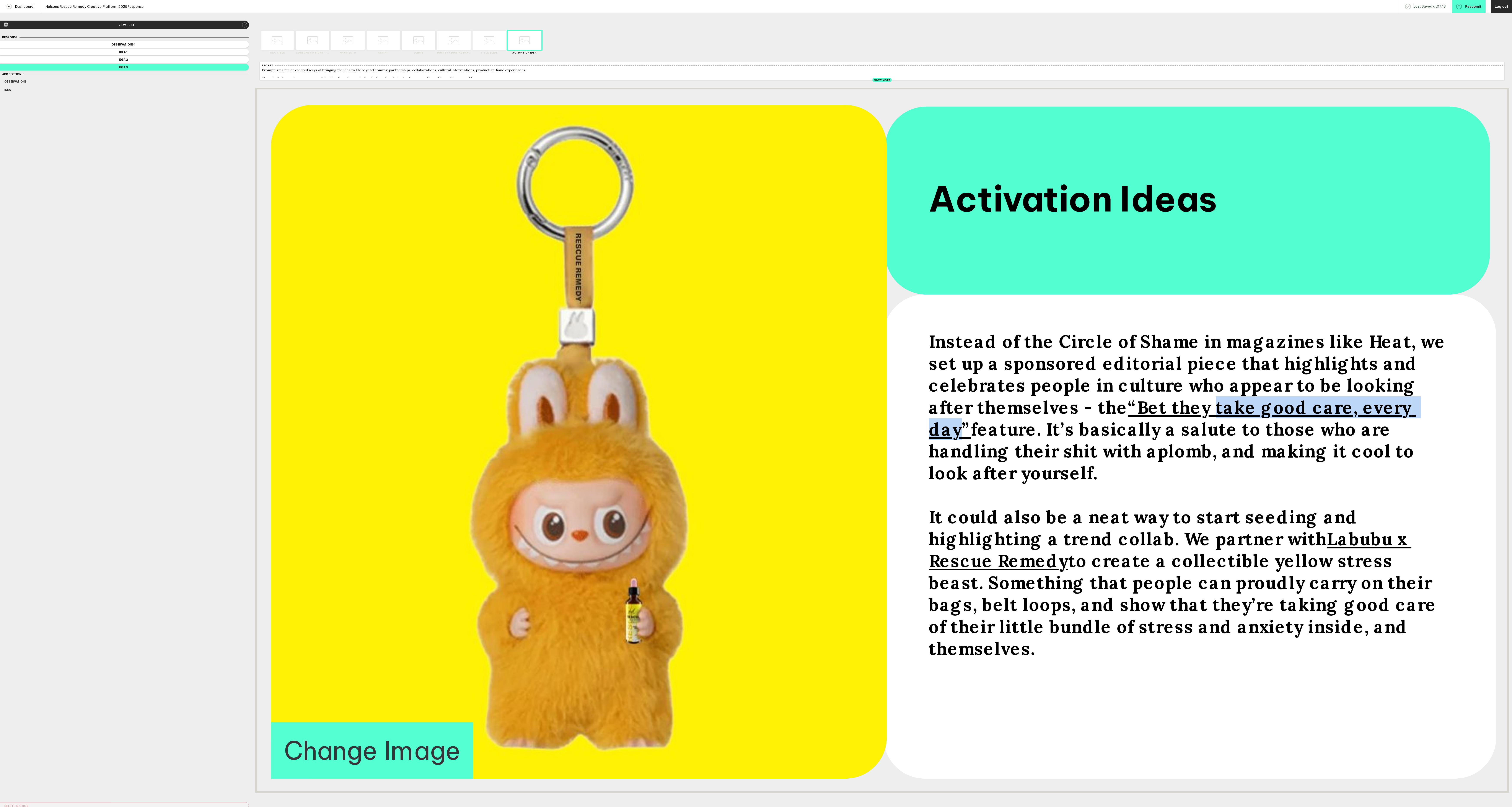
drag, startPoint x: 1047, startPoint y: 426, endPoint x: 1251, endPoint y: 423, distance: 204.0
click at [1251, 423] on span "“Bet they take good care, every day”" at bounding box center [1172, 418] width 487 height 44
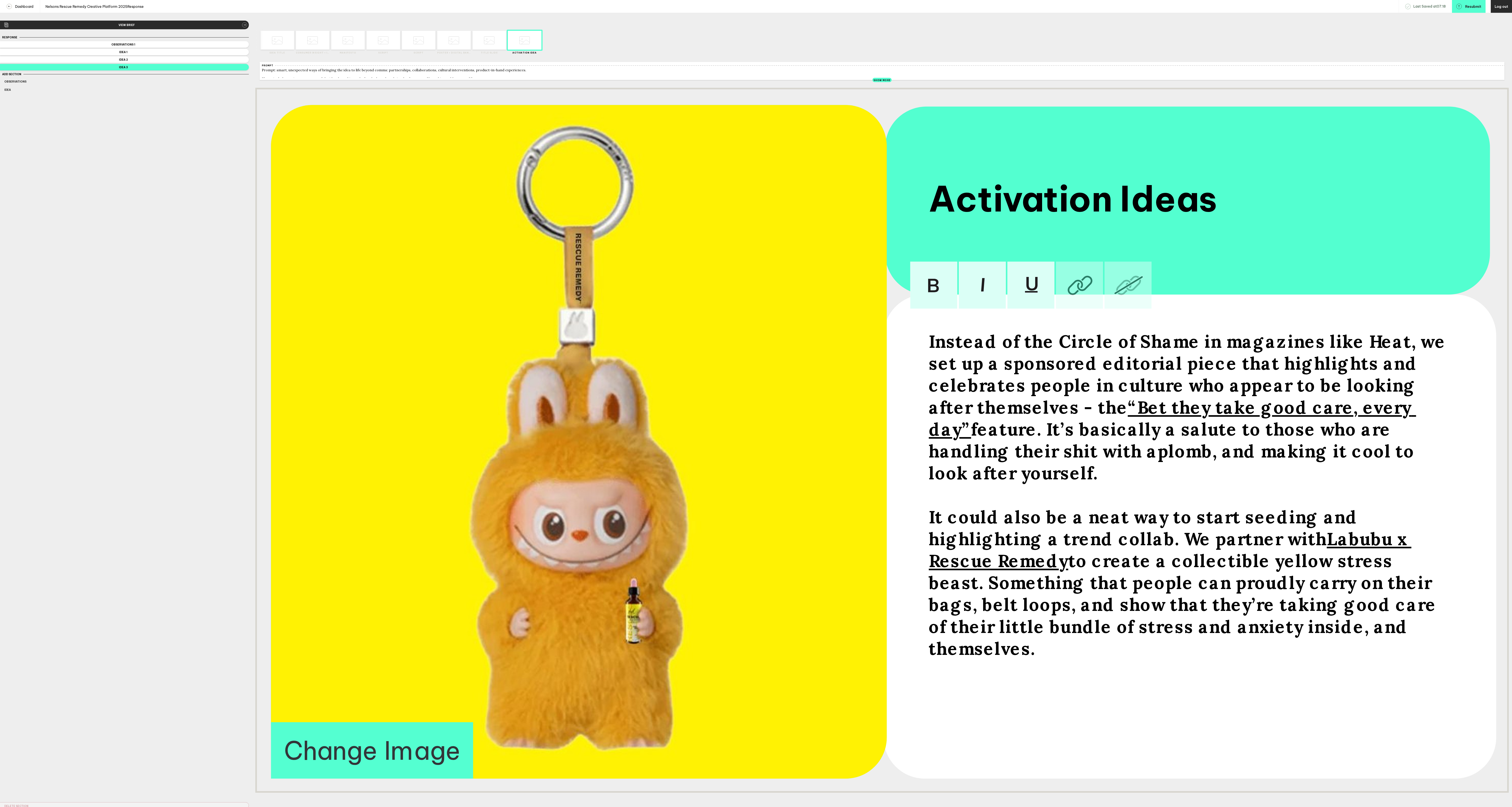
click at [1251, 423] on span "“Bet they take good care, every day”" at bounding box center [1172, 418] width 487 height 44
drag, startPoint x: 1255, startPoint y: 430, endPoint x: 1046, endPoint y: 424, distance: 209.1
click at [1046, 424] on span "“Bet they take good care, every day”" at bounding box center [1172, 418] width 487 height 44
drag, startPoint x: 1247, startPoint y: 575, endPoint x: 1153, endPoint y: 577, distance: 94.0
click at [1153, 577] on span "to create a collectible yellow stress beast. Something that people can proudly …" at bounding box center [1184, 604] width 512 height 110
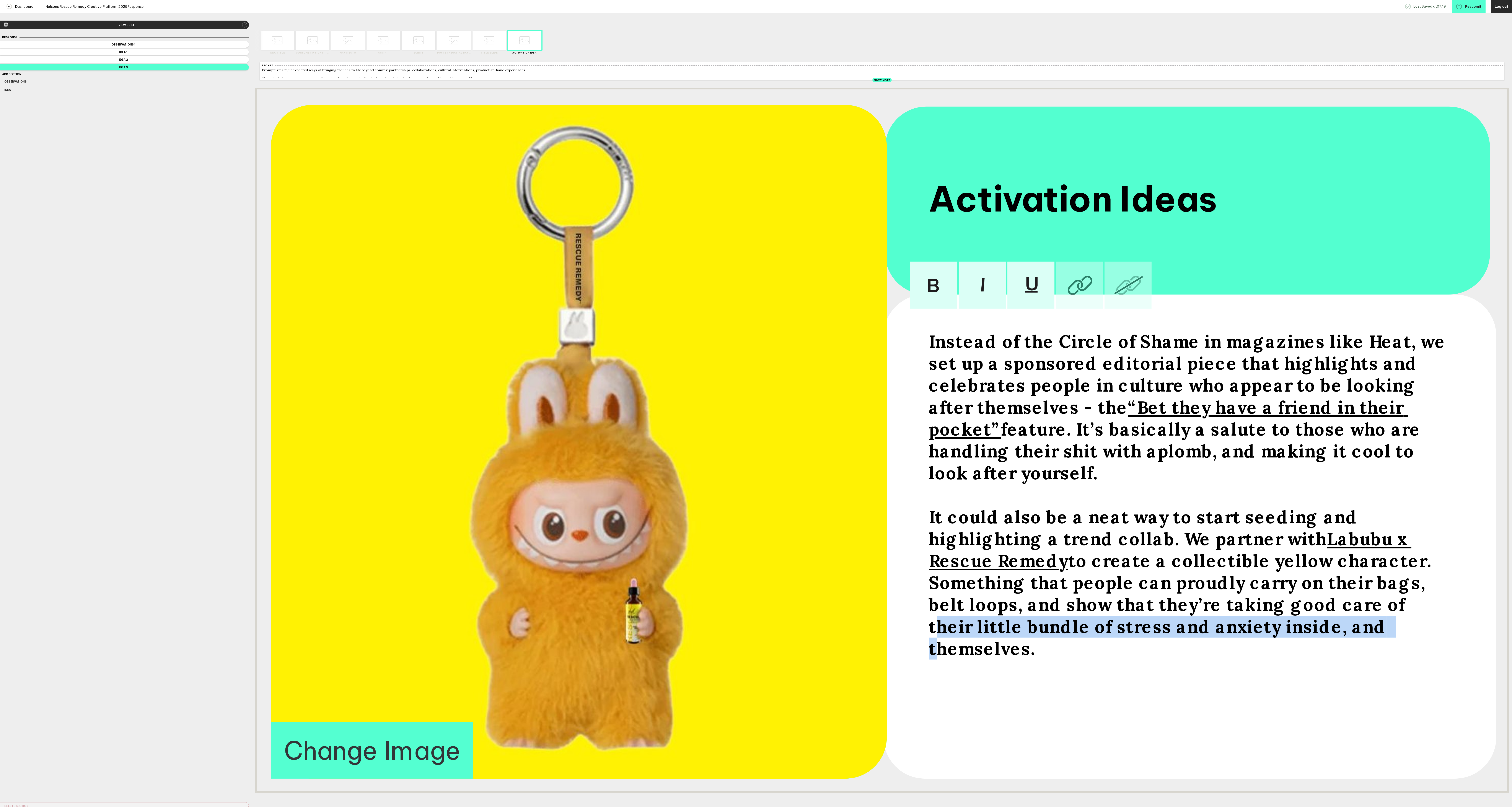
drag, startPoint x: 1159, startPoint y: 621, endPoint x: 1091, endPoint y: 649, distance: 73.5
click at [1091, 649] on span "to create a collectible yellow character. Something that people can proudly car…" at bounding box center [1182, 604] width 508 height 110
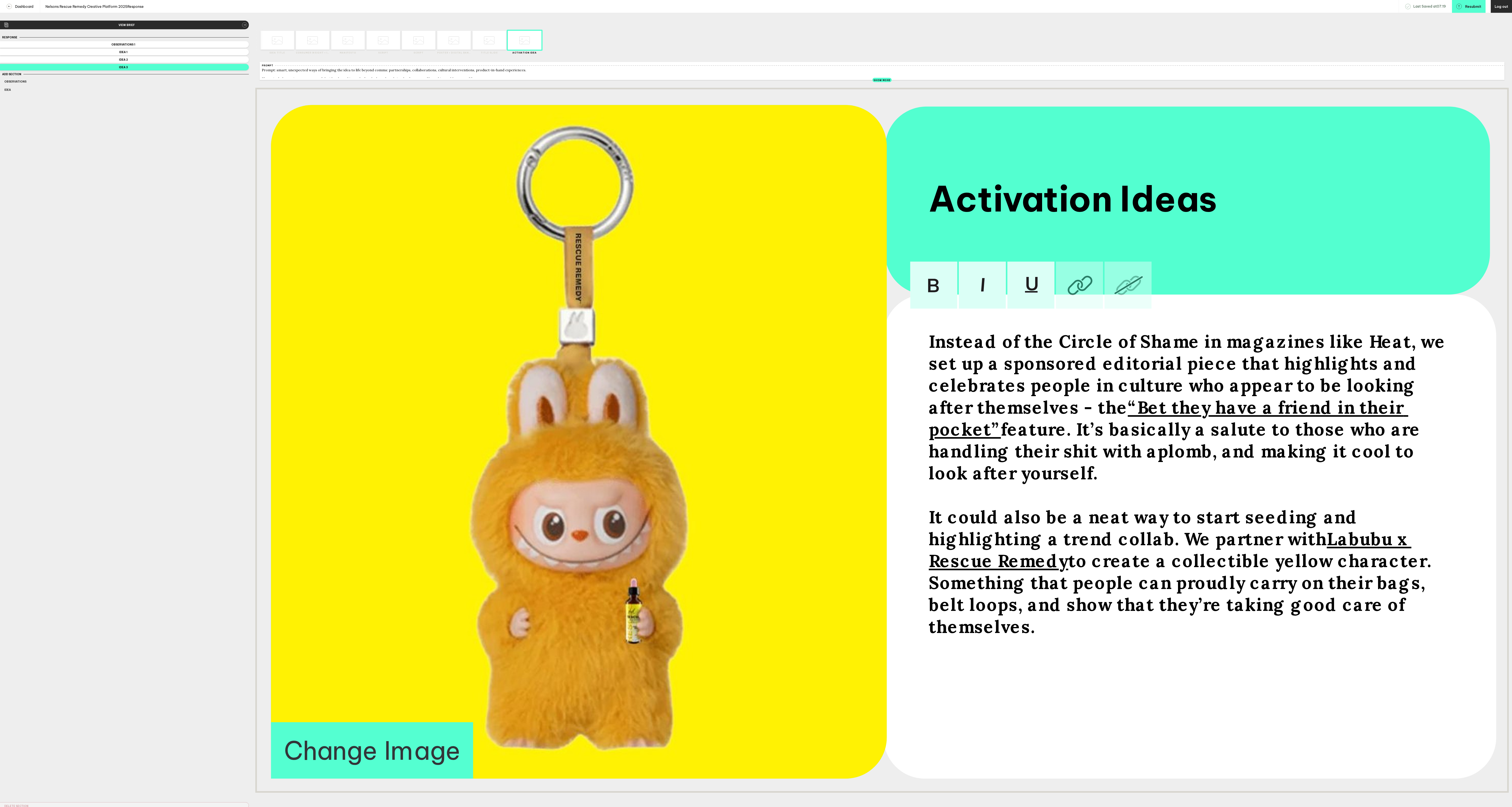
click at [227, 408] on div "Response Observations 1 Idea 1 Idea 2 Idea 3 Add Section Observations Idea Dele…" at bounding box center [124, 421] width 249 height 774
click at [278, 46] on div at bounding box center [286, 40] width 17 height 19
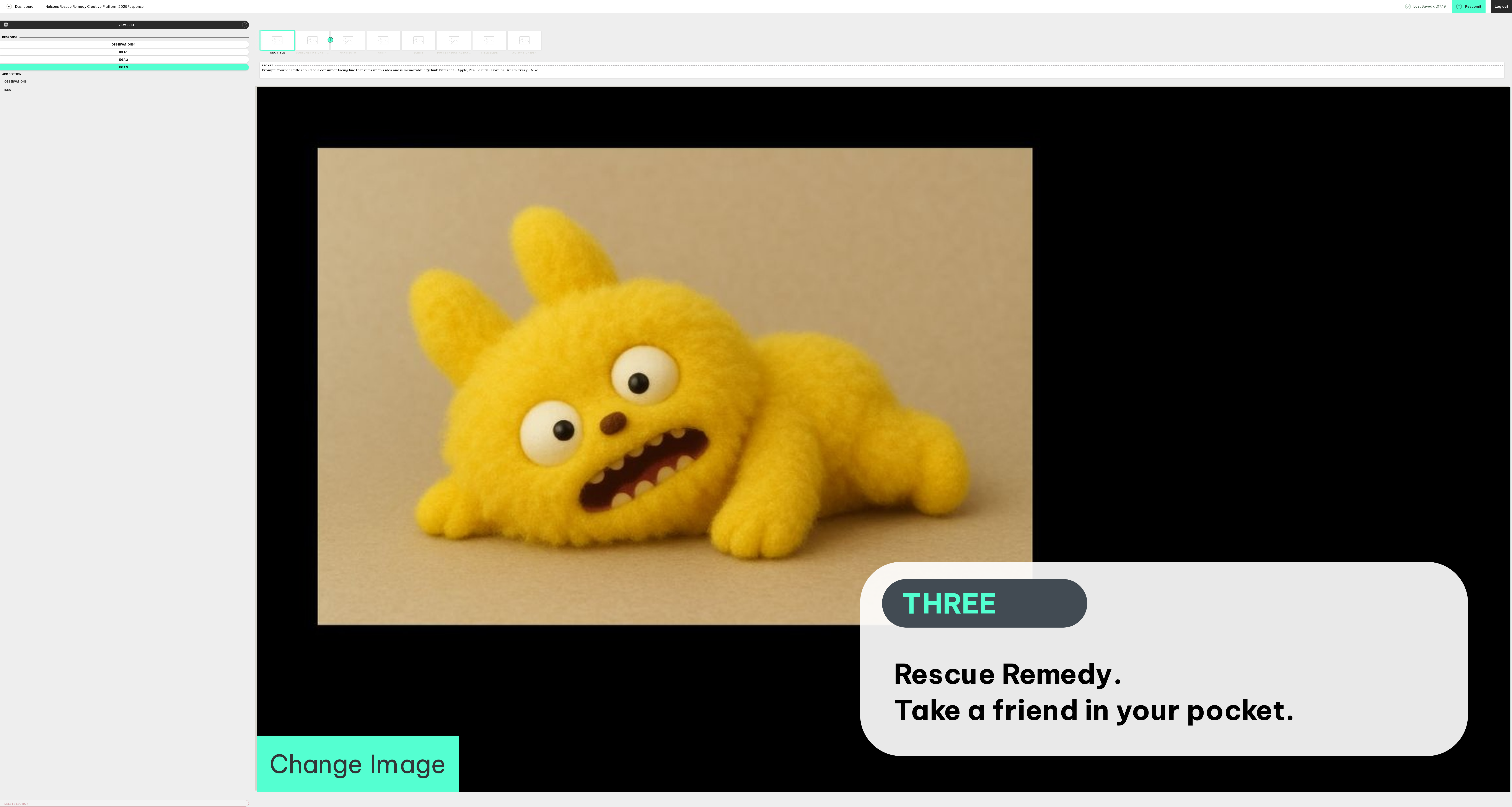
click at [315, 45] on div at bounding box center [322, 40] width 17 height 19
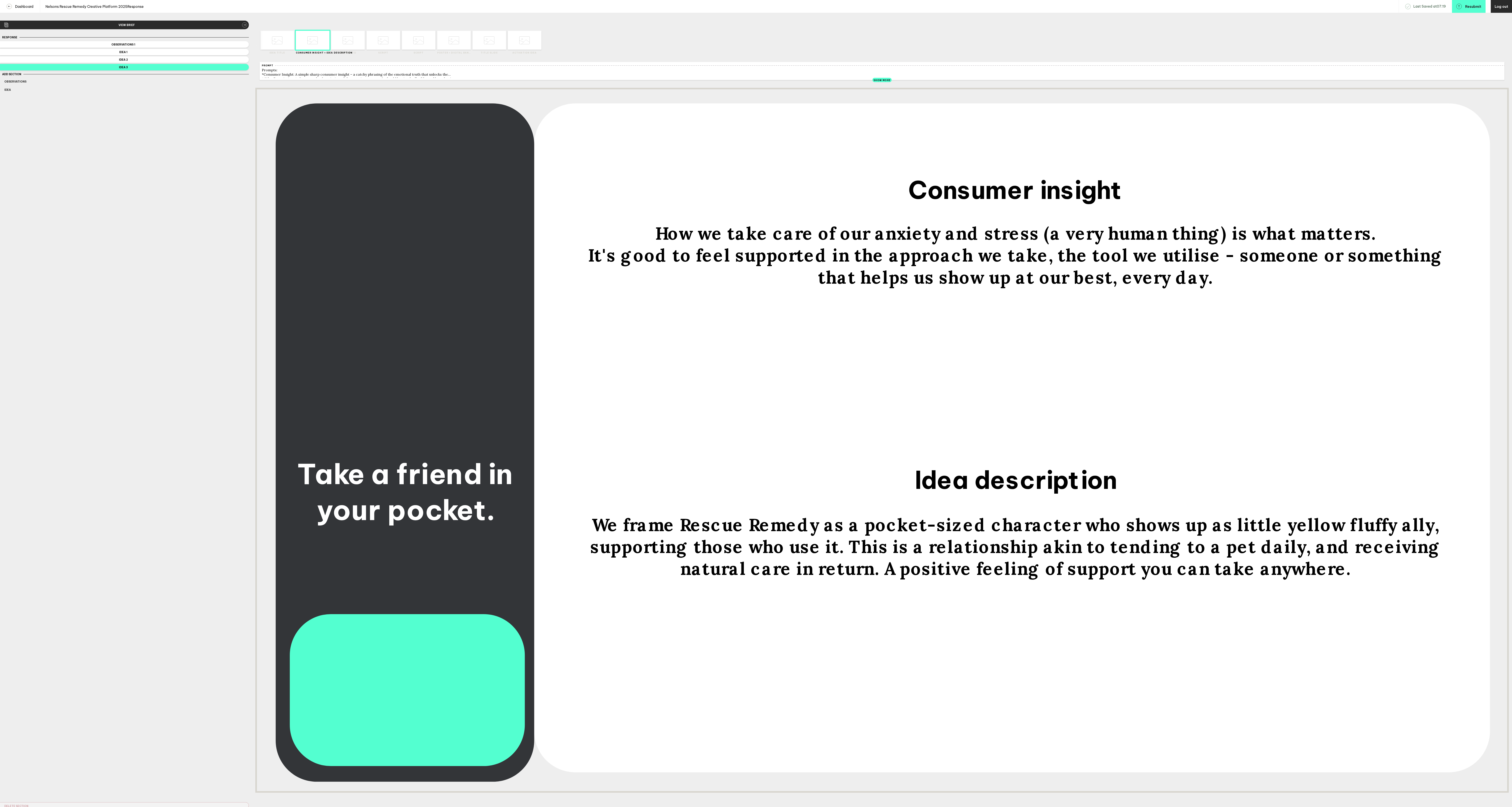
click at [348, 48] on icon at bounding box center [348, 40] width 11 height 16
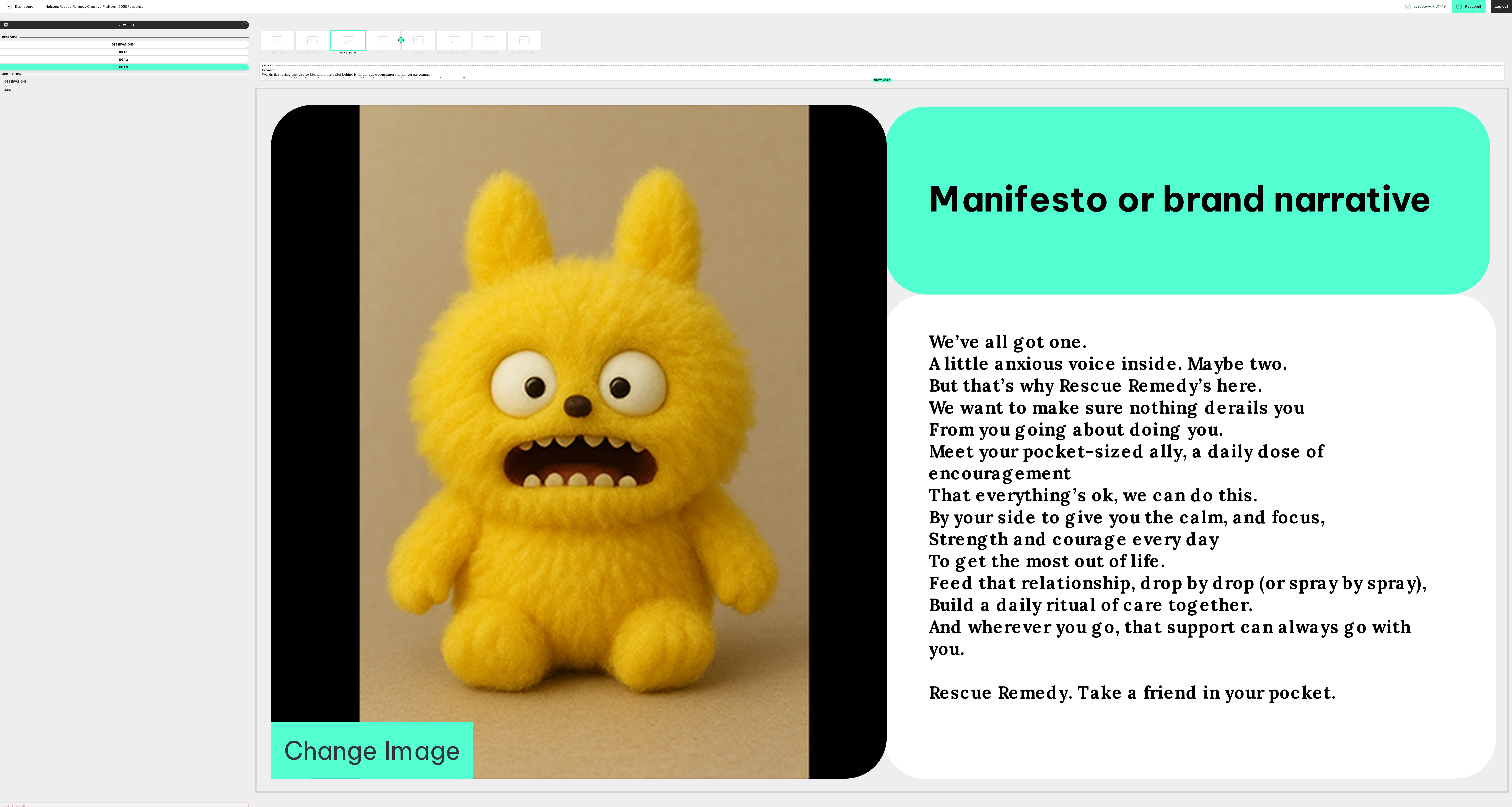
click at [385, 48] on div at bounding box center [392, 40] width 17 height 19
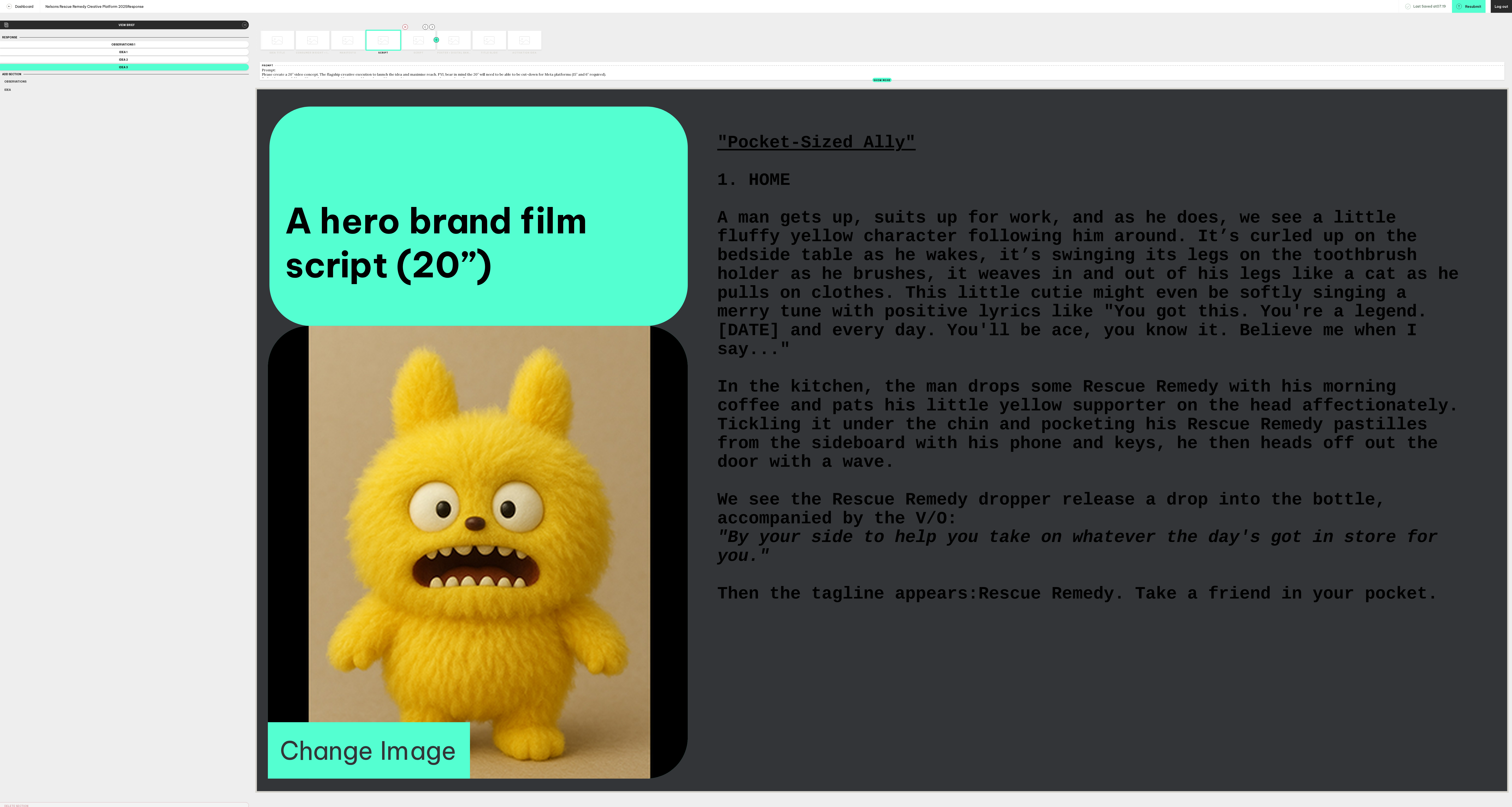
click at [420, 45] on div at bounding box center [428, 40] width 17 height 19
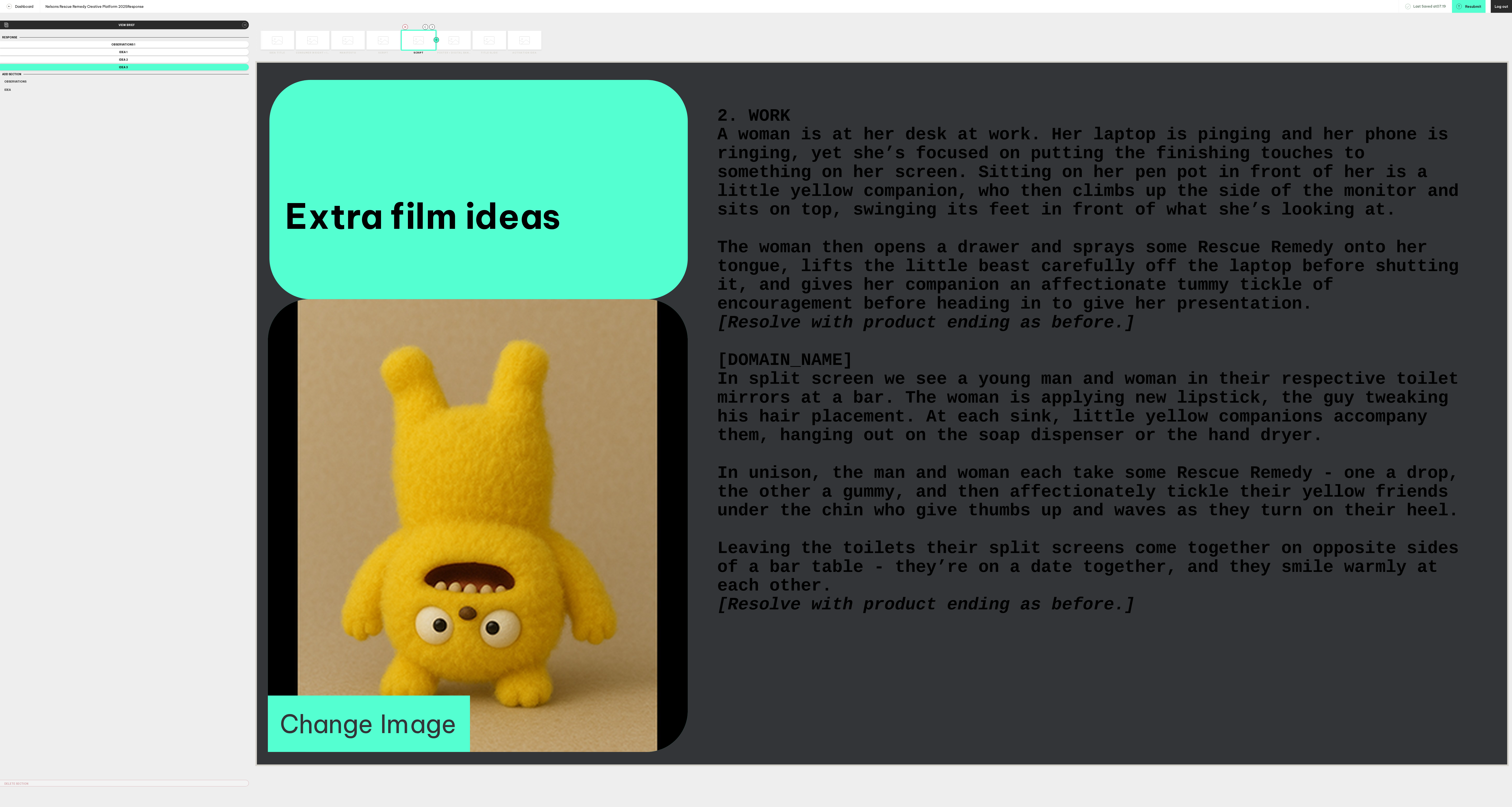
click at [453, 48] on div at bounding box center [444, 40] width 17 height 19
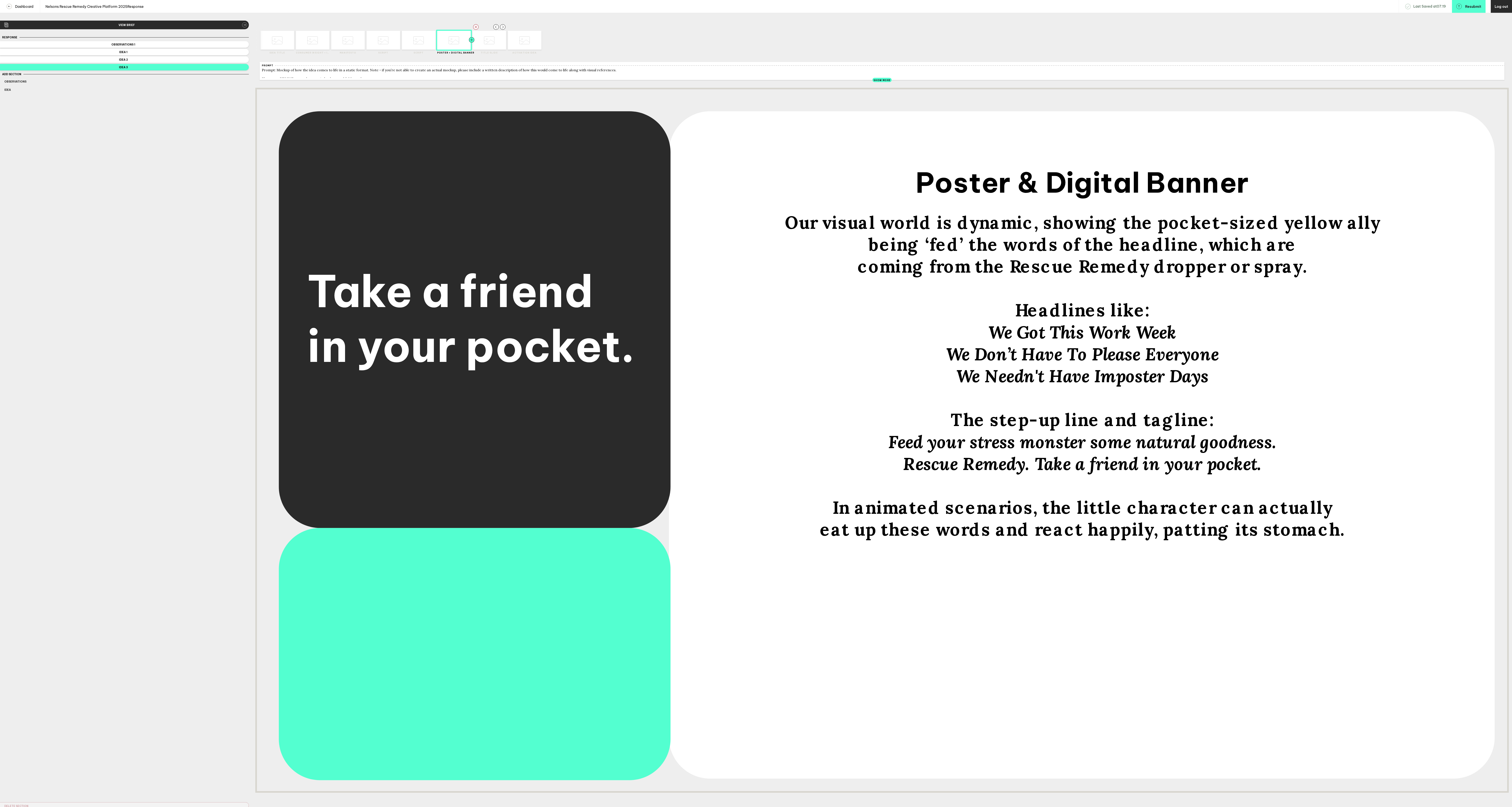
click at [487, 46] on div at bounding box center [480, 40] width 17 height 19
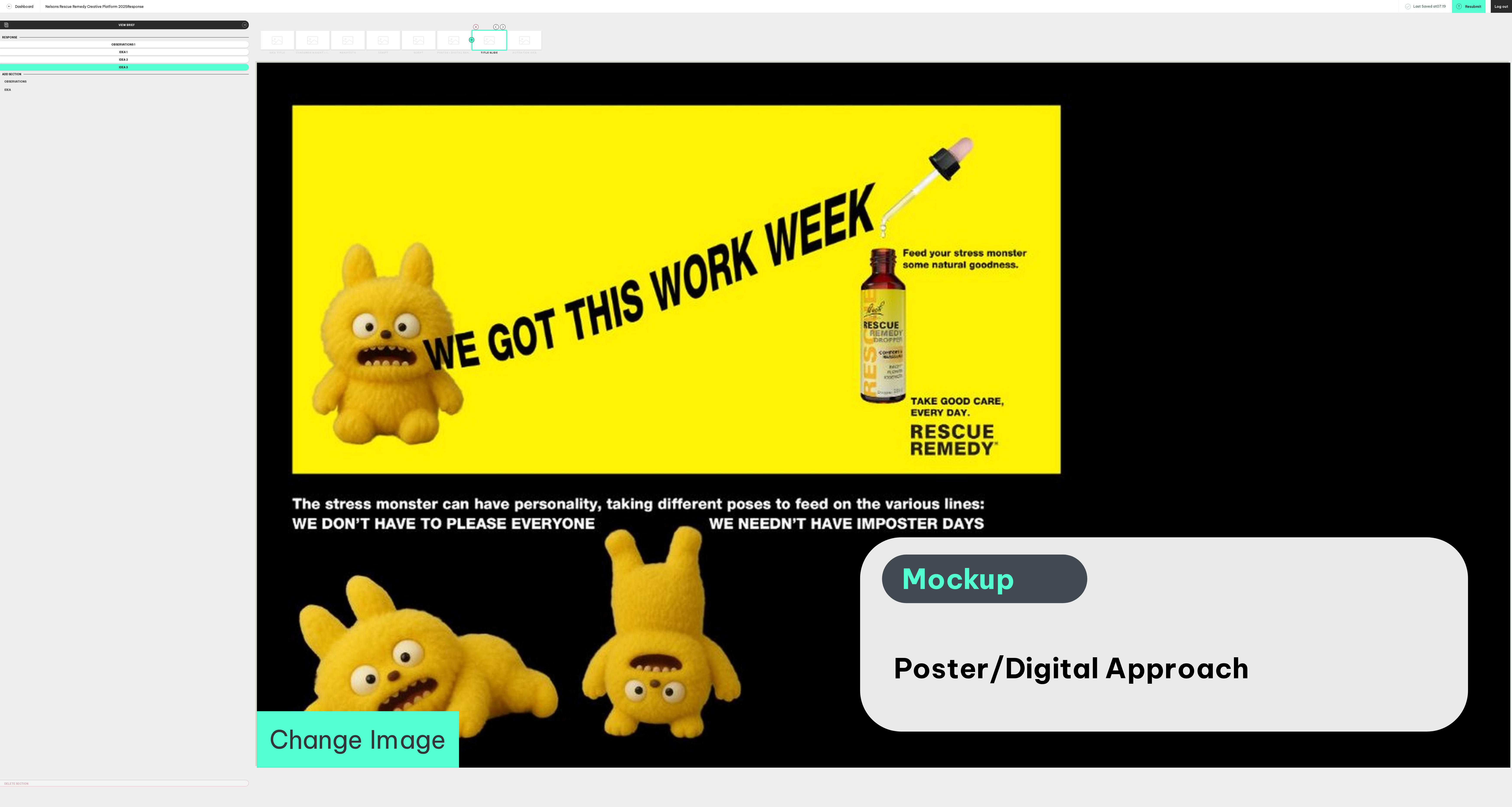
click at [455, 42] on div at bounding box center [463, 40] width 17 height 19
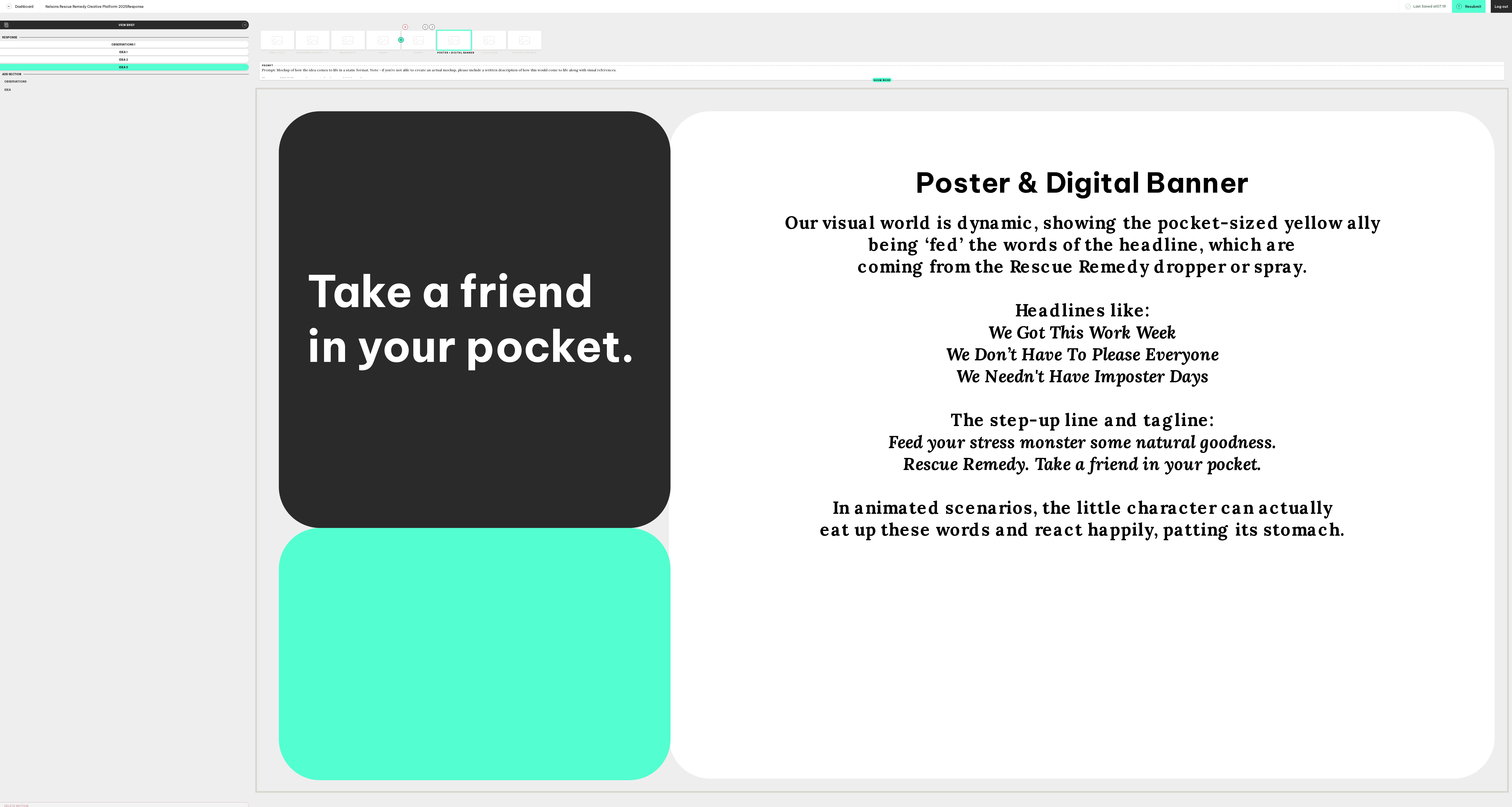
click at [416, 49] on div at bounding box center [409, 40] width 17 height 19
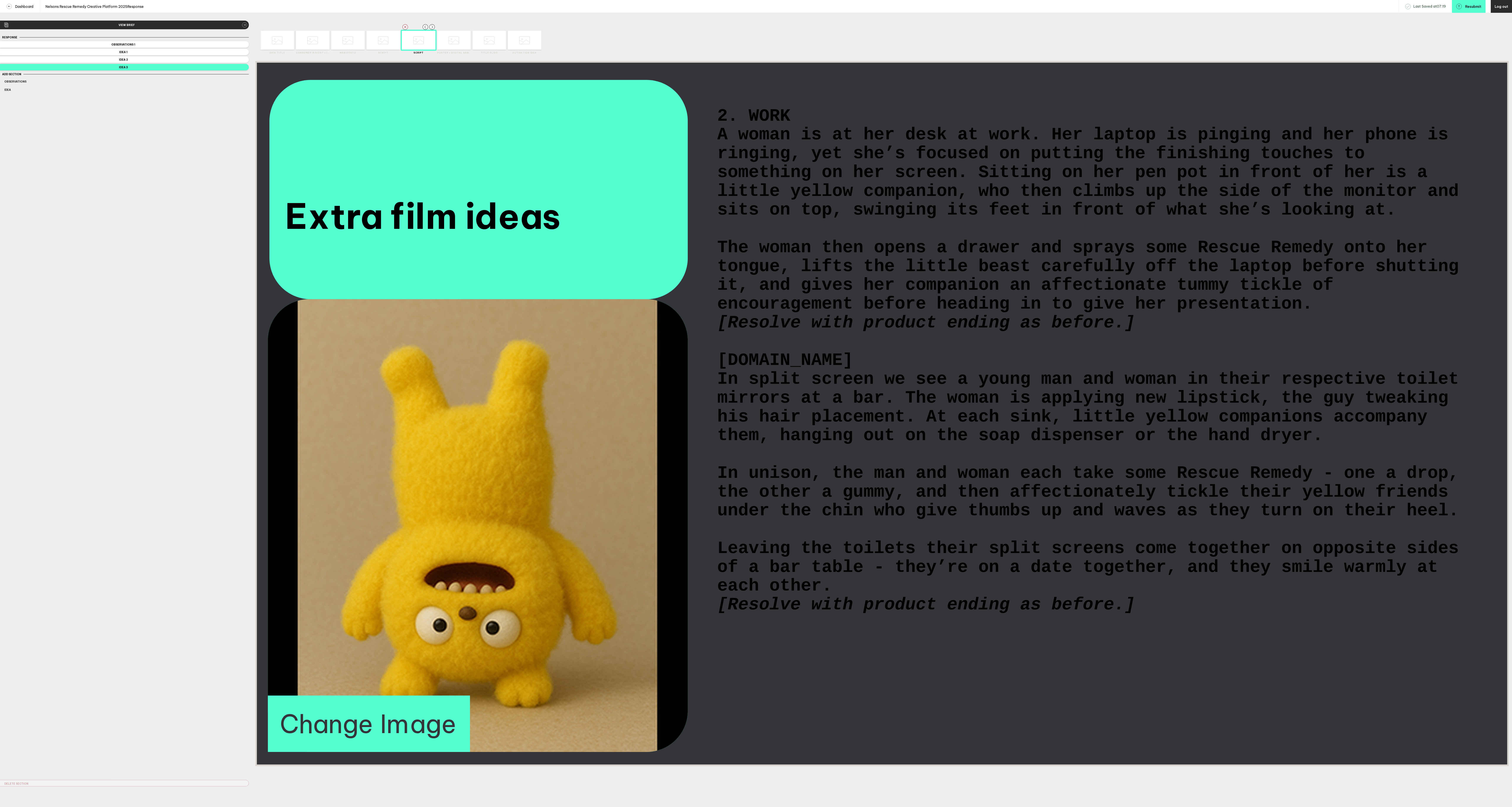
click at [383, 48] on icon at bounding box center [383, 40] width 11 height 16
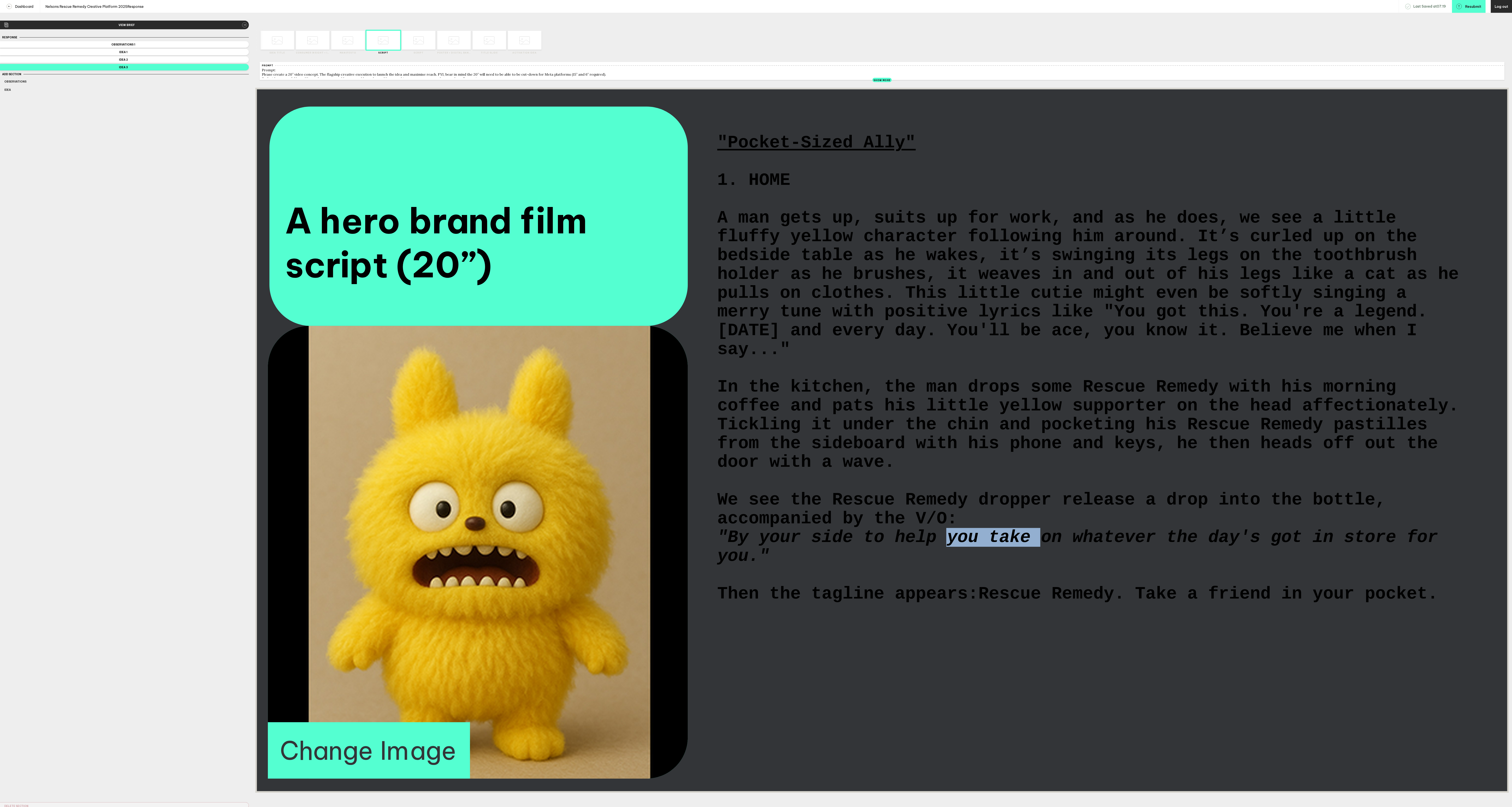
drag, startPoint x: 1041, startPoint y: 611, endPoint x: 948, endPoint y: 614, distance: 93.0
click at [948, 566] on span ""By your side to help you take on whatever the day's got in store for you."" at bounding box center [1083, 547] width 731 height 38
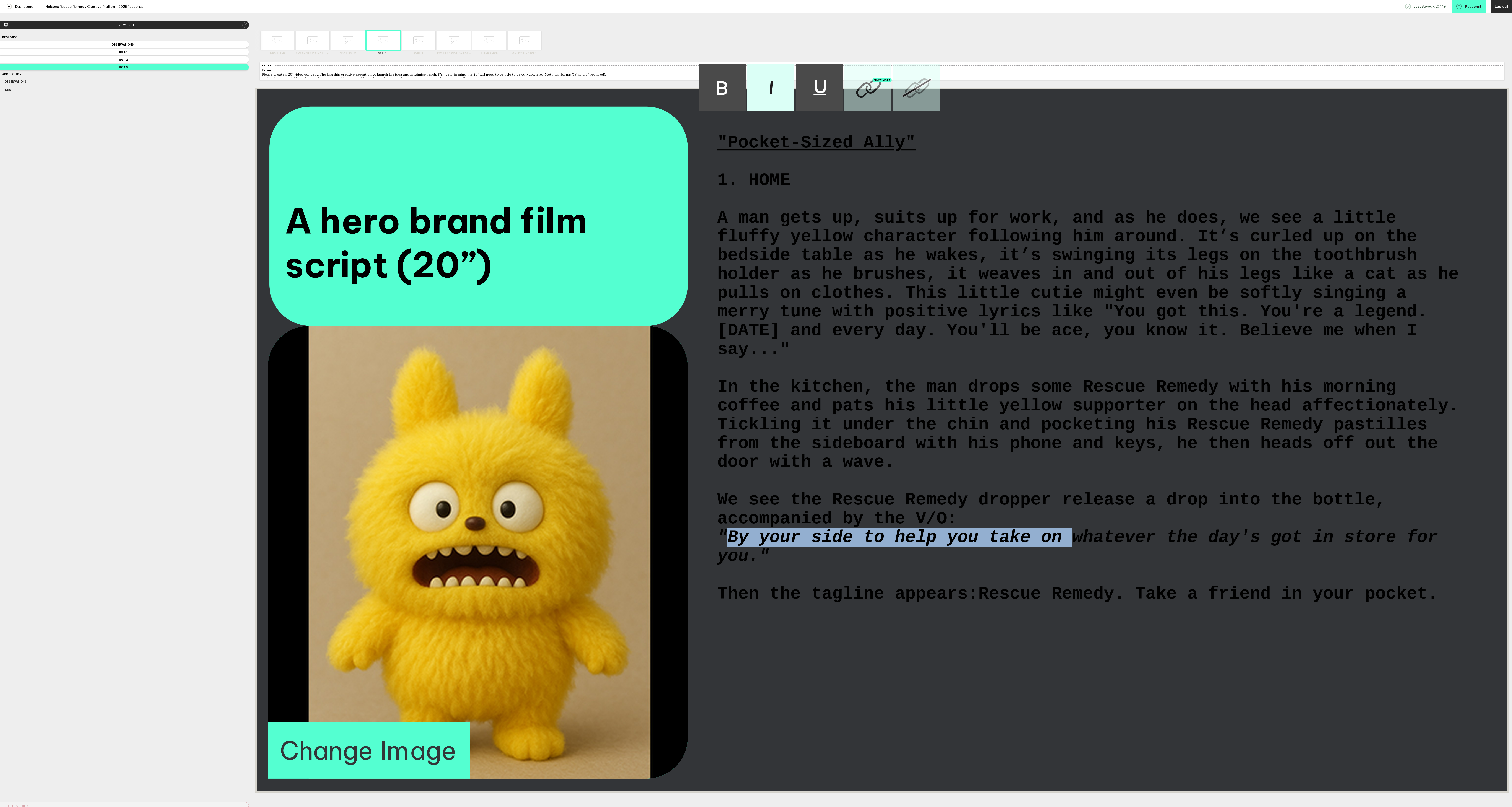
drag, startPoint x: 1074, startPoint y: 614, endPoint x: 733, endPoint y: 612, distance: 341.0
click at [733, 566] on span ""By your side to help you take on whatever the day's got in store for you."" at bounding box center [1083, 547] width 731 height 38
copy span "By your side to help you take on"
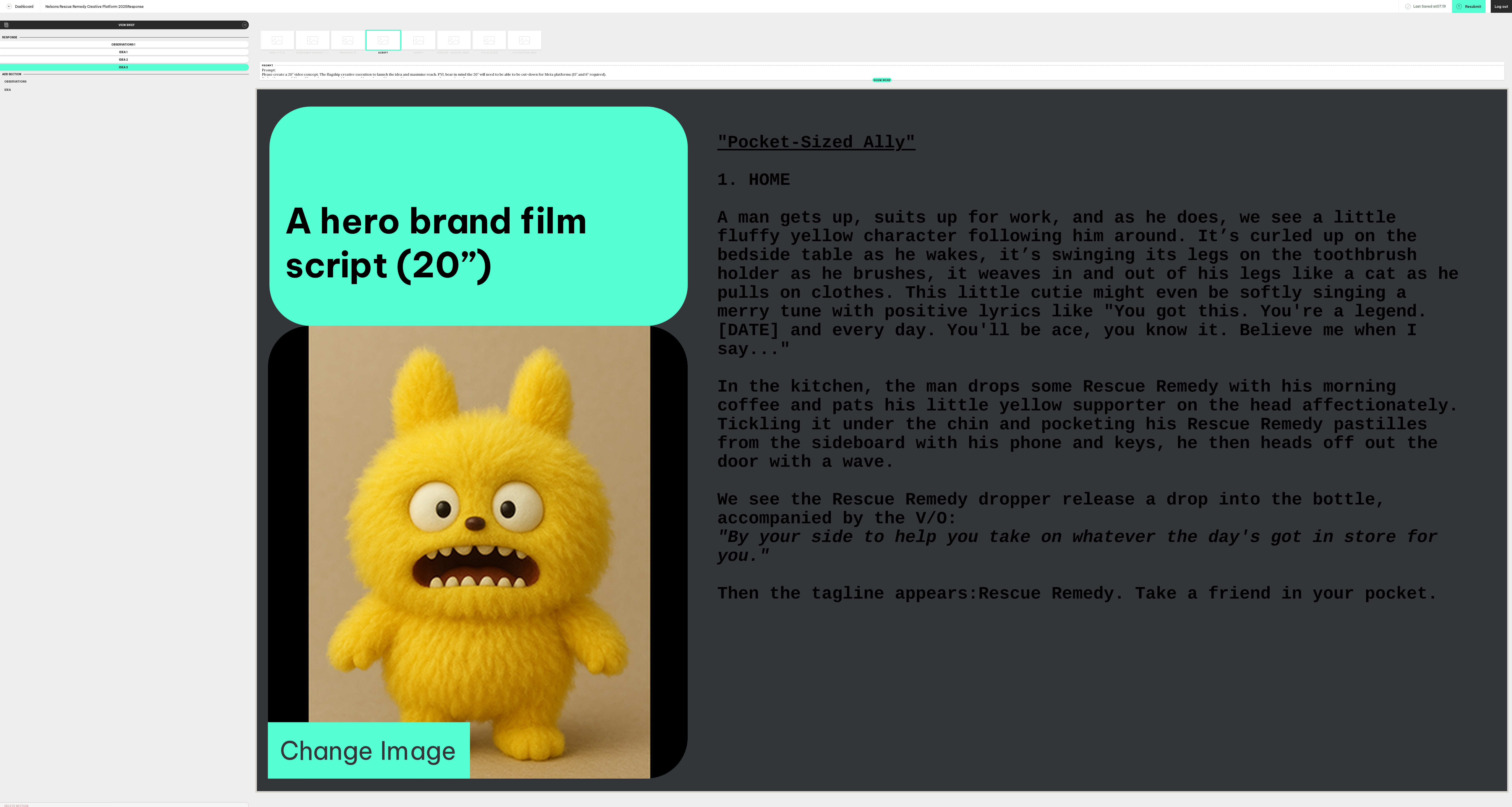
click at [860, 566] on span ""By your side to help you take on whatever the day's got in store for you."" at bounding box center [1083, 547] width 731 height 38
click at [867, 566] on span ""By your side to help you take on whatever the day's got in store for you."" at bounding box center [1083, 547] width 731 height 38
click at [865, 566] on span ""By your side to help you take on whatever the day's got in store for you."" at bounding box center [1083, 547] width 731 height 38
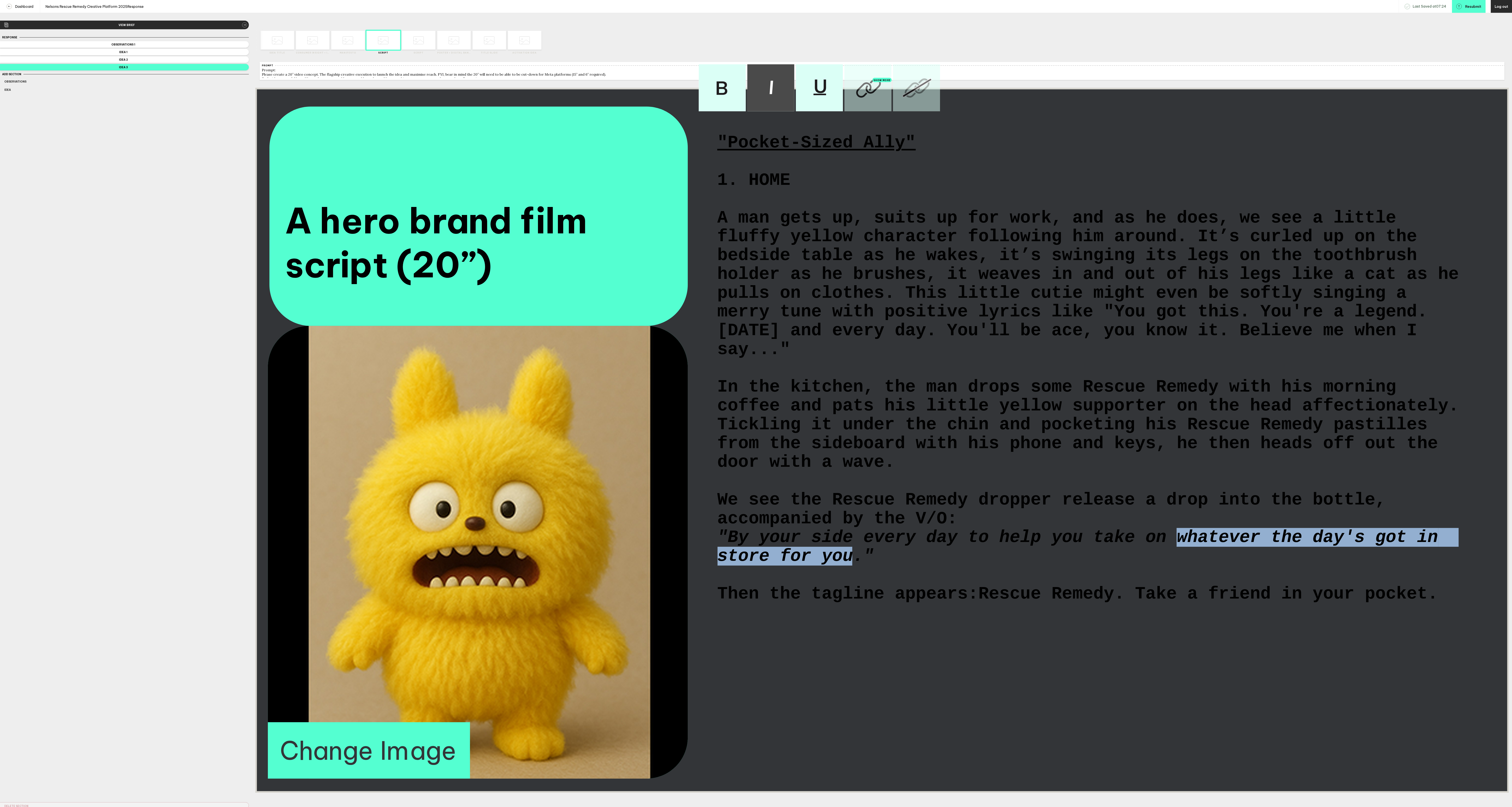
drag, startPoint x: 1177, startPoint y: 610, endPoint x: 859, endPoint y: 636, distance: 319.1
click at [859, 566] on span ""By your side every day to help you take on whatever the day's got in store for…" at bounding box center [1083, 547] width 731 height 38
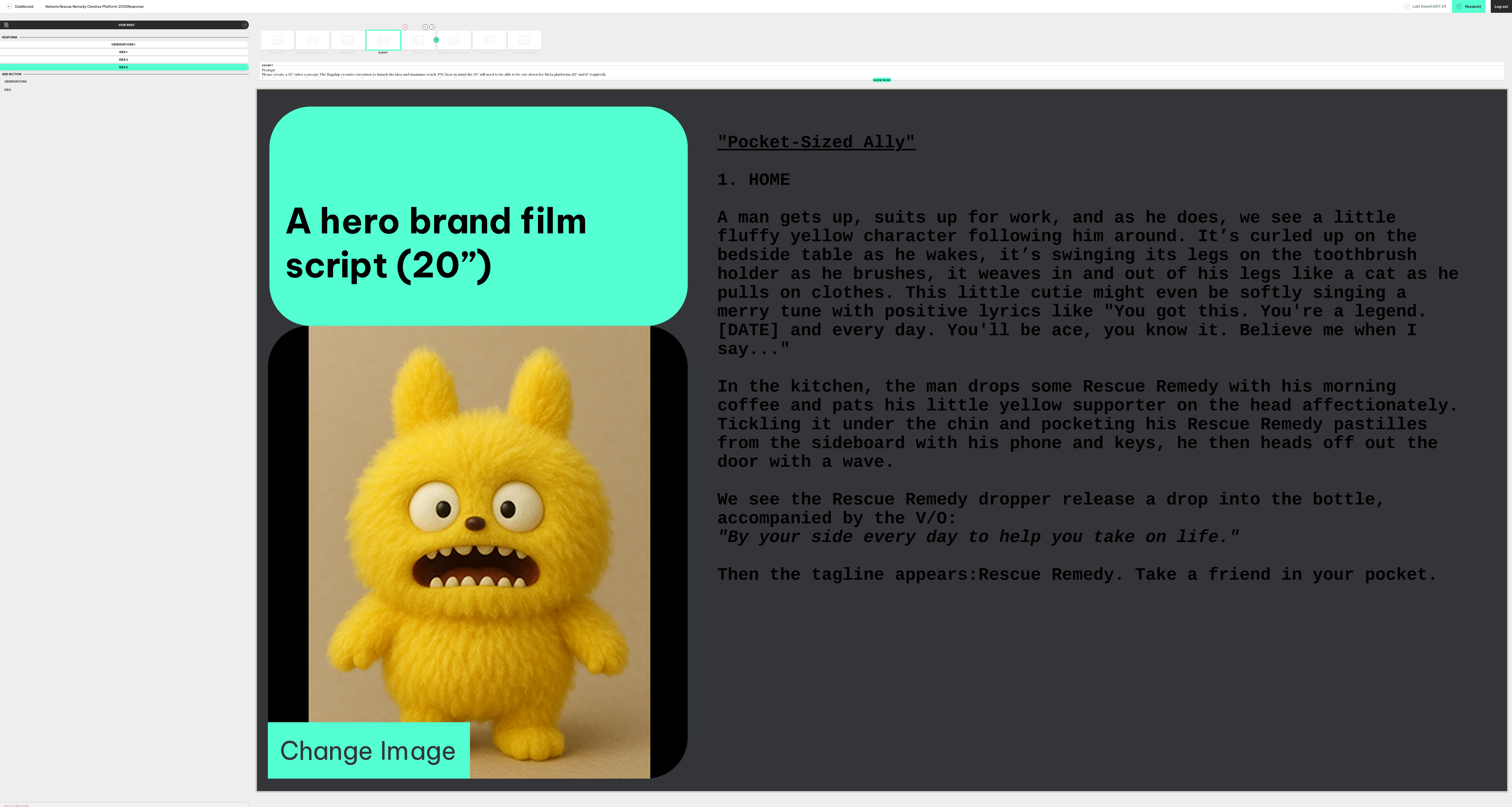
click at [420, 46] on div at bounding box center [428, 40] width 17 height 19
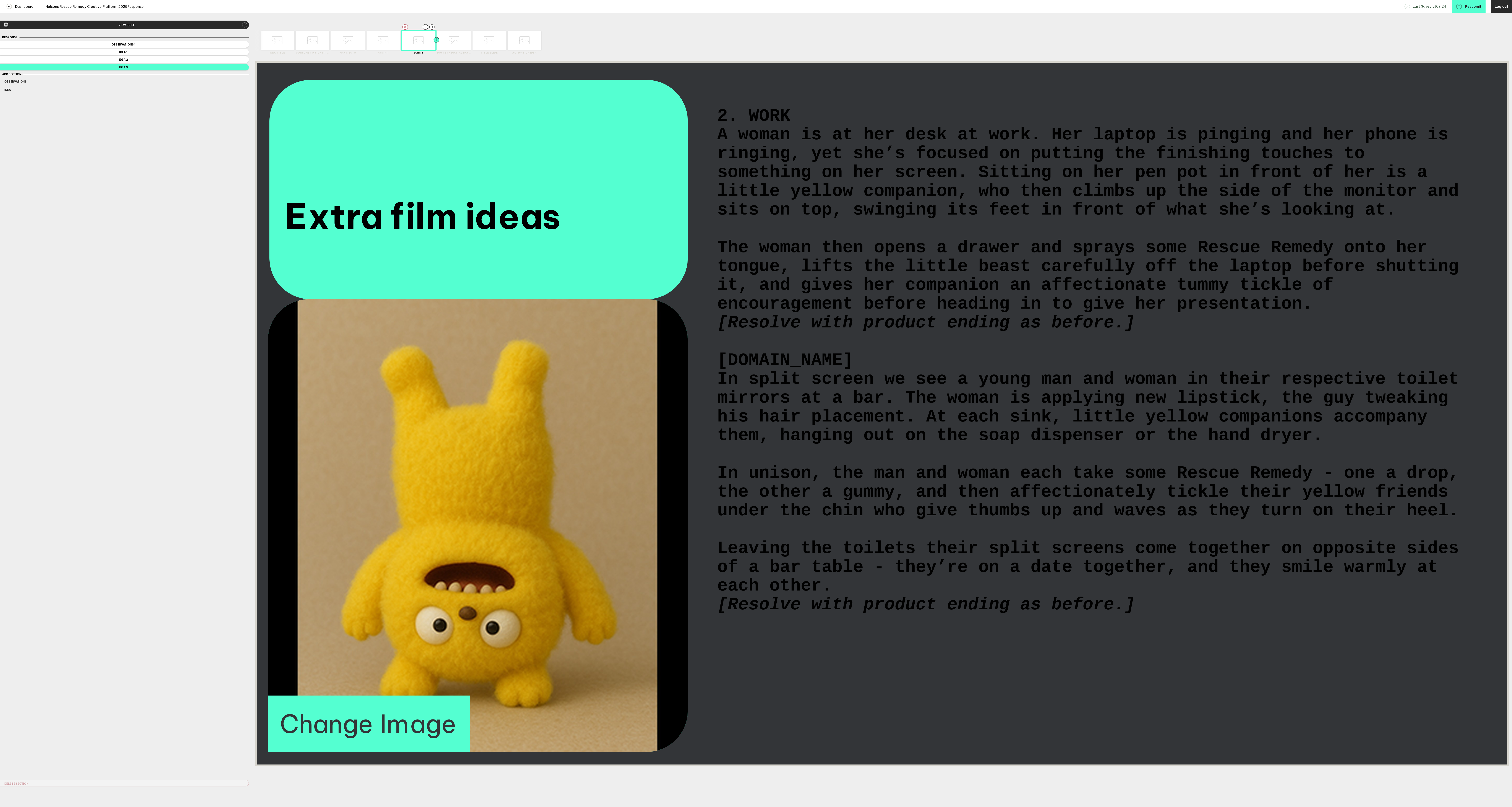
click at [445, 43] on div at bounding box center [444, 40] width 17 height 19
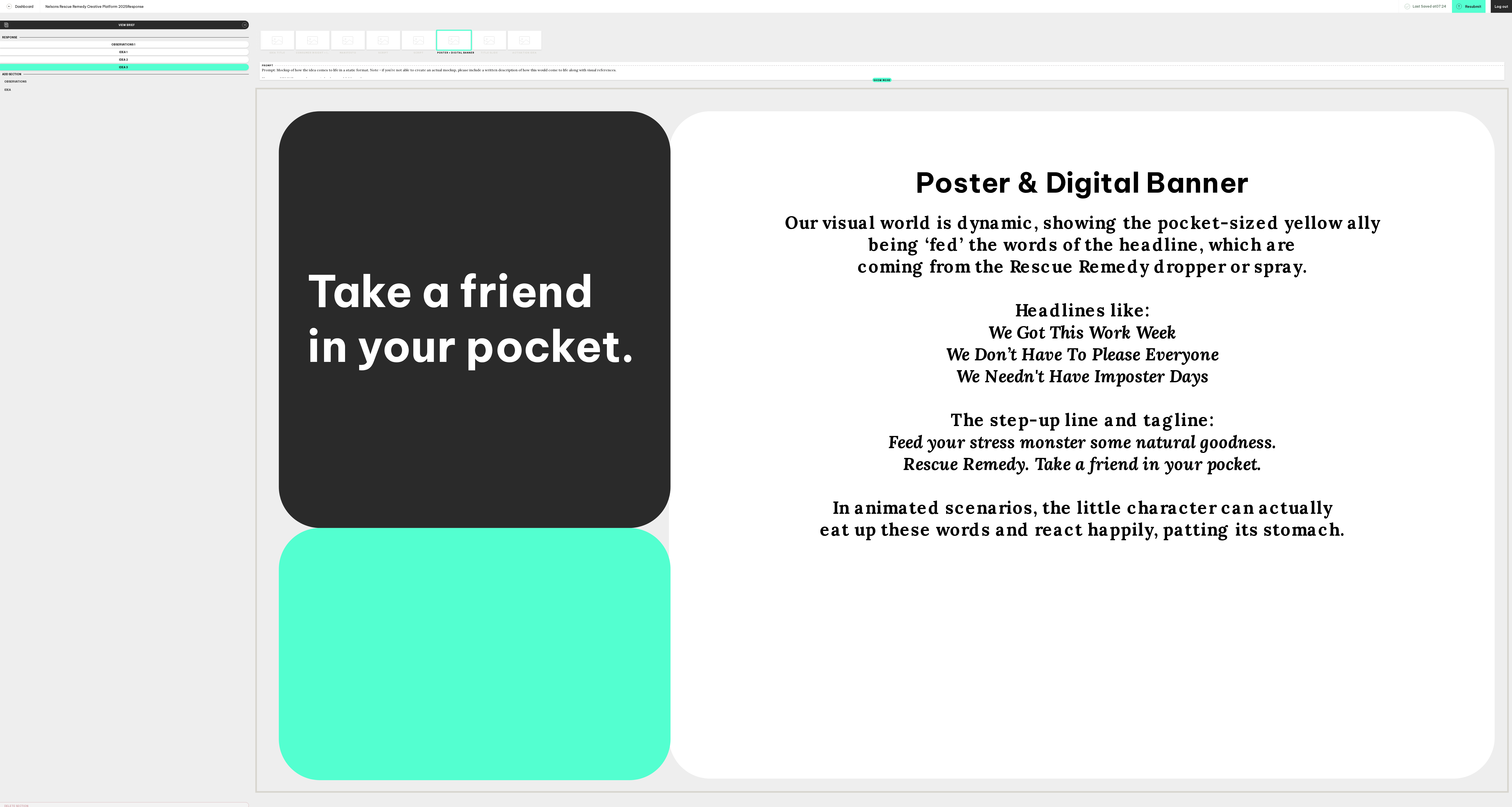
click at [1160, 453] on span "Feed your stress monster some natural goodness." at bounding box center [1082, 442] width 389 height 22
click at [491, 43] on div at bounding box center [498, 40] width 17 height 19
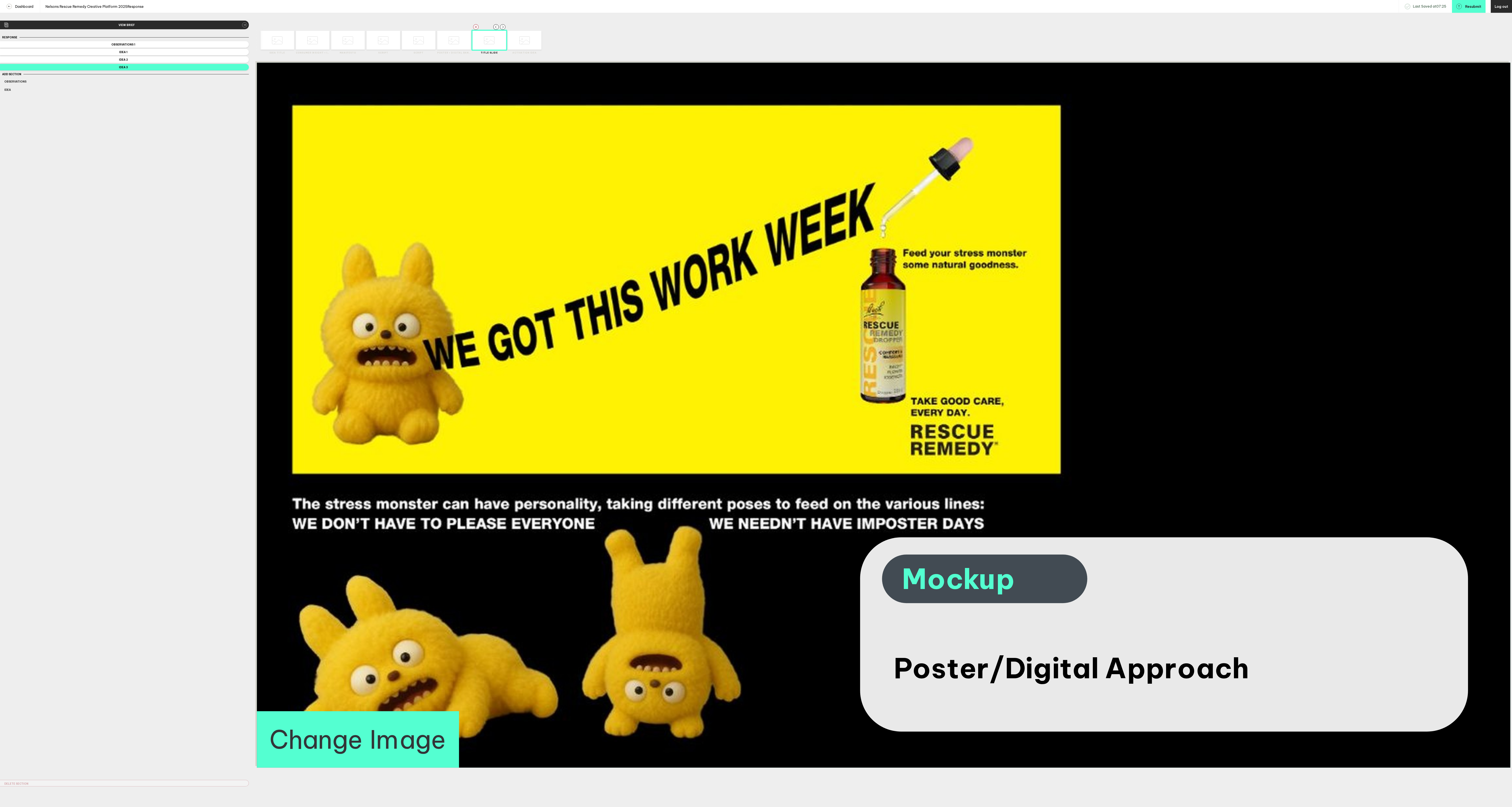
click at [384, 760] on button "Change Image" at bounding box center [358, 740] width 203 height 56
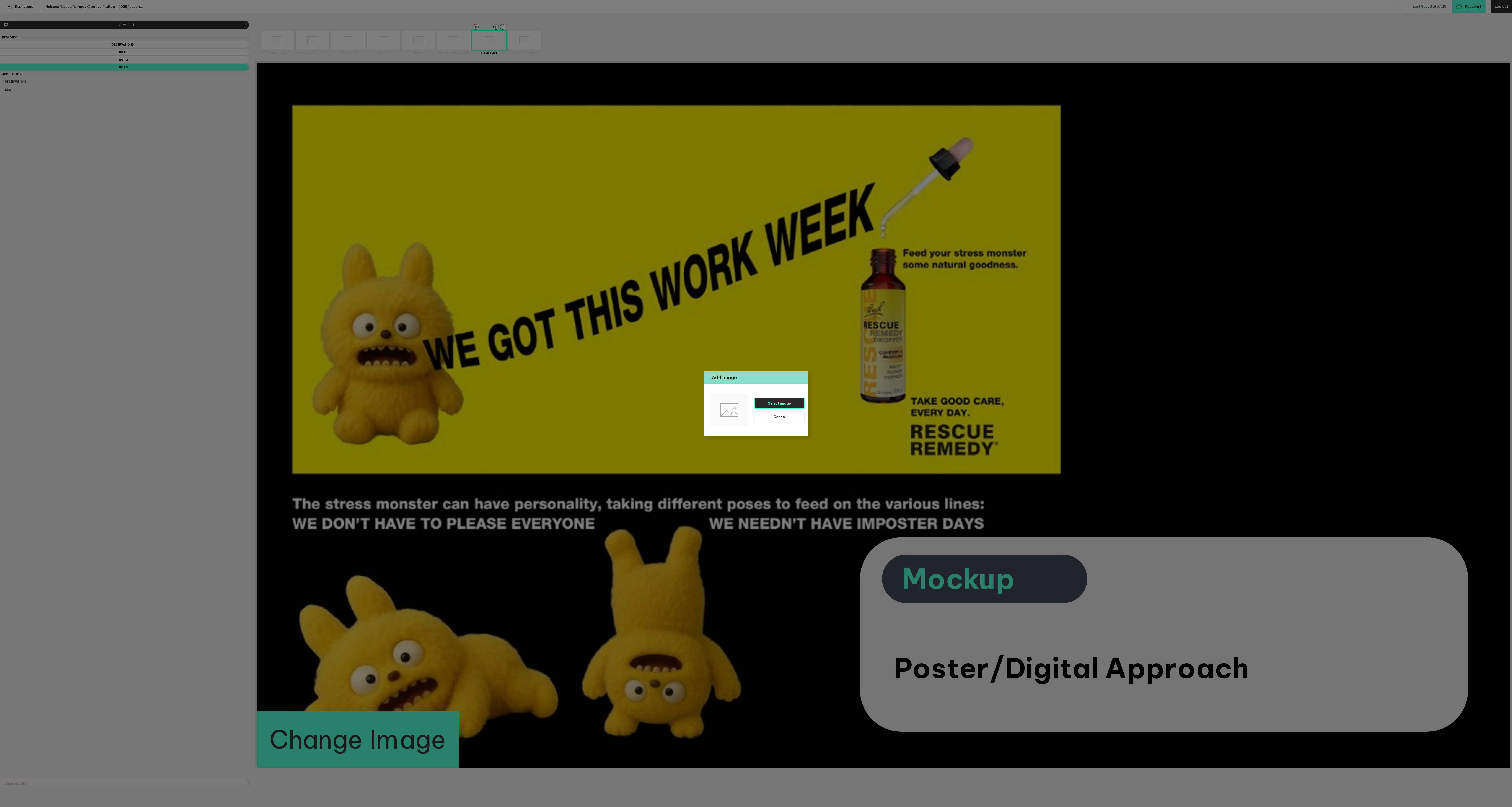
click at [785, 404] on span "Select image" at bounding box center [779, 403] width 23 height 4
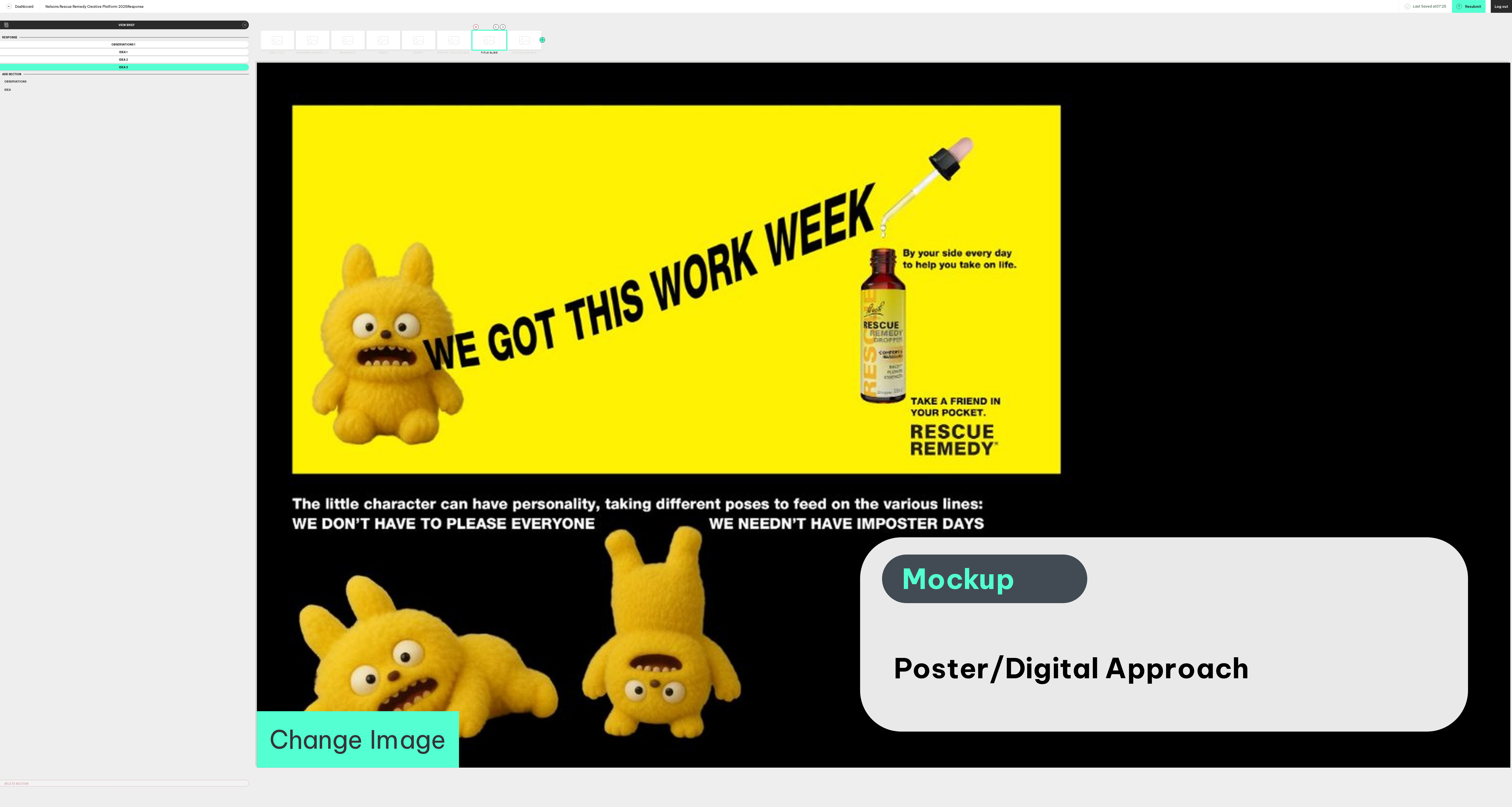
click at [528, 44] on div at bounding box center [534, 40] width 17 height 19
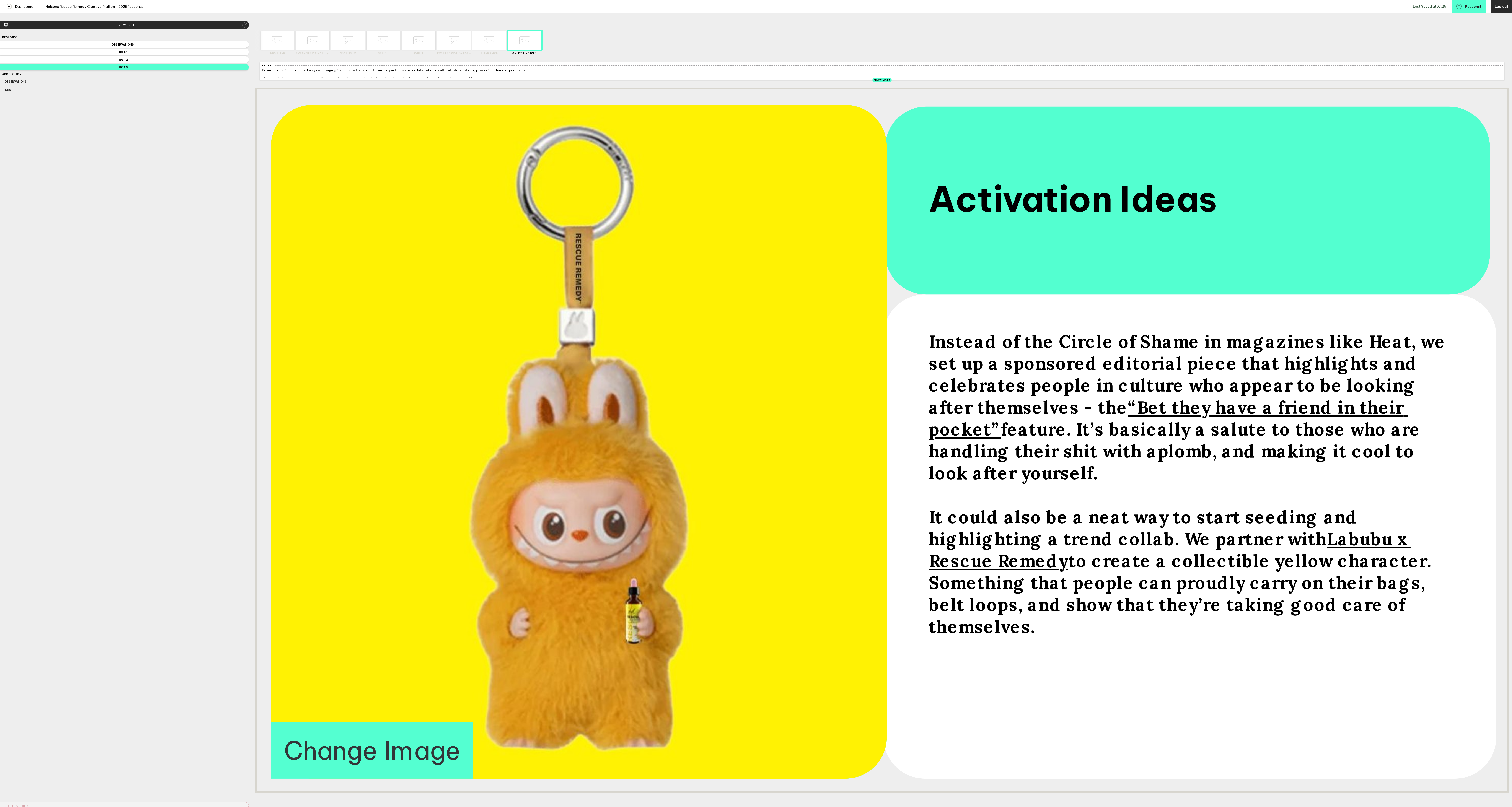
click at [102, 297] on div "Response Observations 1 Idea 1 Idea 2 Idea 3 Add Section Observations Idea Dele…" at bounding box center [124, 421] width 249 height 774
click at [9, 93] on button "Idea" at bounding box center [124, 90] width 249 height 7
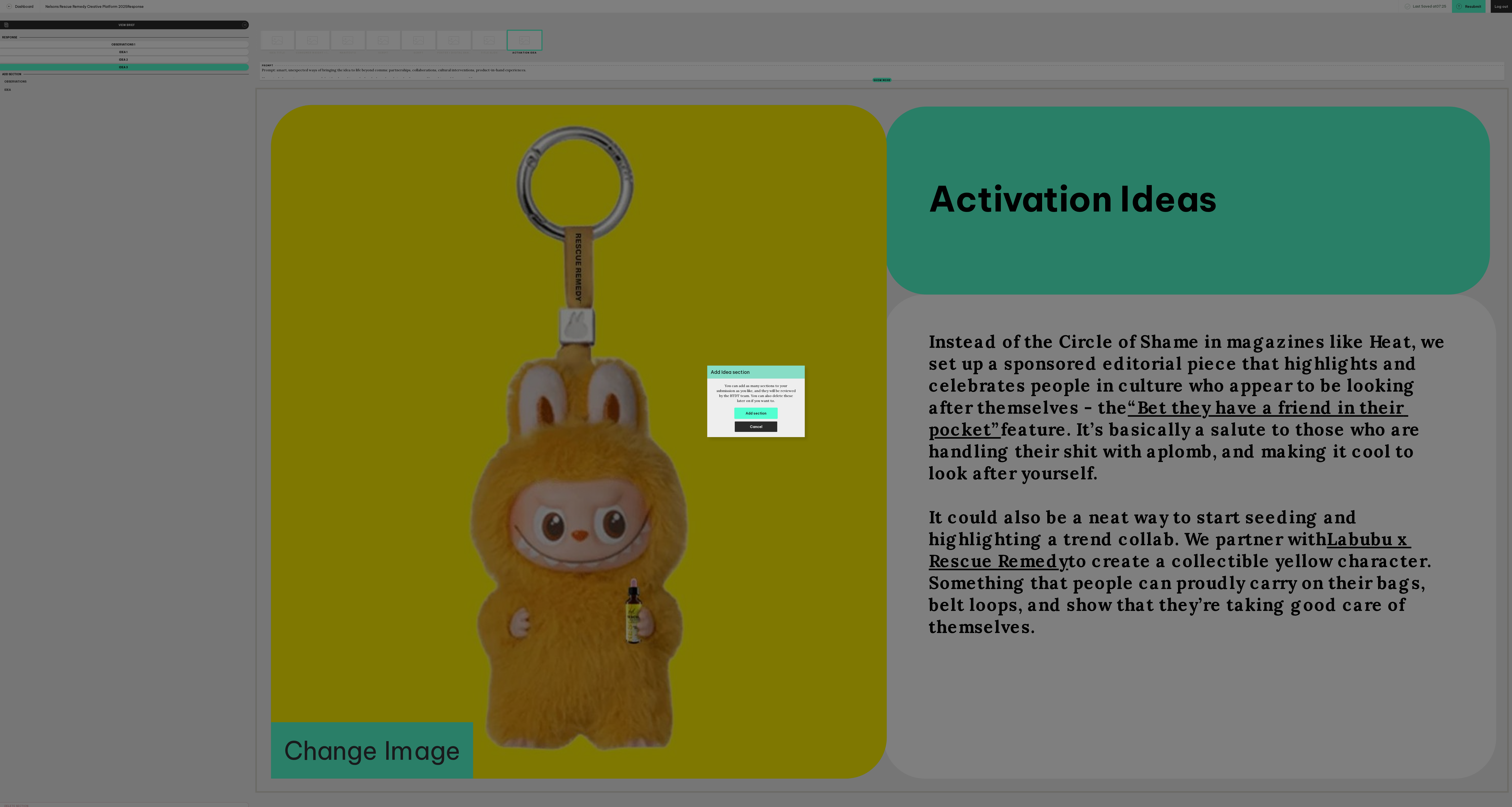
click at [762, 428] on span "Cancel" at bounding box center [756, 426] width 12 height 4
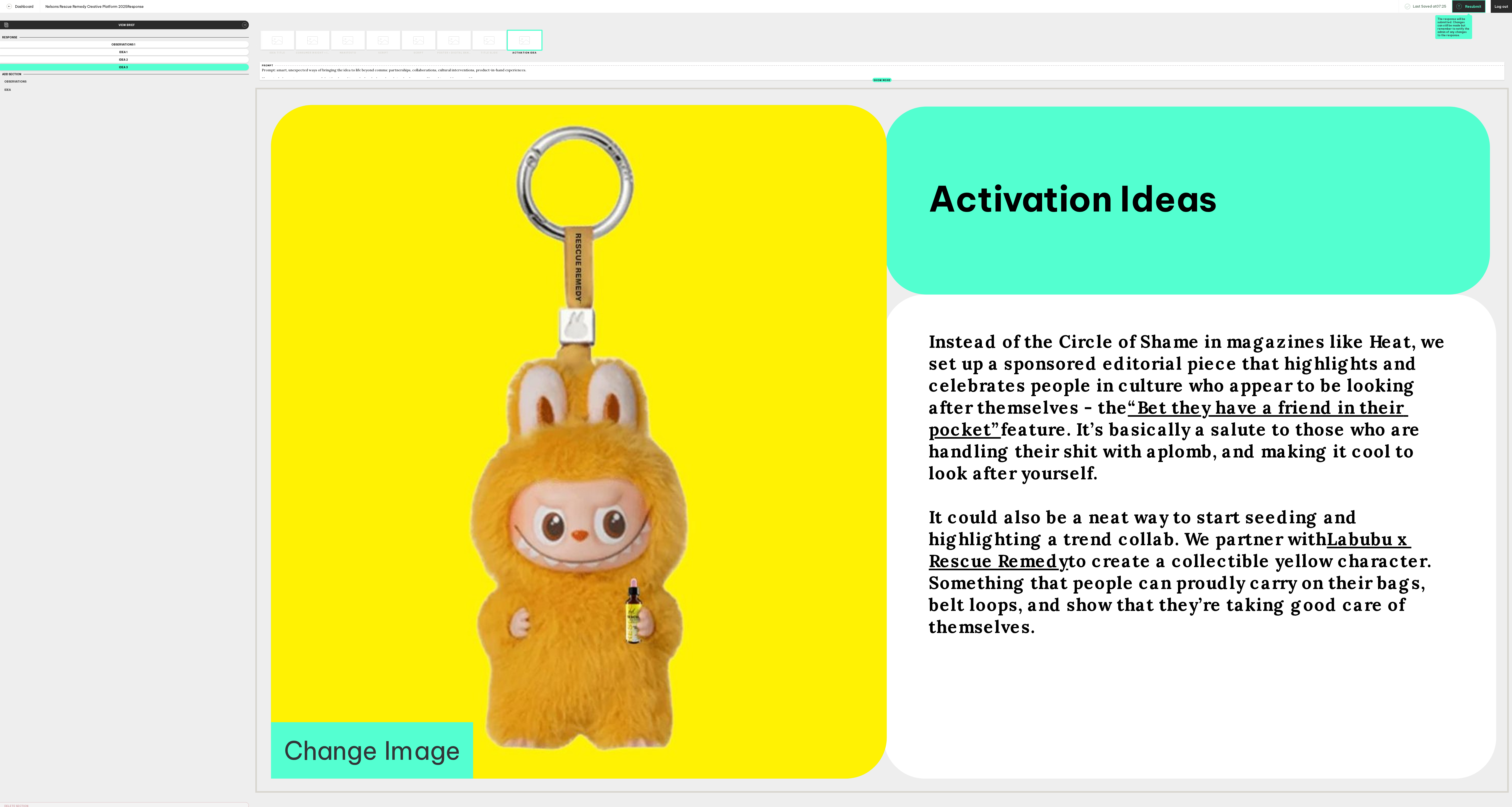
click at [1472, 8] on span "Resubmit" at bounding box center [1473, 6] width 16 height 4
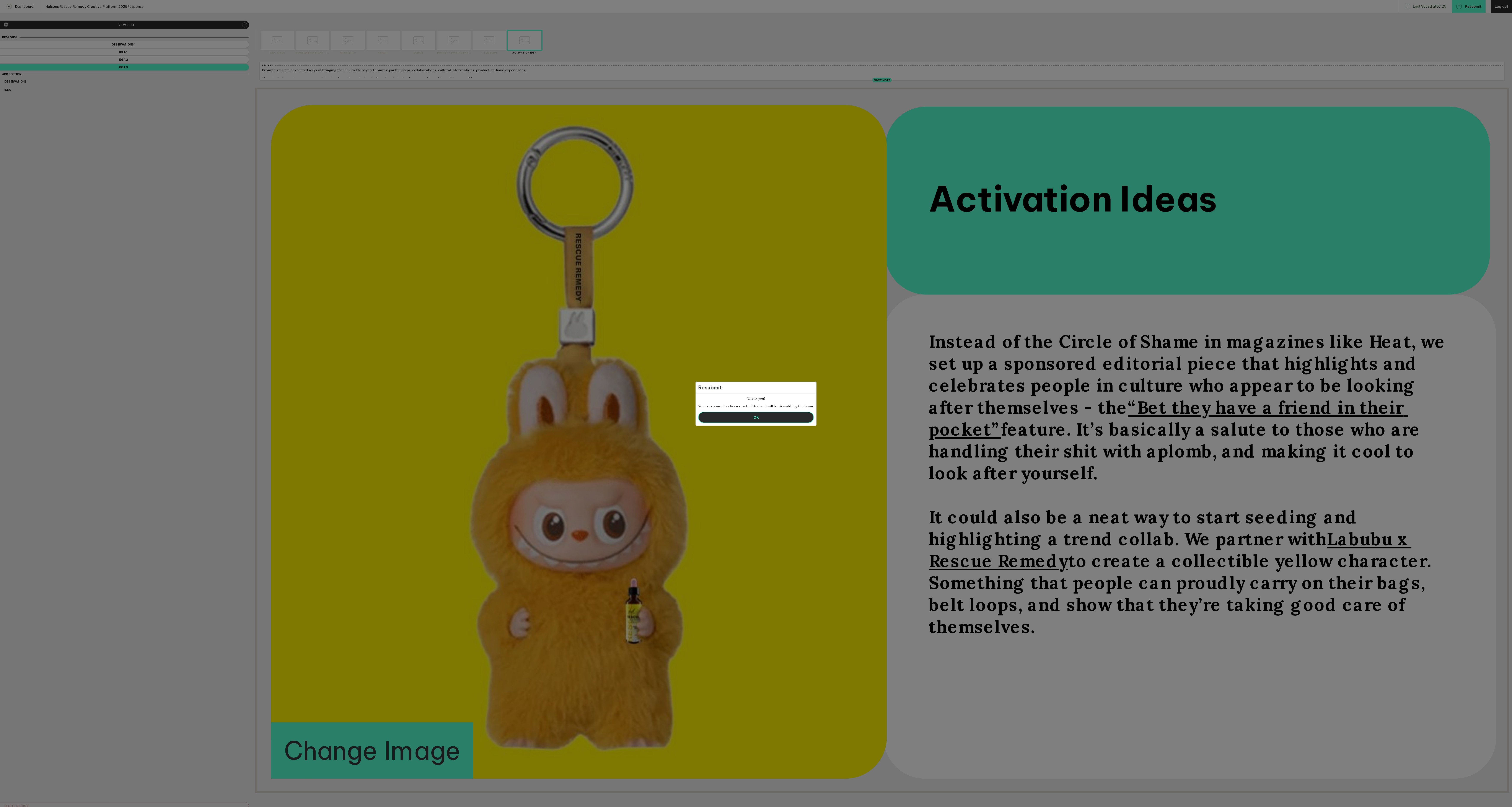
click at [756, 418] on span "OK" at bounding box center [756, 417] width 5 height 4
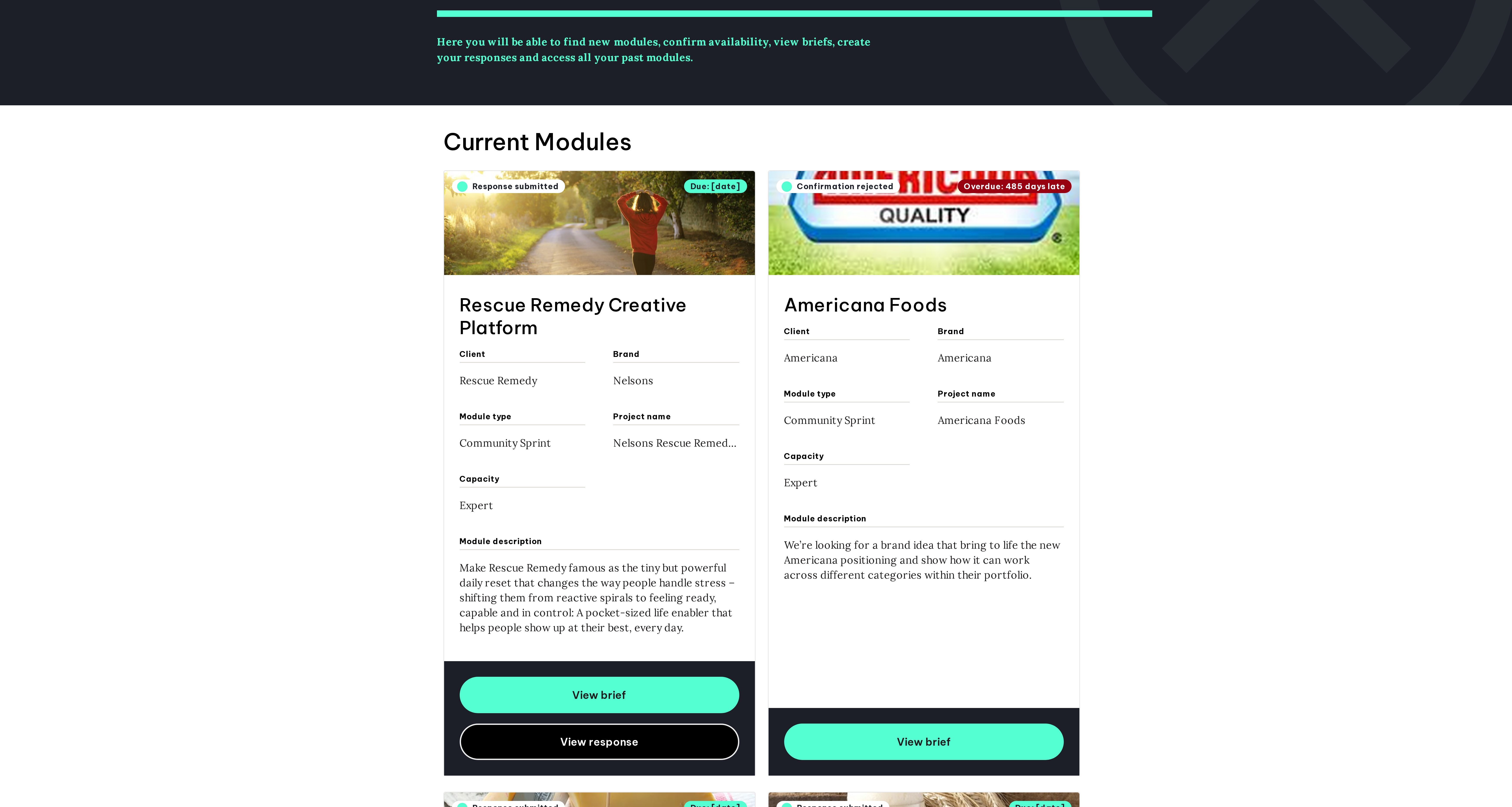
click at [696, 332] on span "View response" at bounding box center [702, 329] width 26 height 4
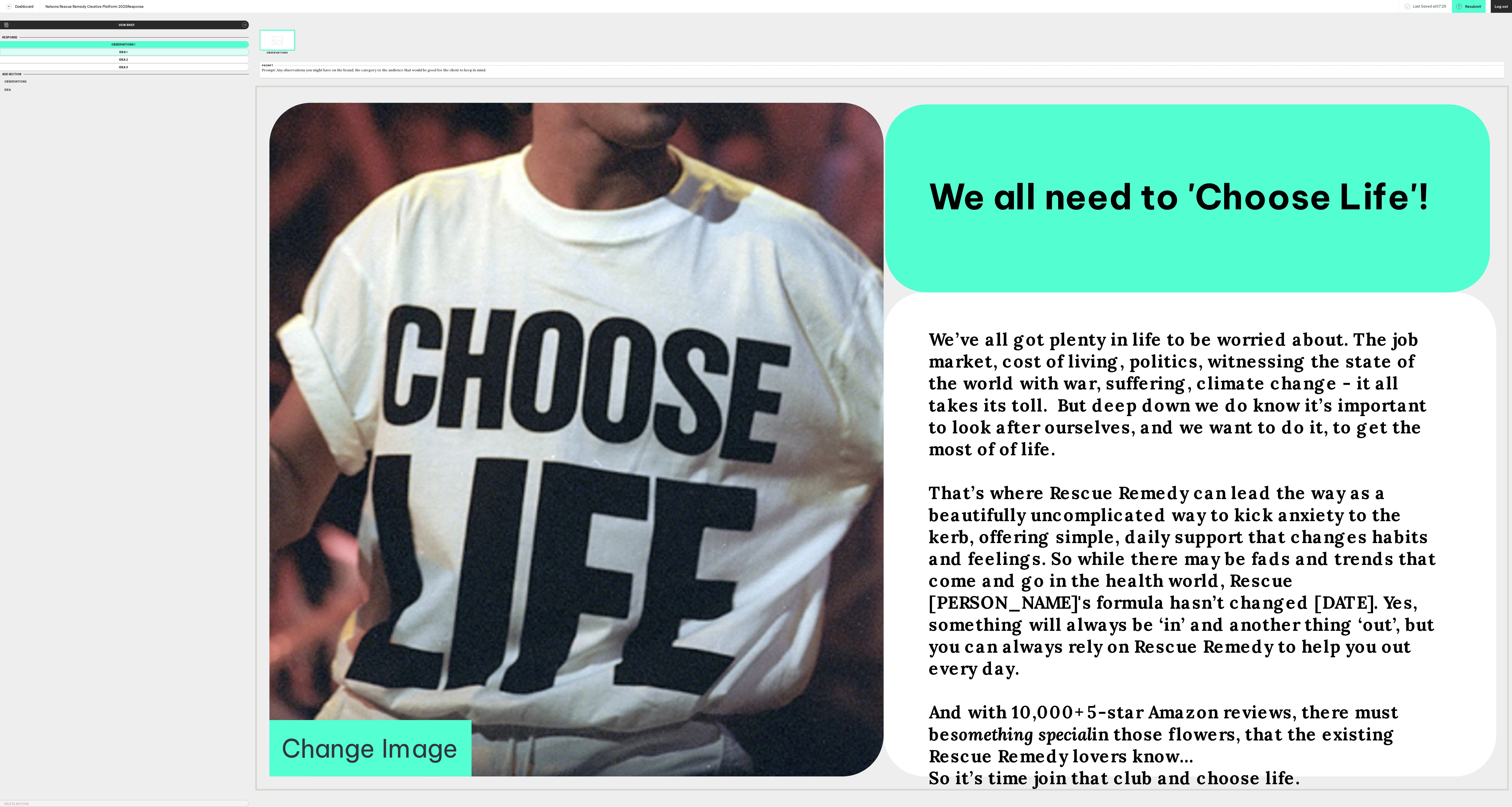
click at [156, 52] on span "Idea 1" at bounding box center [123, 52] width 238 height 4
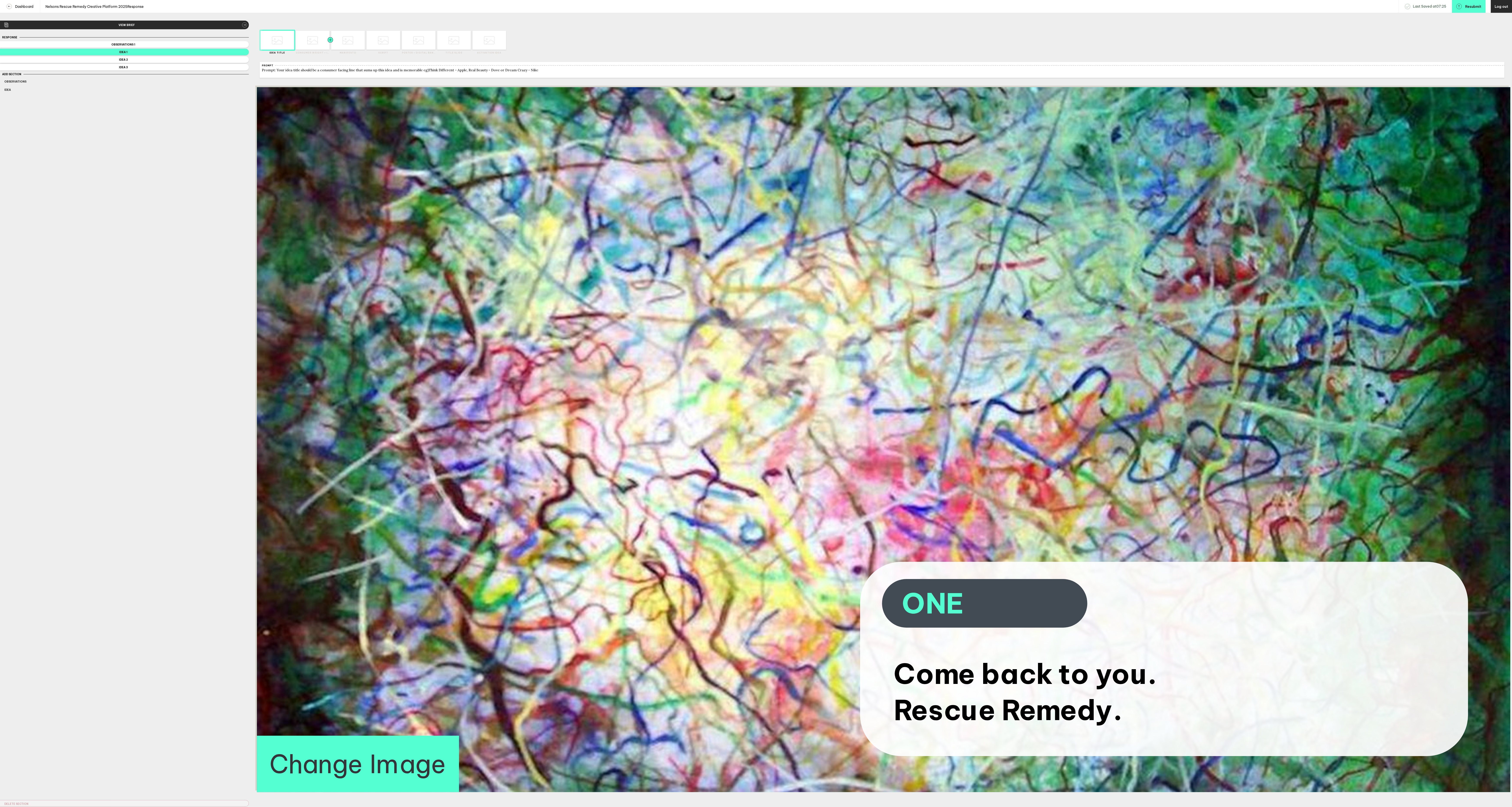
click at [318, 42] on div at bounding box center [322, 40] width 17 height 19
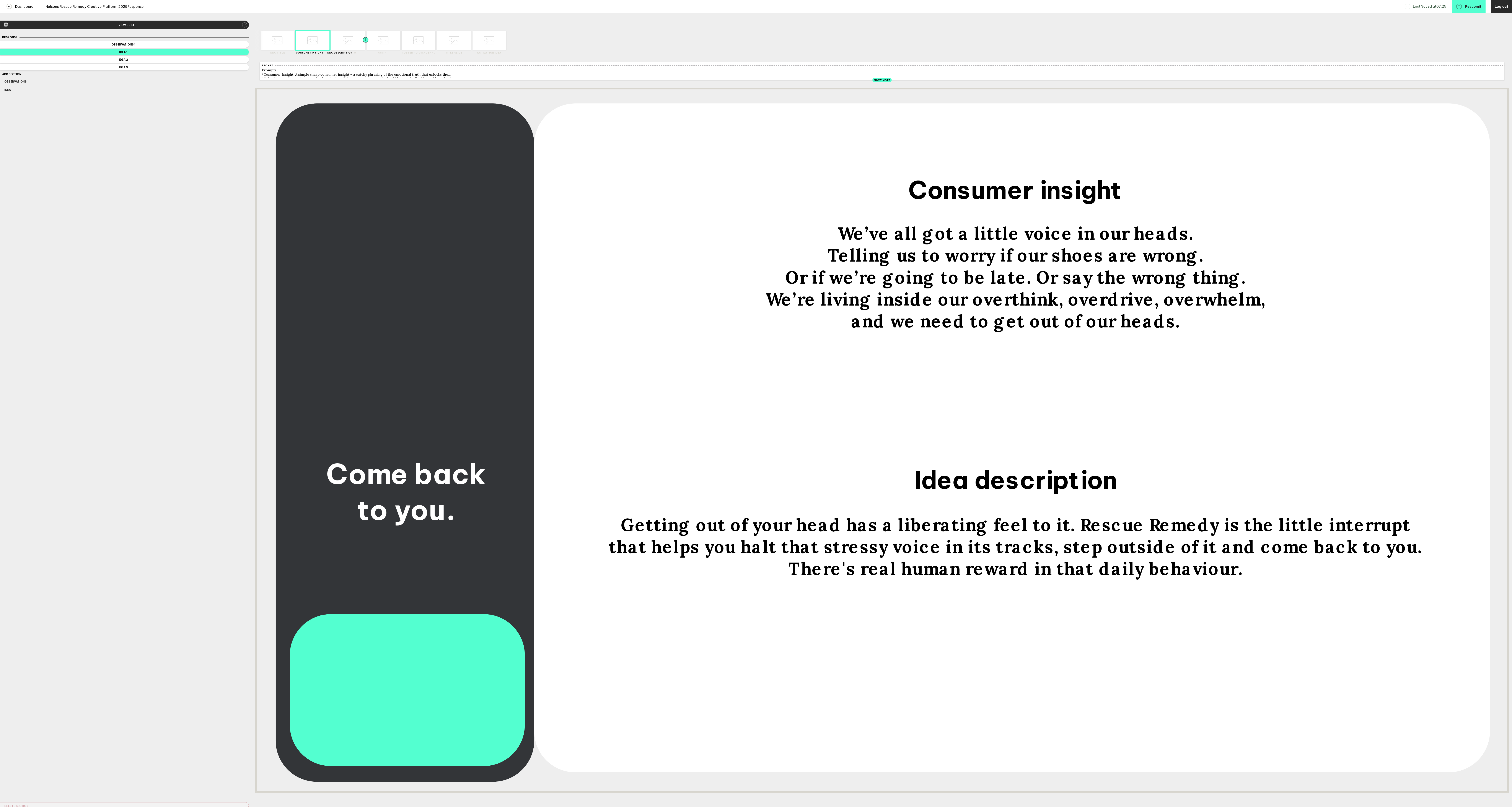
click at [350, 43] on div at bounding box center [357, 40] width 17 height 19
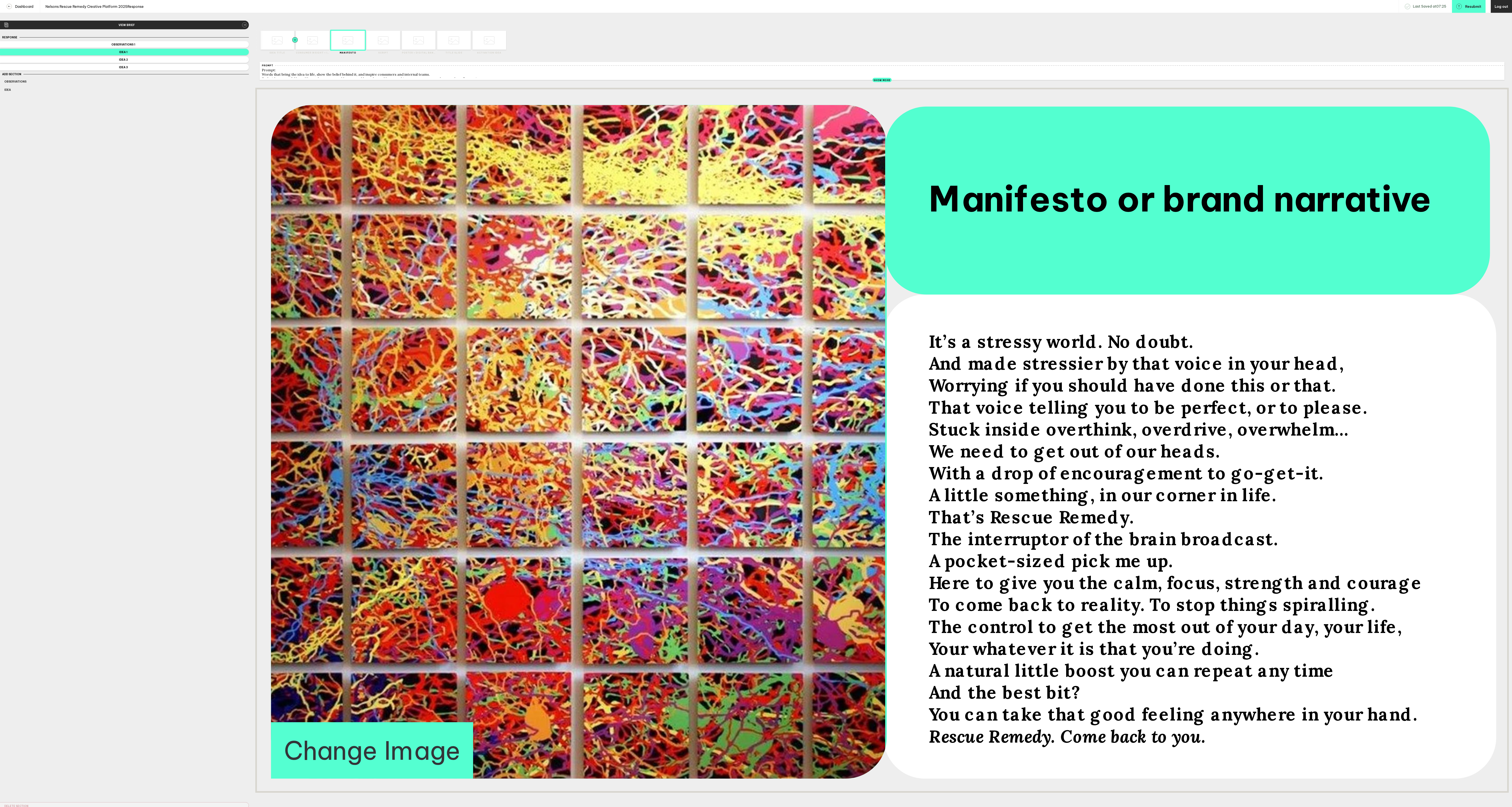
click at [310, 45] on div at bounding box center [303, 40] width 17 height 19
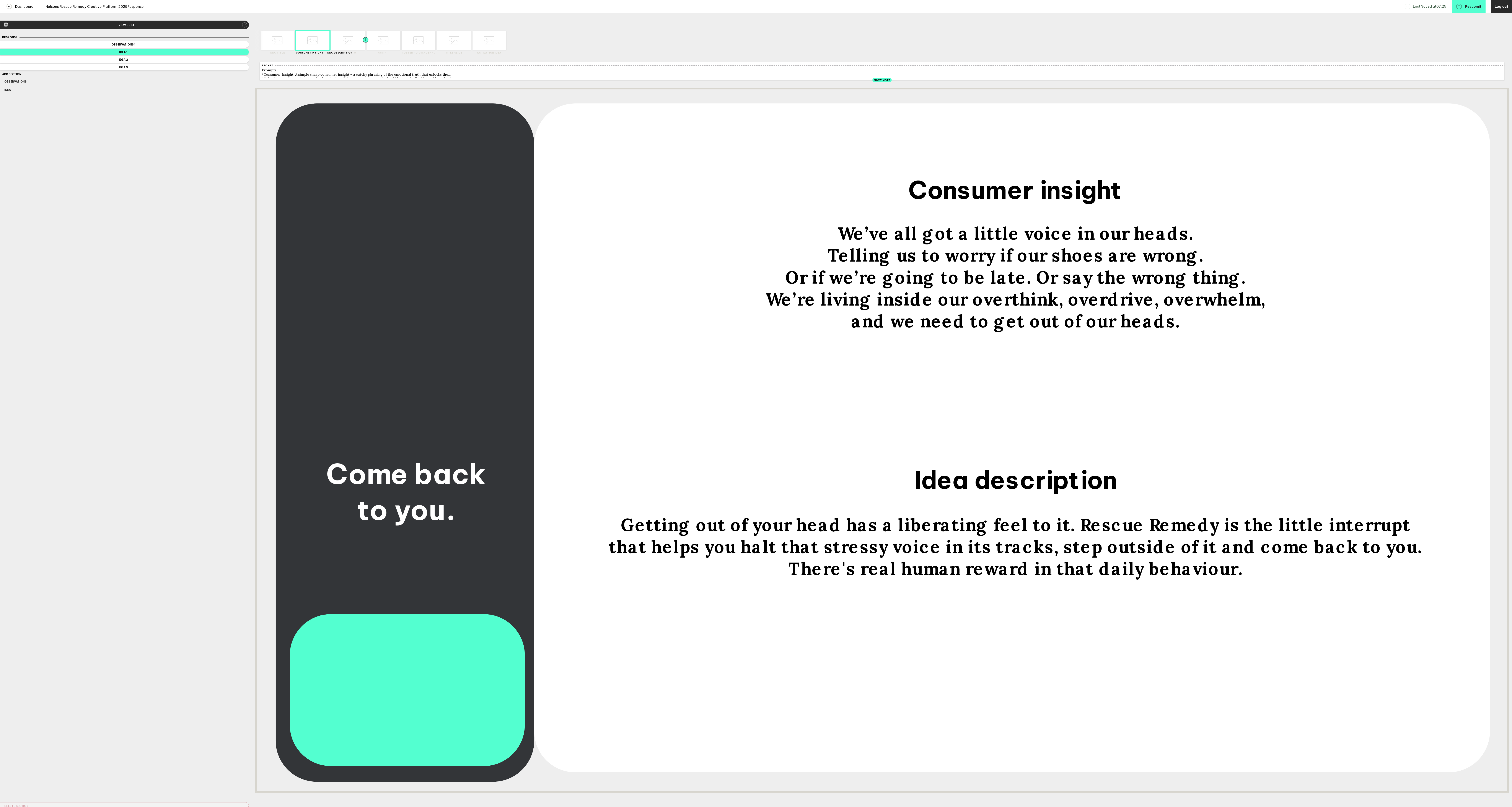
click at [350, 45] on div at bounding box center [357, 40] width 17 height 19
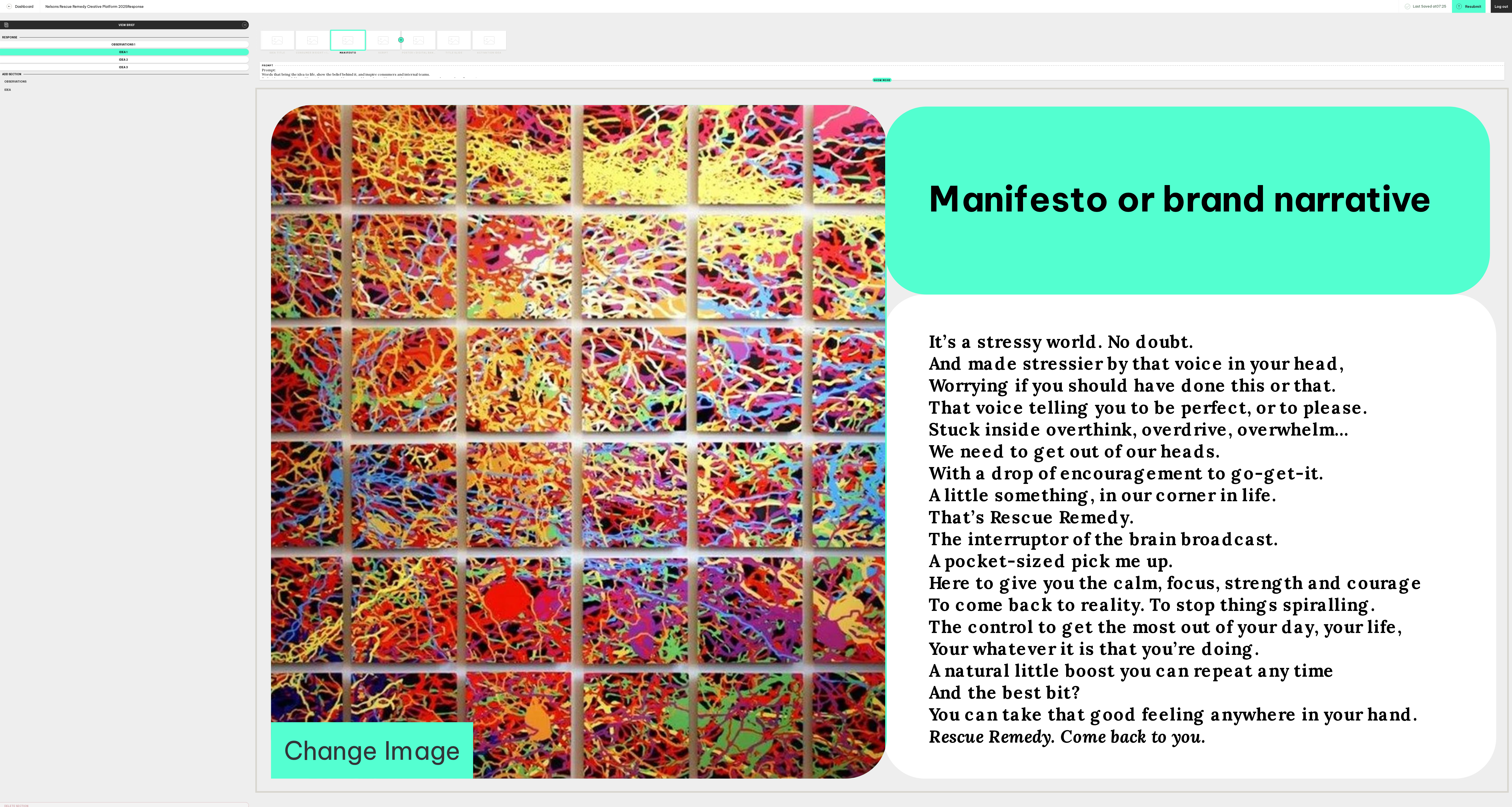
click at [386, 47] on div at bounding box center [392, 40] width 17 height 19
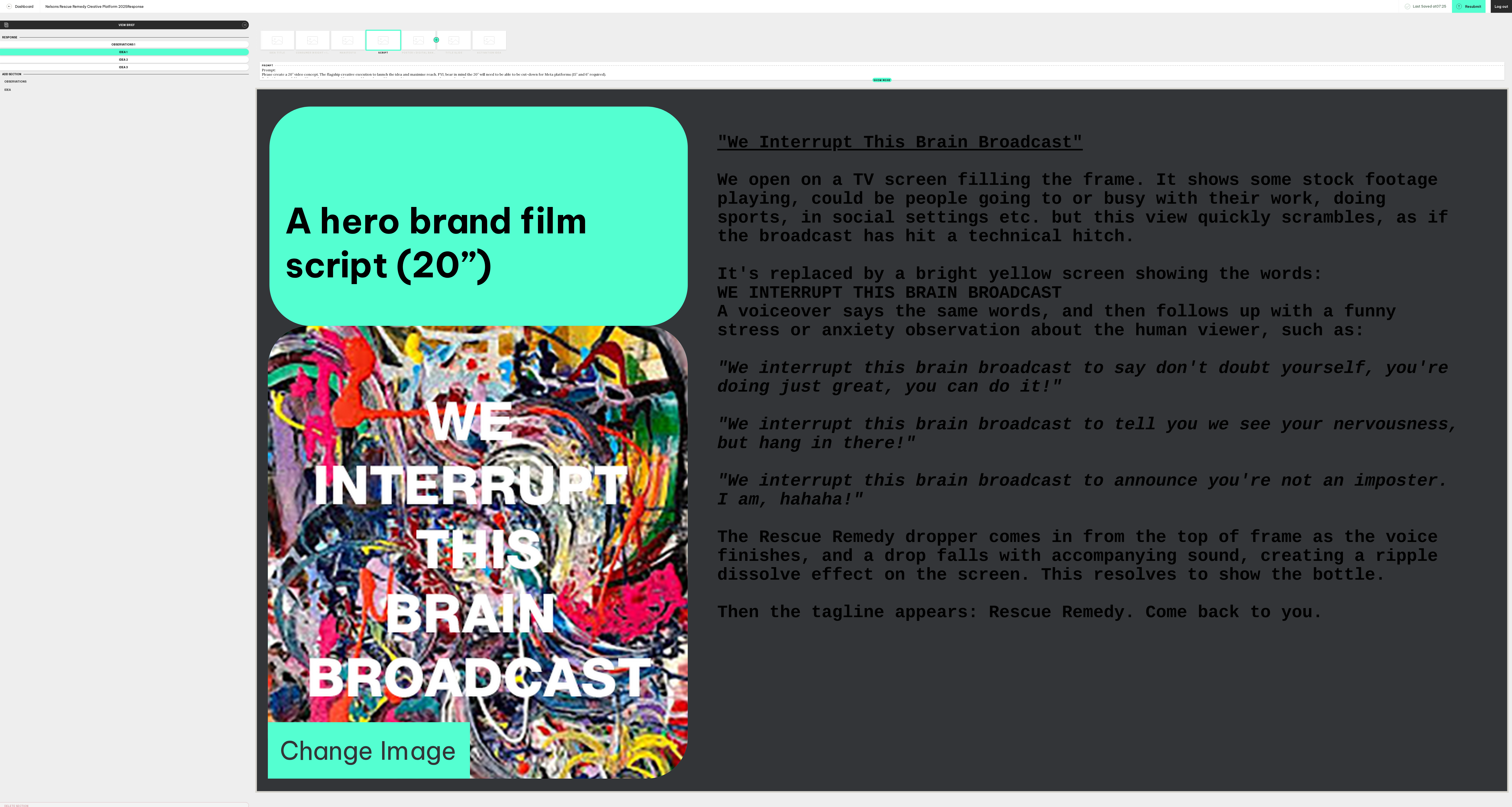
click at [423, 46] on div at bounding box center [428, 40] width 17 height 19
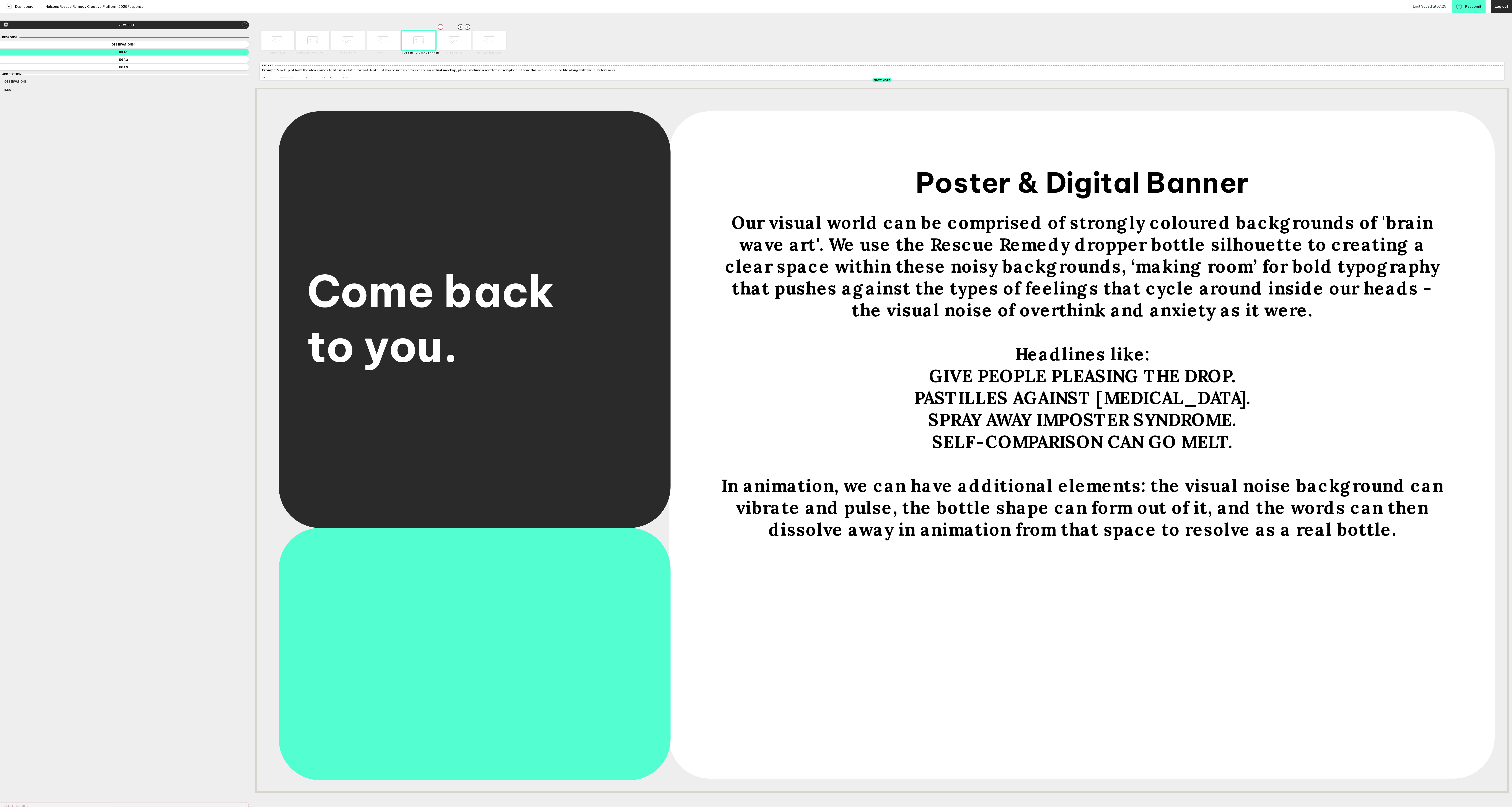
click at [456, 52] on label "Title slide" at bounding box center [454, 53] width 33 height 3
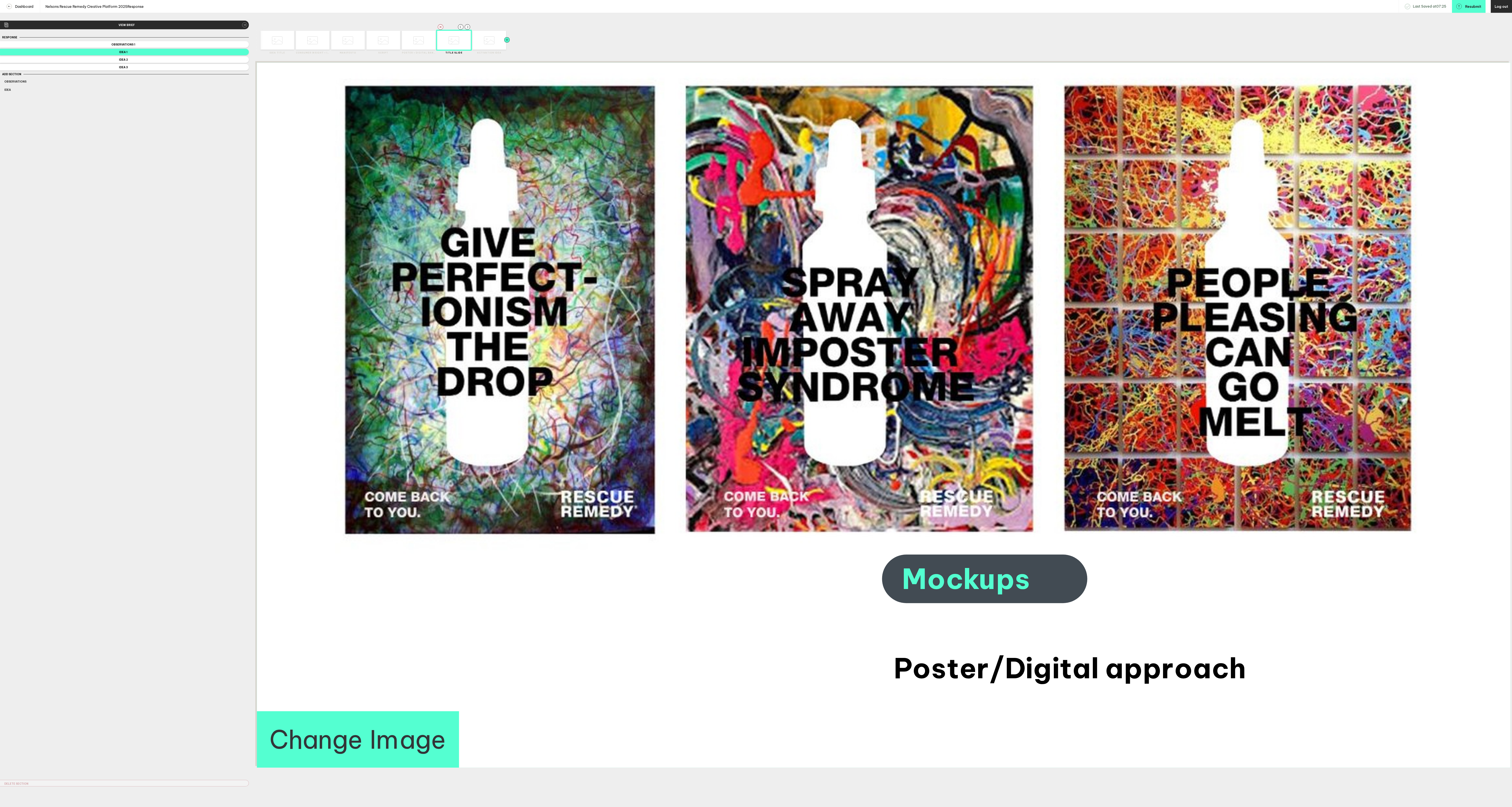
click at [496, 44] on div at bounding box center [498, 40] width 17 height 19
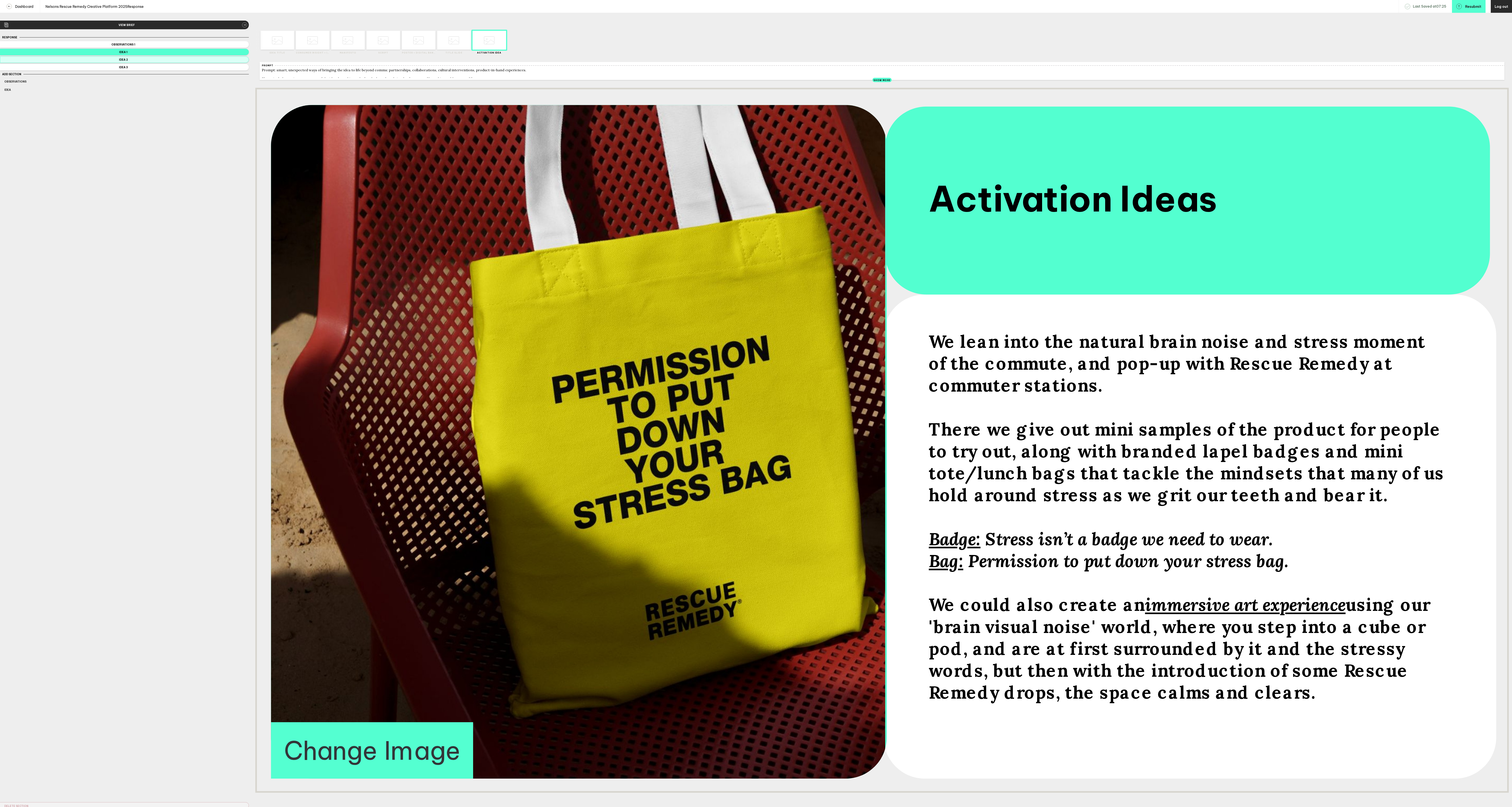
click at [140, 63] on button "Idea 2" at bounding box center [124, 59] width 249 height 6
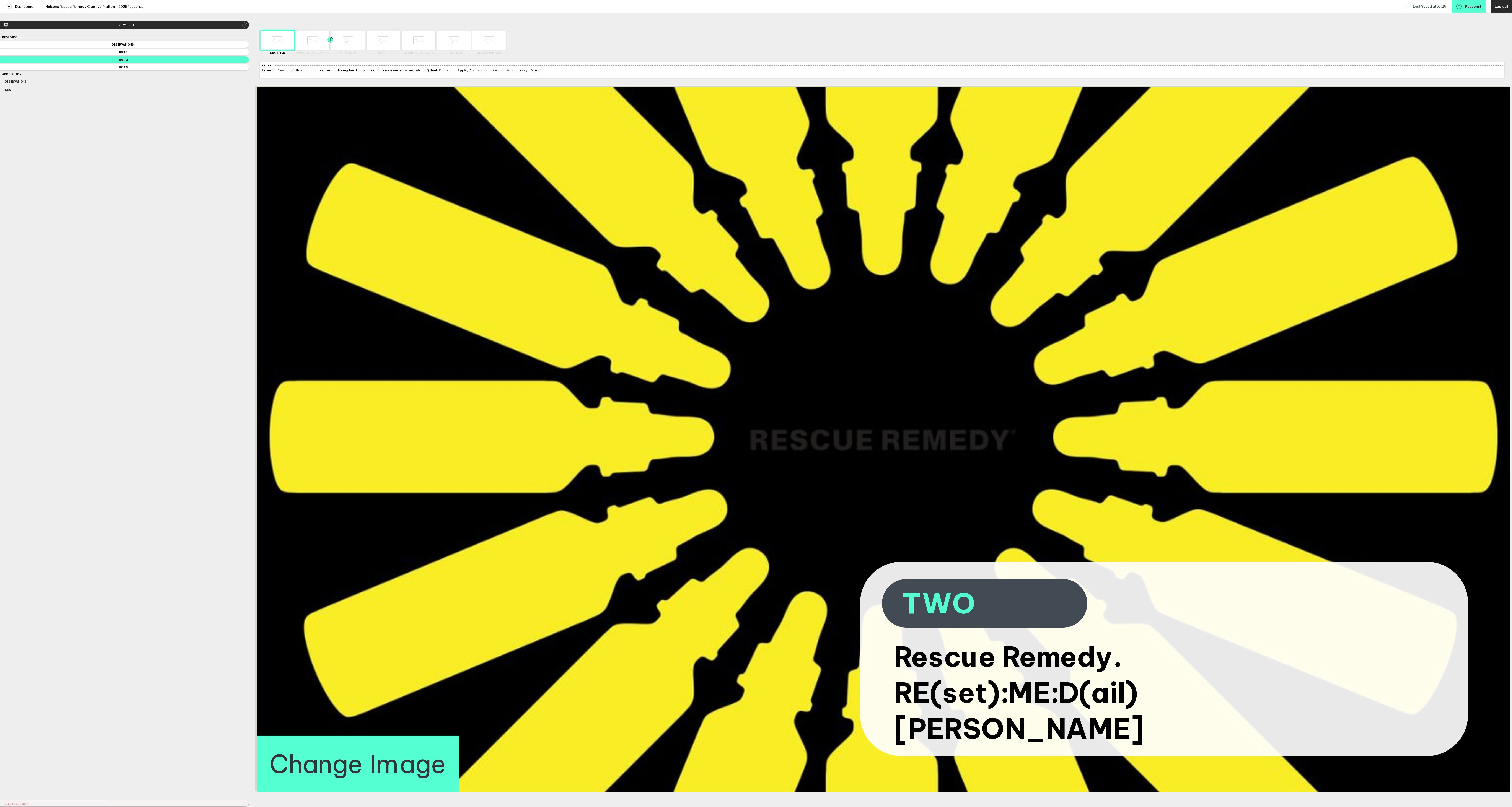
click at [314, 48] on div at bounding box center [322, 40] width 17 height 19
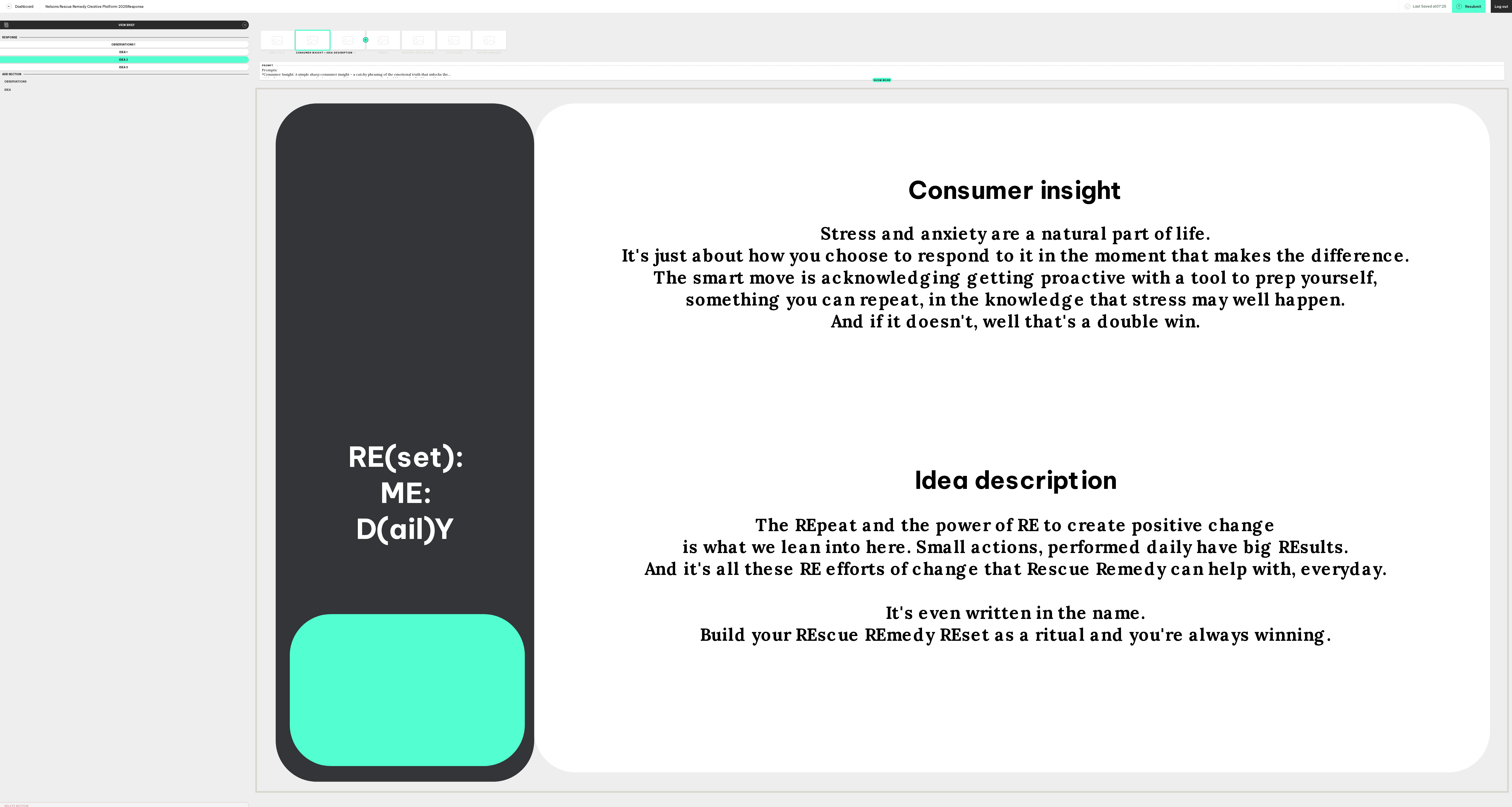
click at [354, 43] on div at bounding box center [357, 40] width 17 height 19
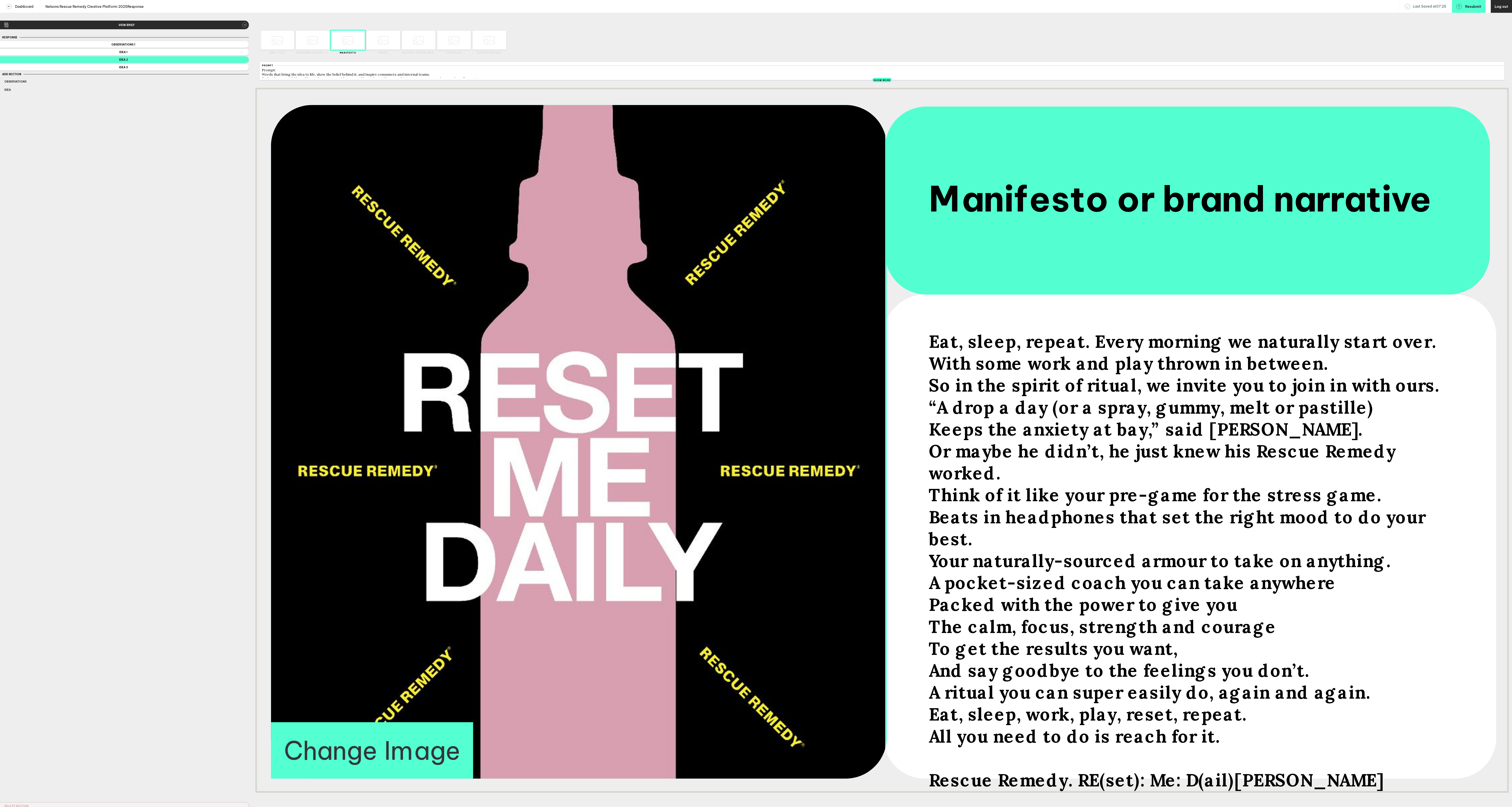
click at [312, 43] on icon at bounding box center [313, 40] width 11 height 16
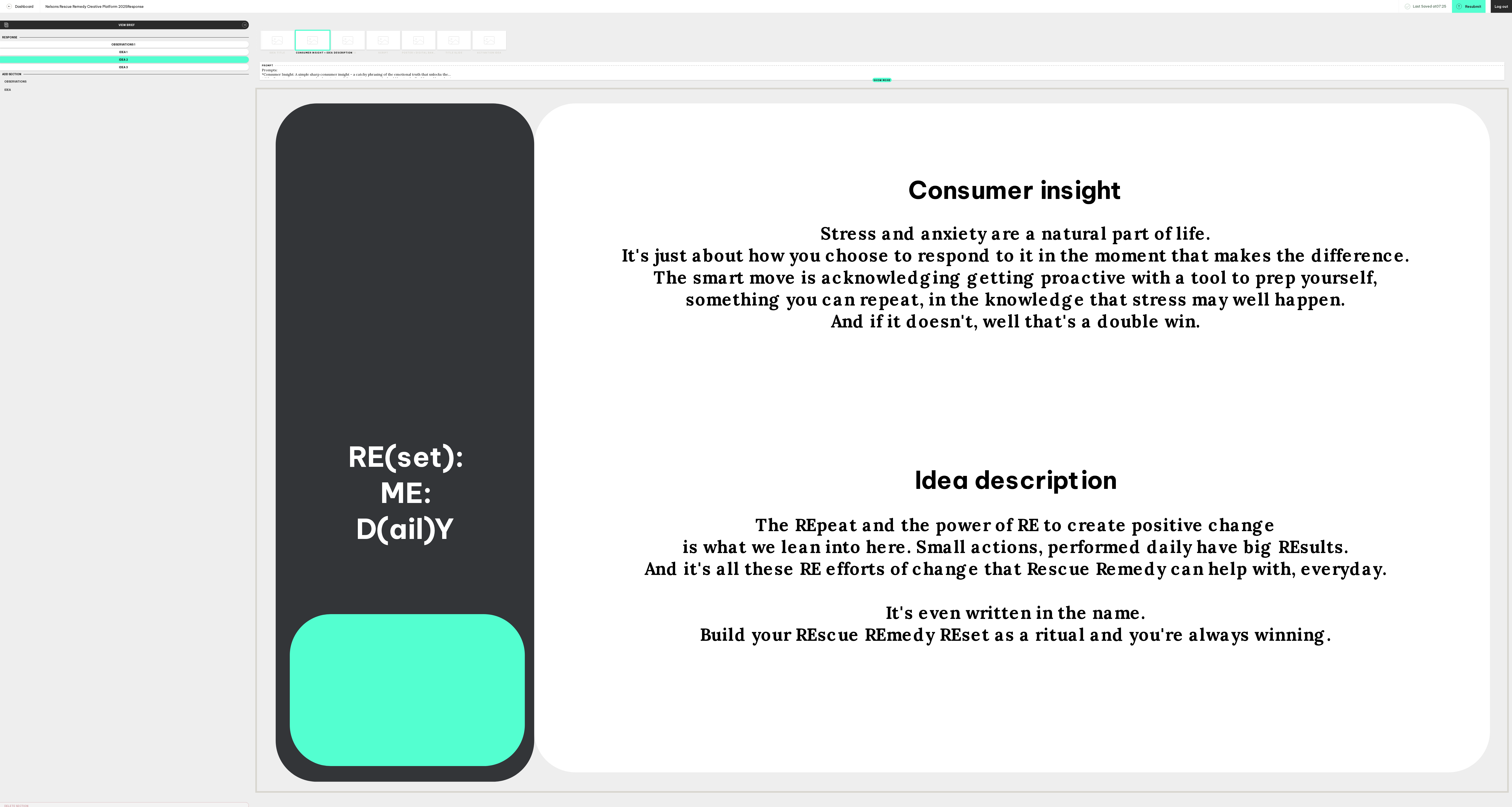
click at [357, 248] on div at bounding box center [405, 224] width 261 height 245
click at [381, 48] on div at bounding box center [374, 40] width 17 height 19
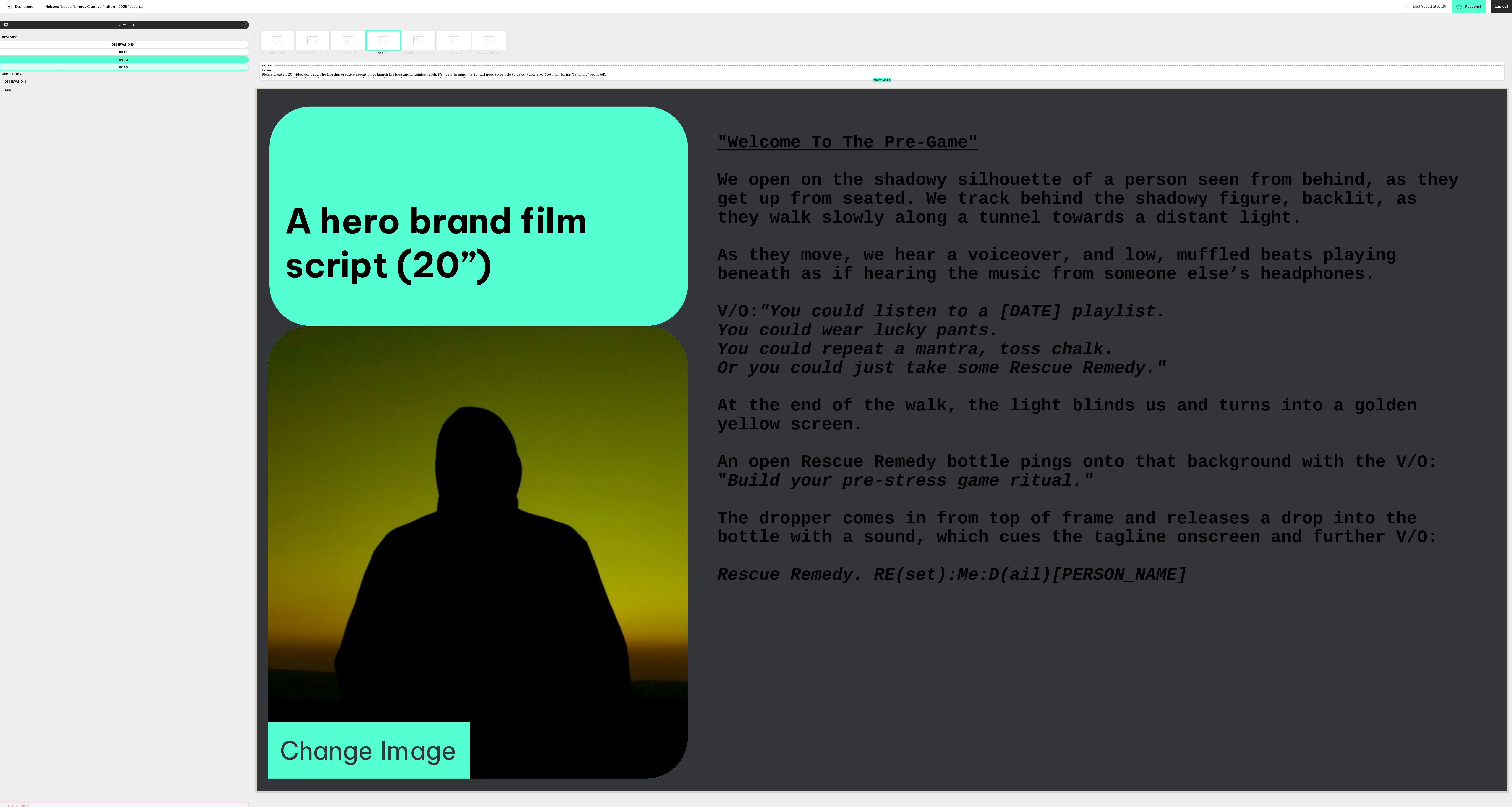
click at [237, 70] on button "Idea 3" at bounding box center [124, 67] width 249 height 6
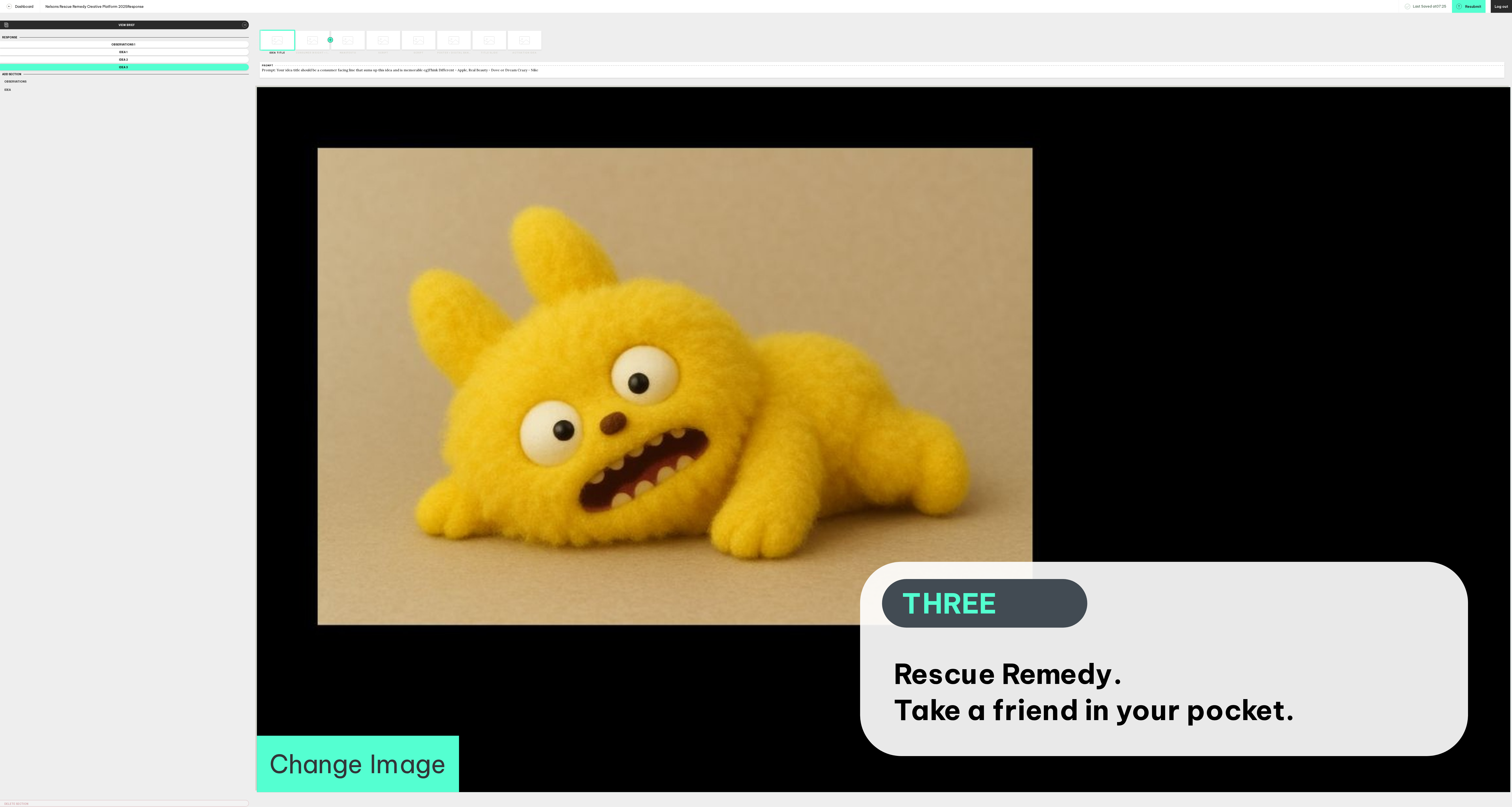
click at [316, 42] on div at bounding box center [322, 40] width 17 height 19
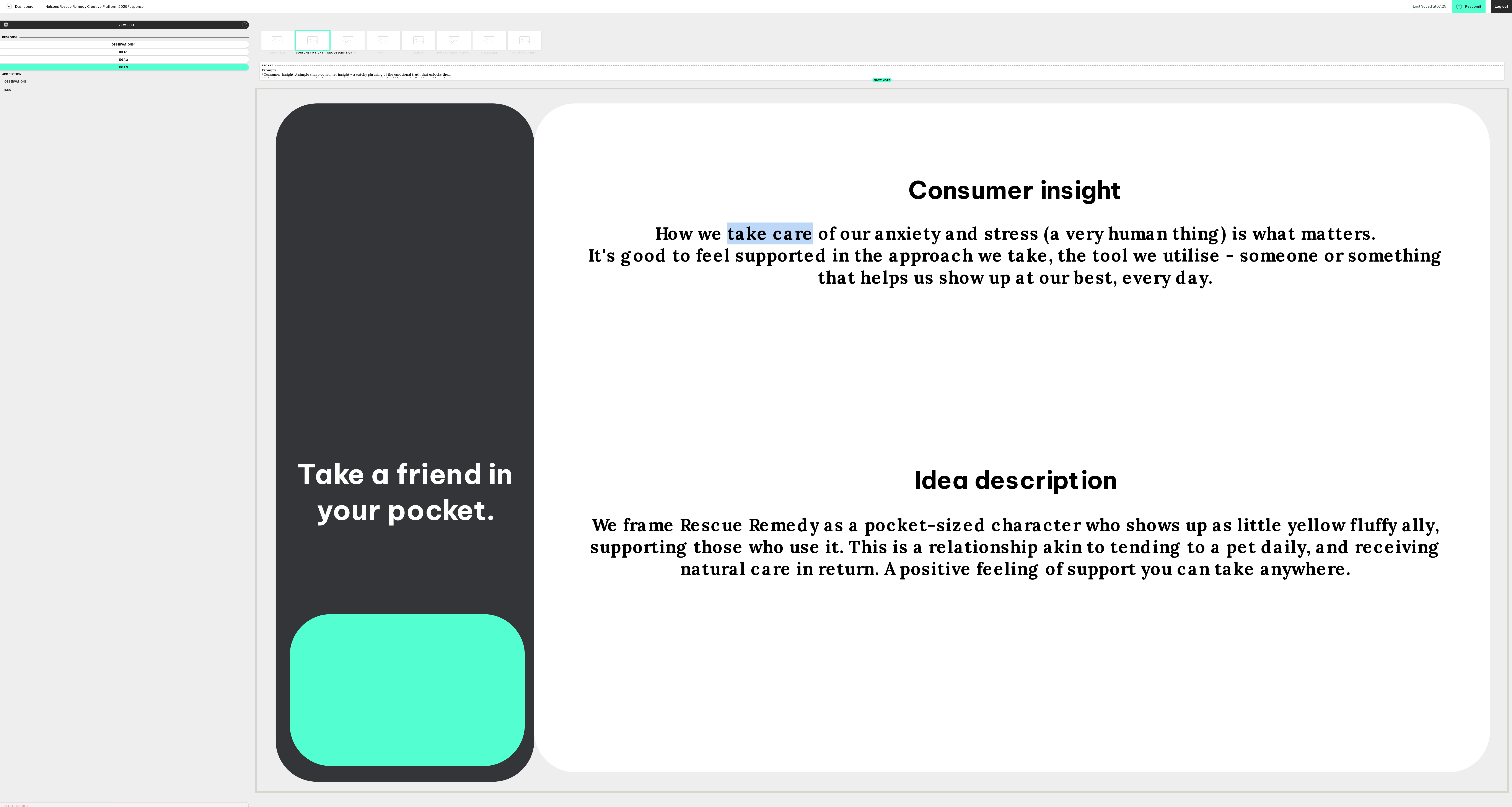
drag, startPoint x: 828, startPoint y: 246, endPoint x: 751, endPoint y: 241, distance: 77.2
click at [751, 241] on span "How we take care of our anxiety and stress (a very human thing) is what matters." at bounding box center [1015, 234] width 721 height 22
click at [779, 237] on span "How we take care of our anxiety and stress (a very human thing) is what matters." at bounding box center [1015, 234] width 721 height 22
drag, startPoint x: 793, startPoint y: 242, endPoint x: 751, endPoint y: 238, distance: 42.2
click at [751, 238] on span "How we take care of our anxiety and stress (a very human thing) is what matters." at bounding box center [1015, 234] width 721 height 22
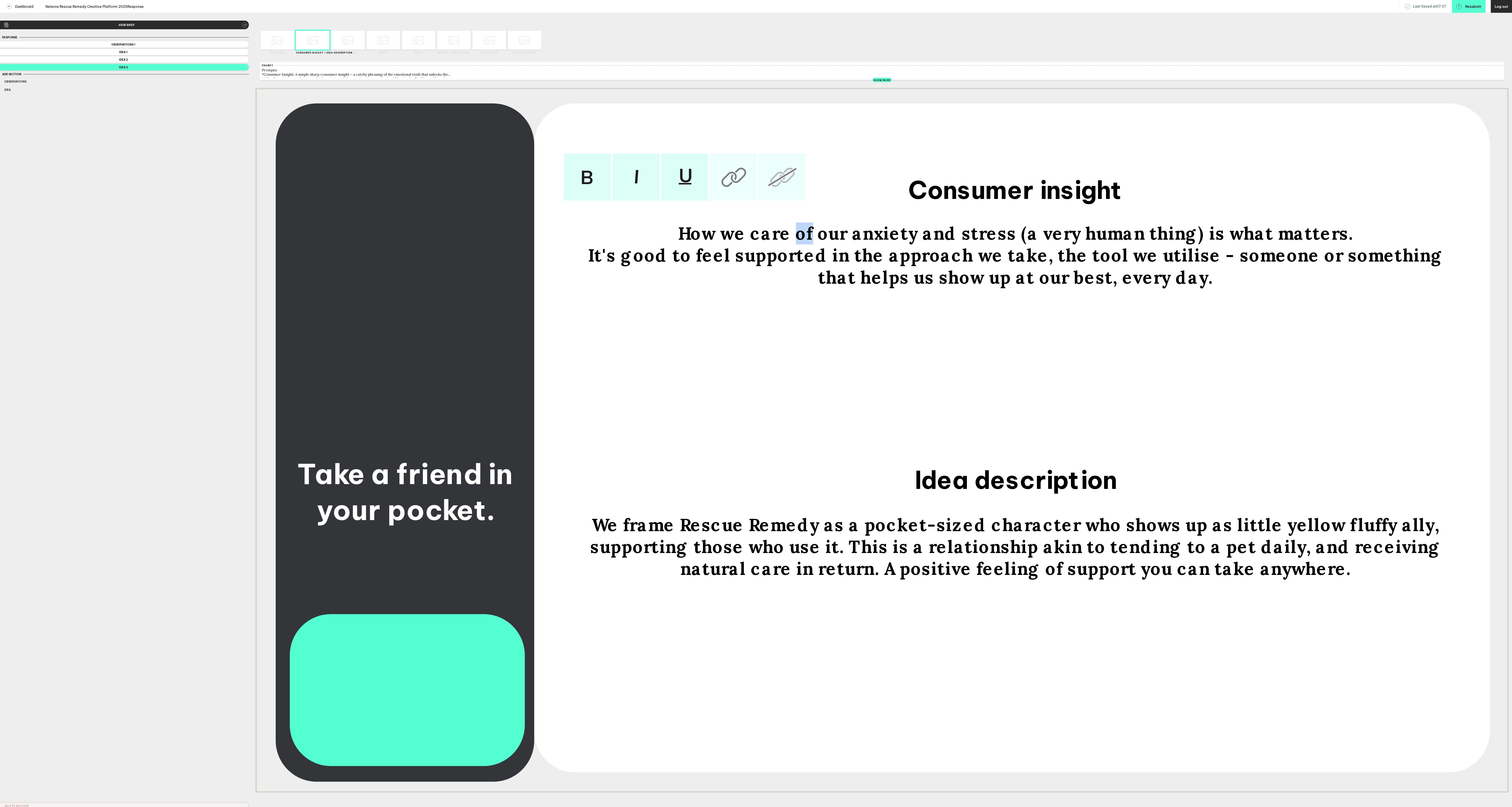
drag, startPoint x: 826, startPoint y: 241, endPoint x: 814, endPoint y: 241, distance: 12.0
click at [814, 241] on span "How we care of our anxiety and stress (a very human thing) is what matters." at bounding box center [1015, 234] width 676 height 22
click at [350, 43] on div at bounding box center [357, 40] width 17 height 19
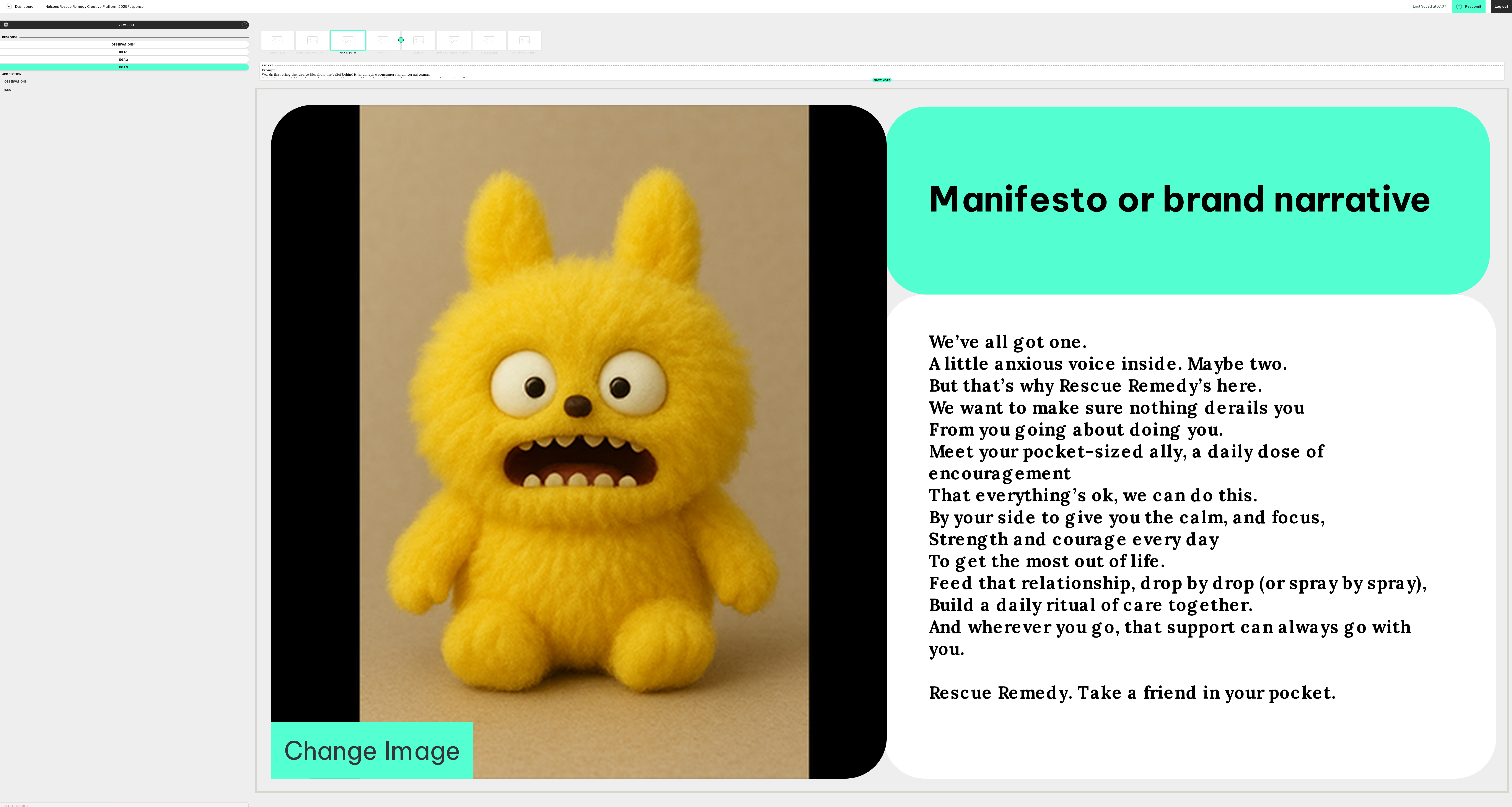
click at [385, 48] on div at bounding box center [392, 40] width 17 height 19
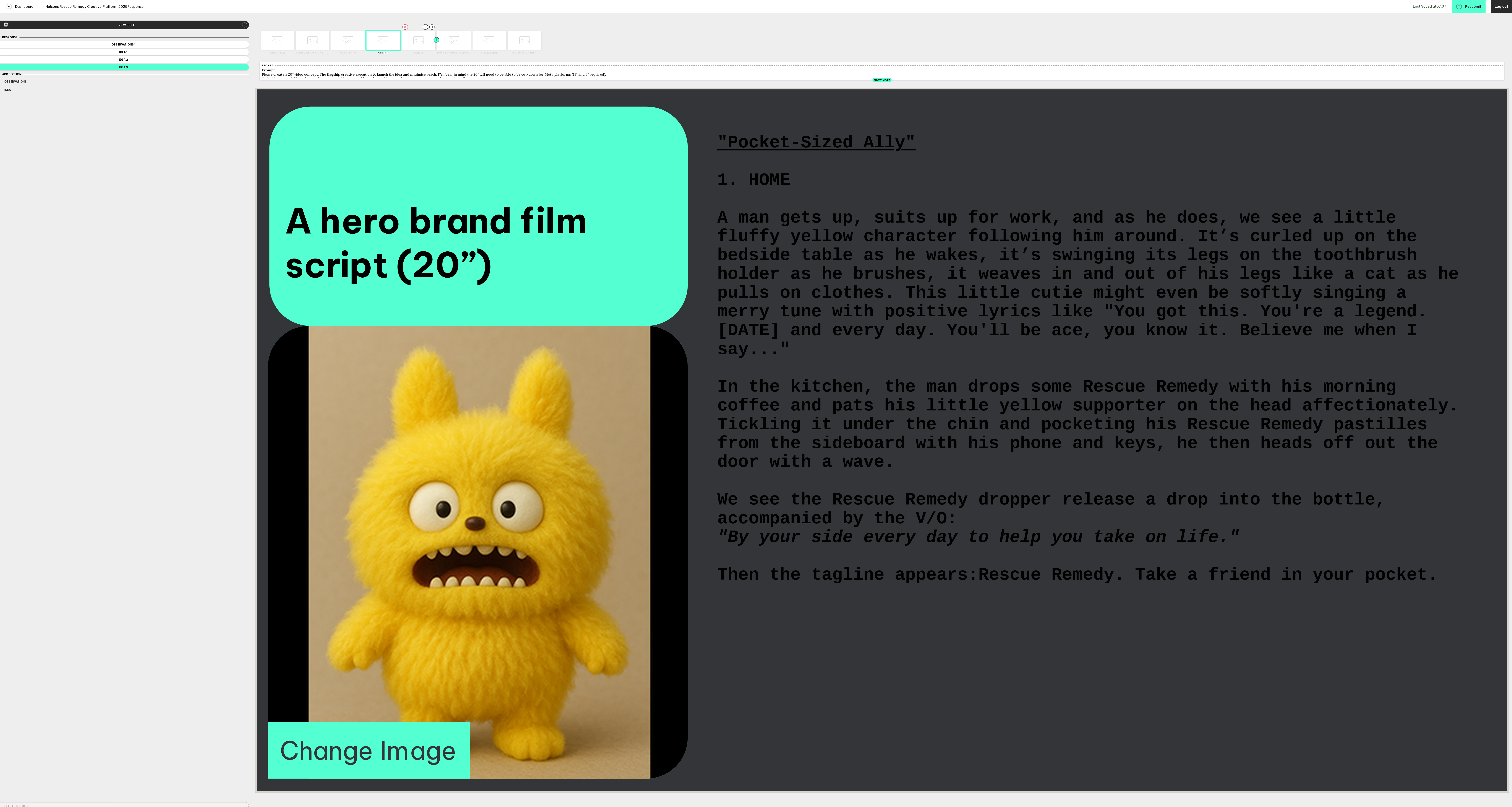
click at [421, 45] on div at bounding box center [428, 40] width 17 height 19
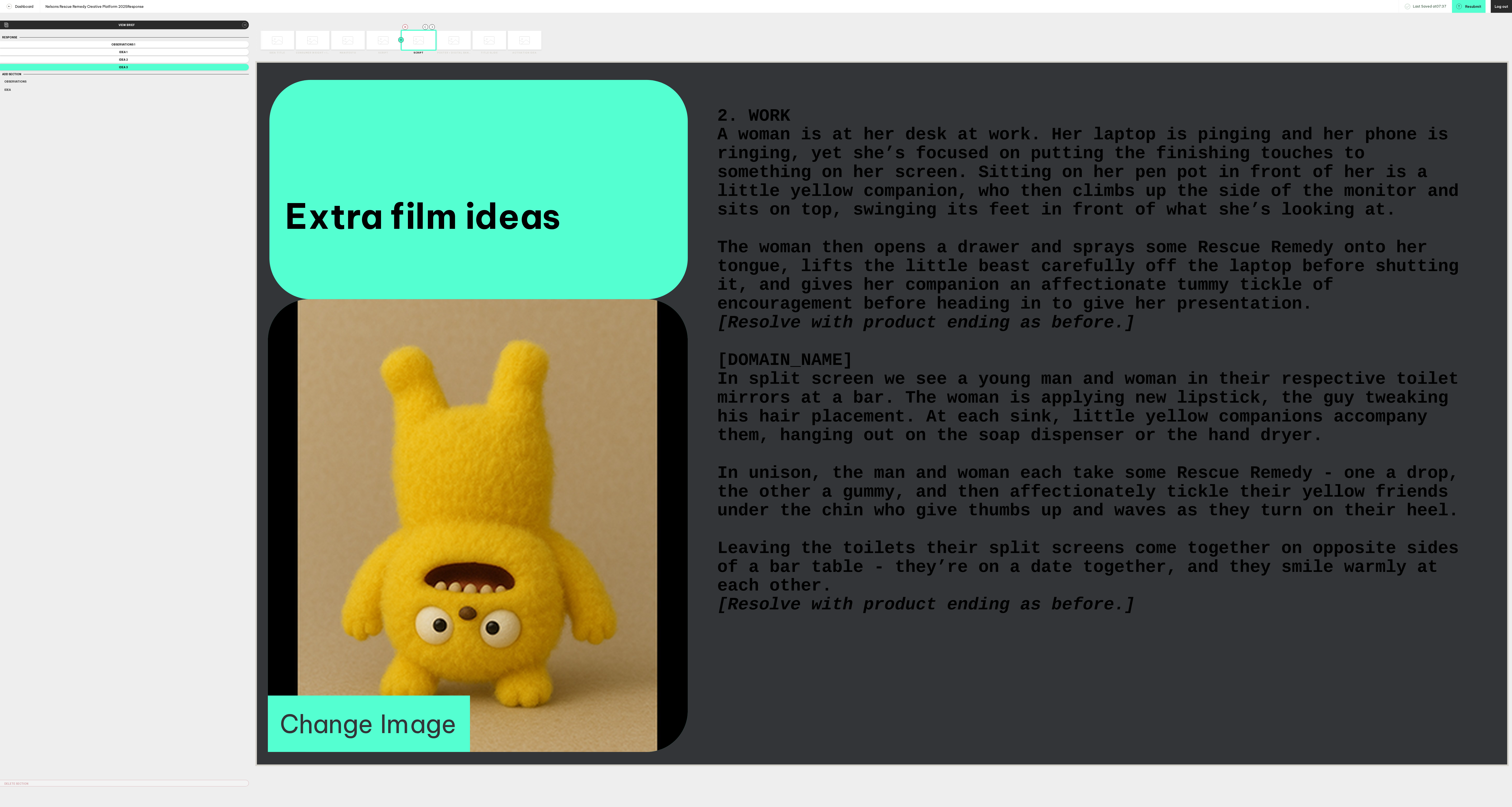
click at [384, 46] on div at bounding box center [392, 40] width 17 height 19
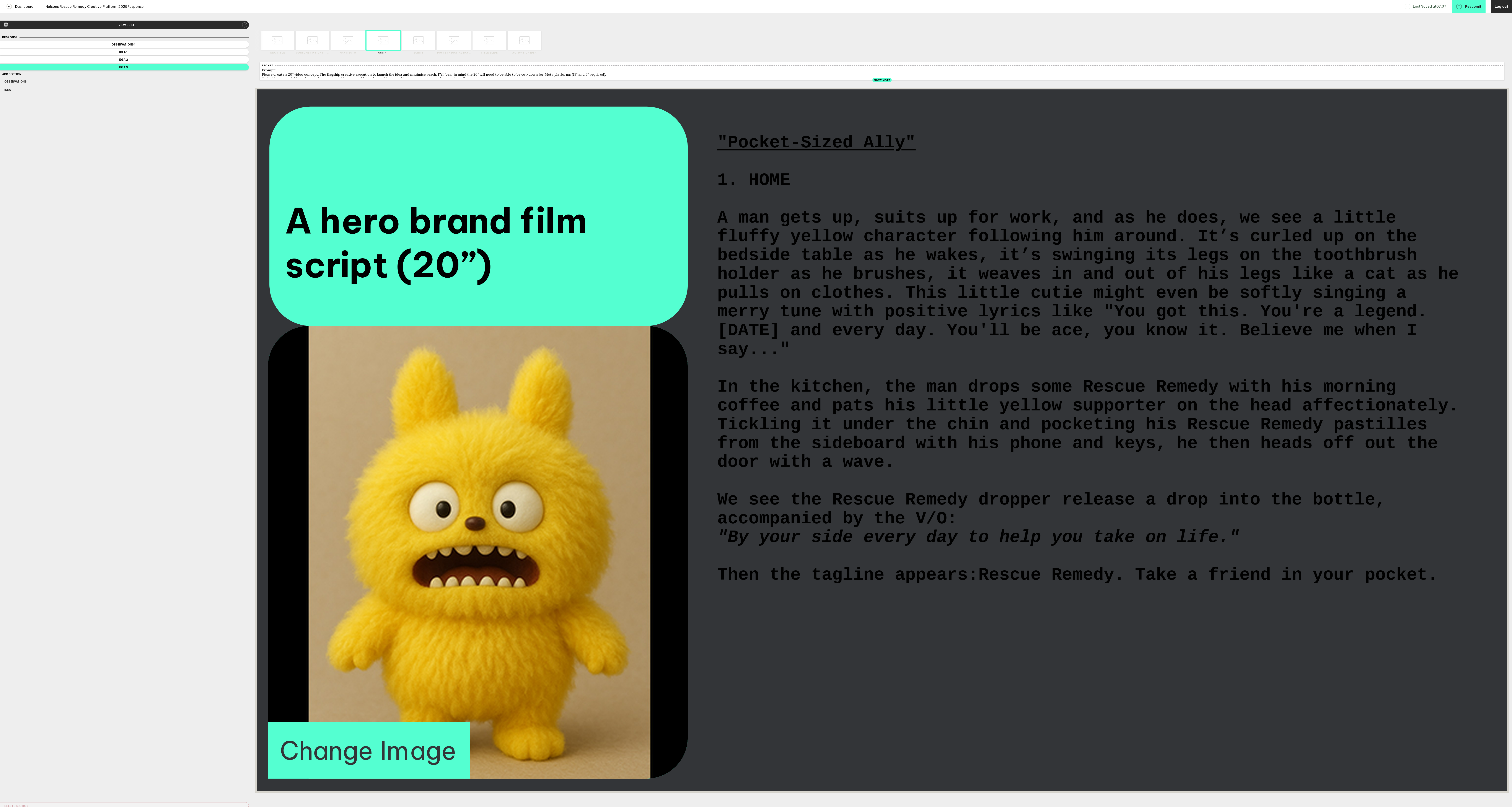
click at [456, 50] on div "Delete Created with Sketch. Move Left Created with Sketch. Move Right Created w…" at bounding box center [454, 39] width 33 height 30
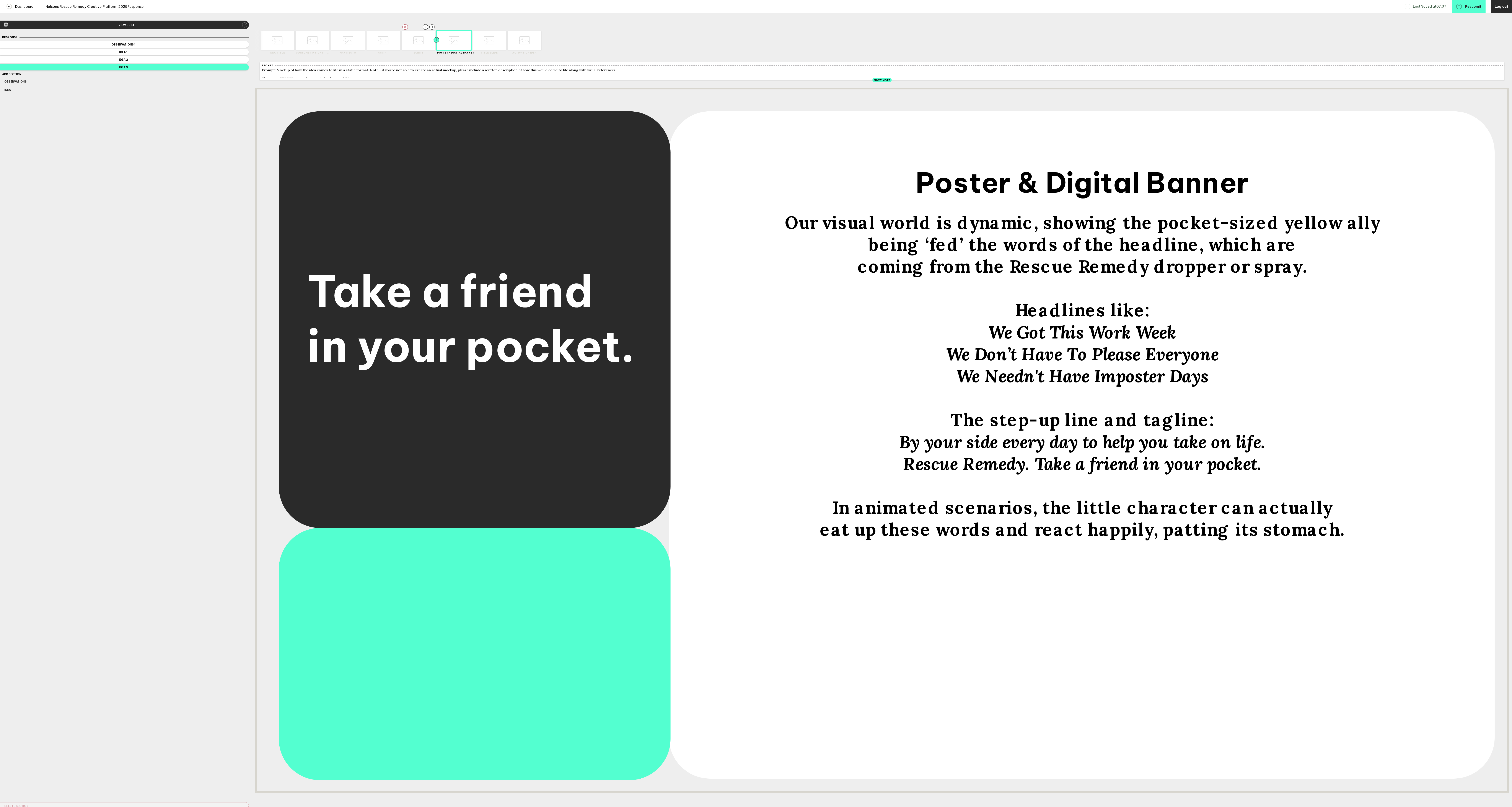
click at [420, 49] on div at bounding box center [428, 40] width 17 height 19
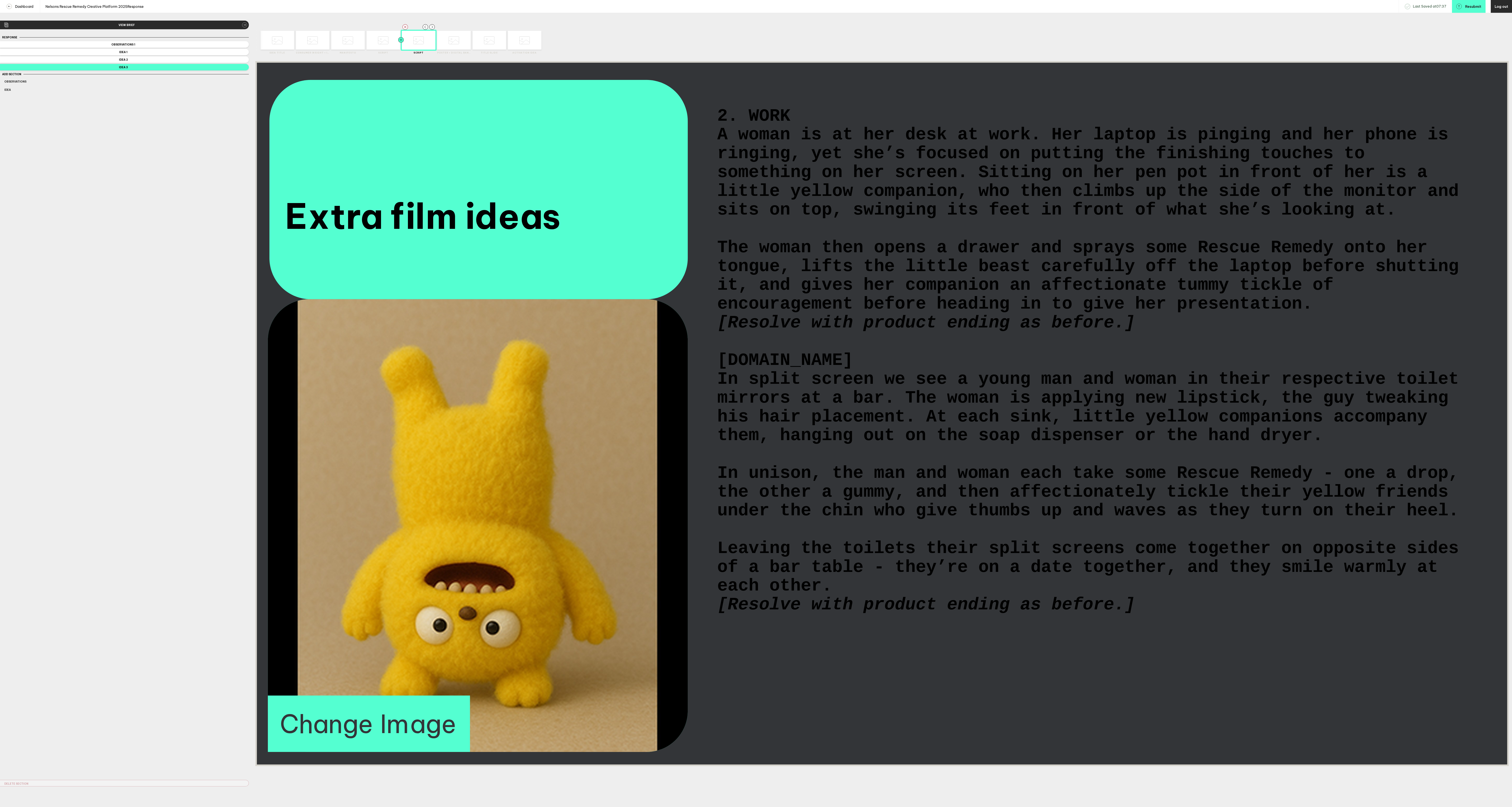
click at [386, 47] on div at bounding box center [392, 40] width 17 height 19
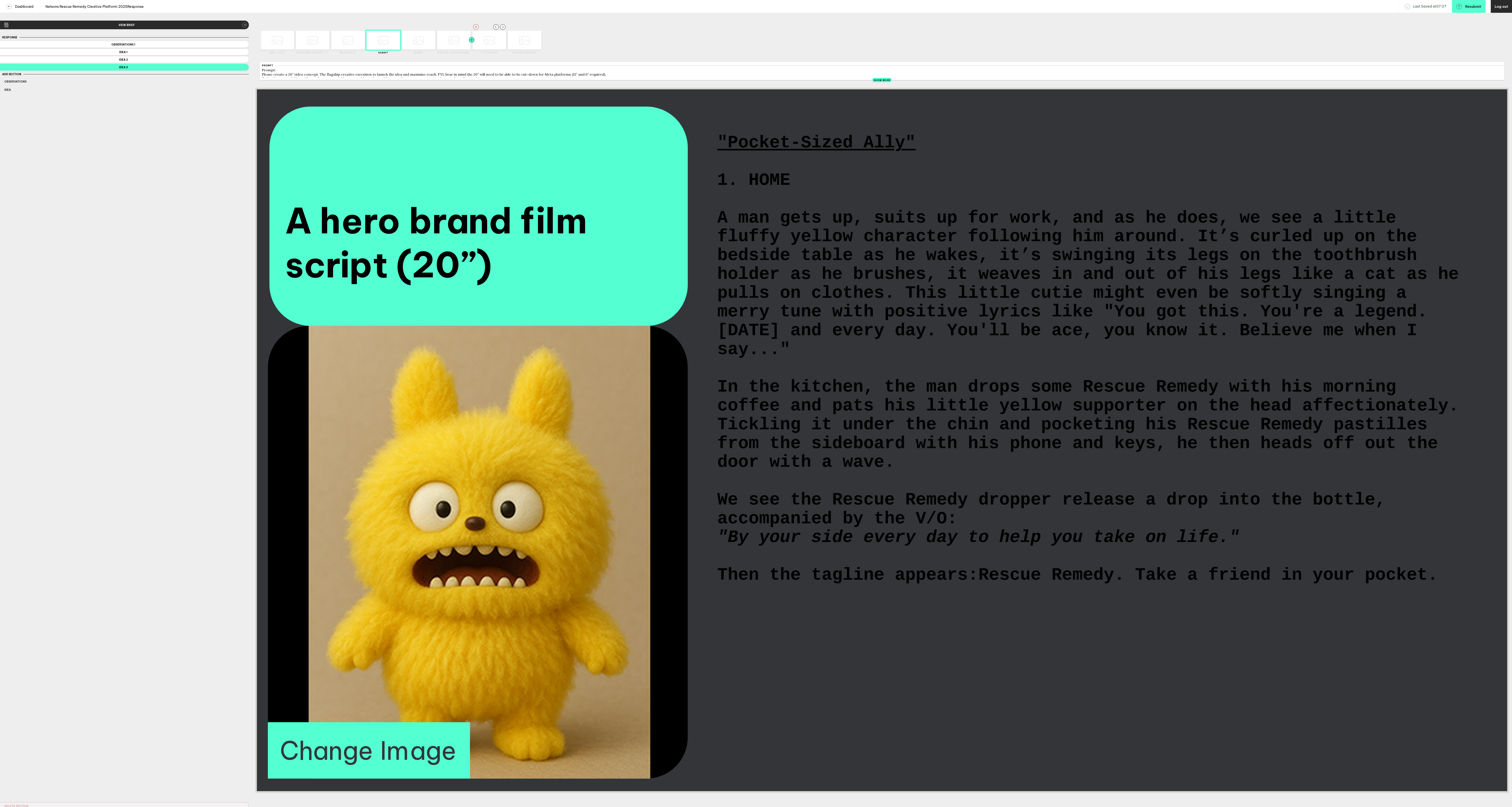
click at [485, 46] on div at bounding box center [480, 40] width 17 height 19
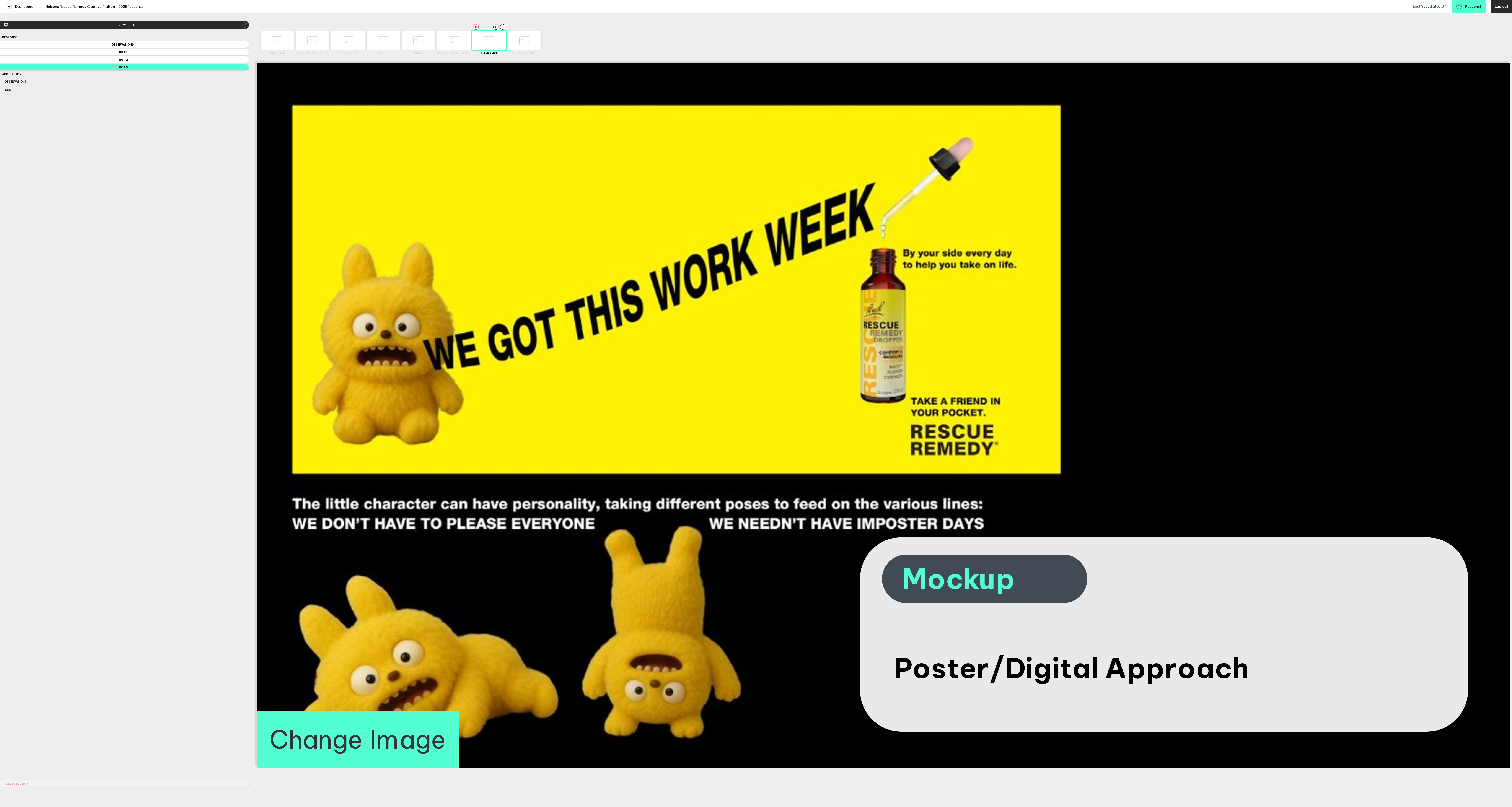
click at [525, 48] on icon at bounding box center [525, 40] width 11 height 16
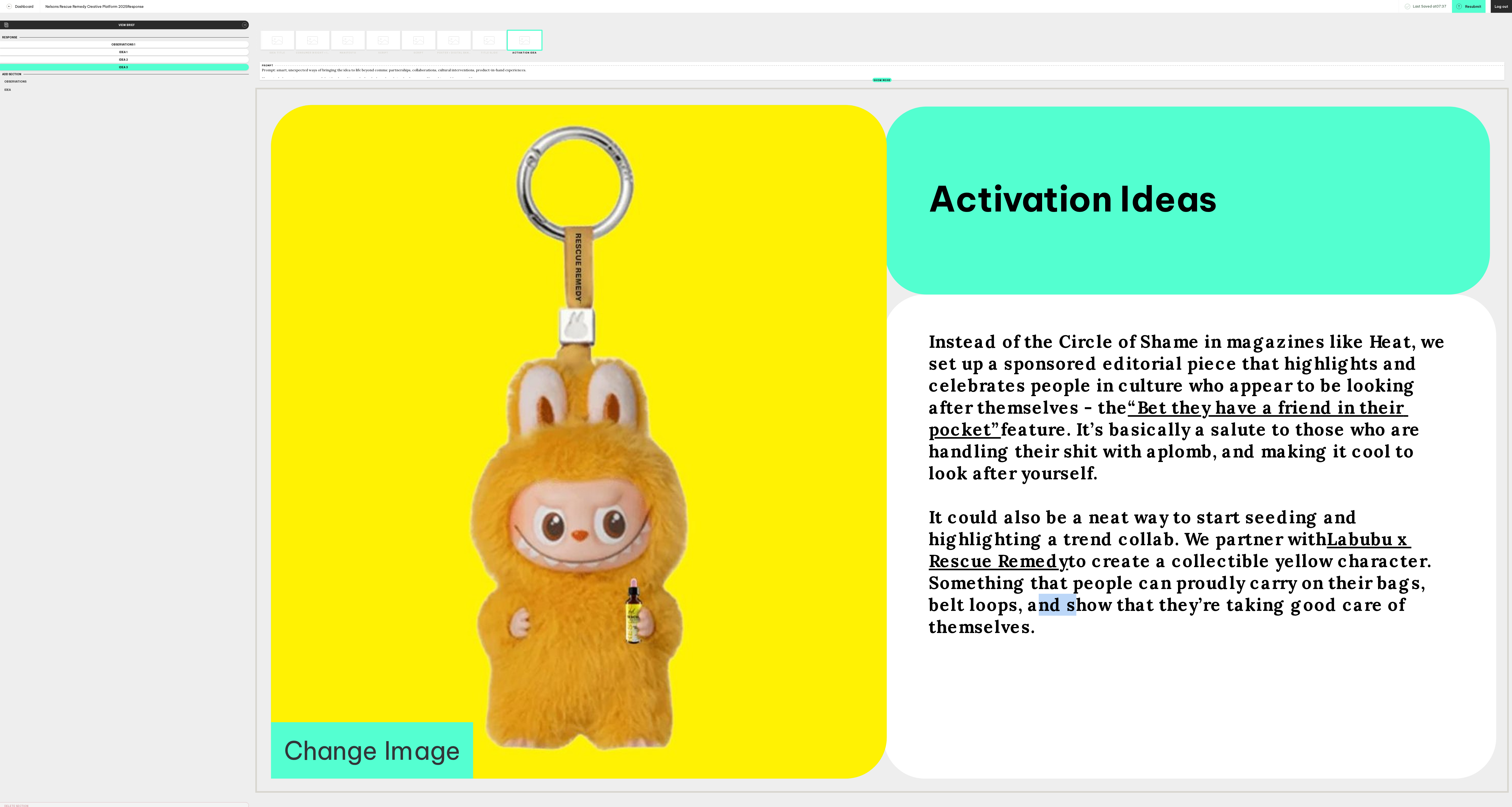
drag, startPoint x: 1324, startPoint y: 603, endPoint x: 1290, endPoint y: 603, distance: 34.0
click at [1290, 603] on span "to create a collectible yellow character. Something that people can proudly car…" at bounding box center [1182, 593] width 508 height 88
click at [1321, 601] on span "to create a collectible yellow character. Something that people can proudly car…" at bounding box center [1182, 593] width 508 height 88
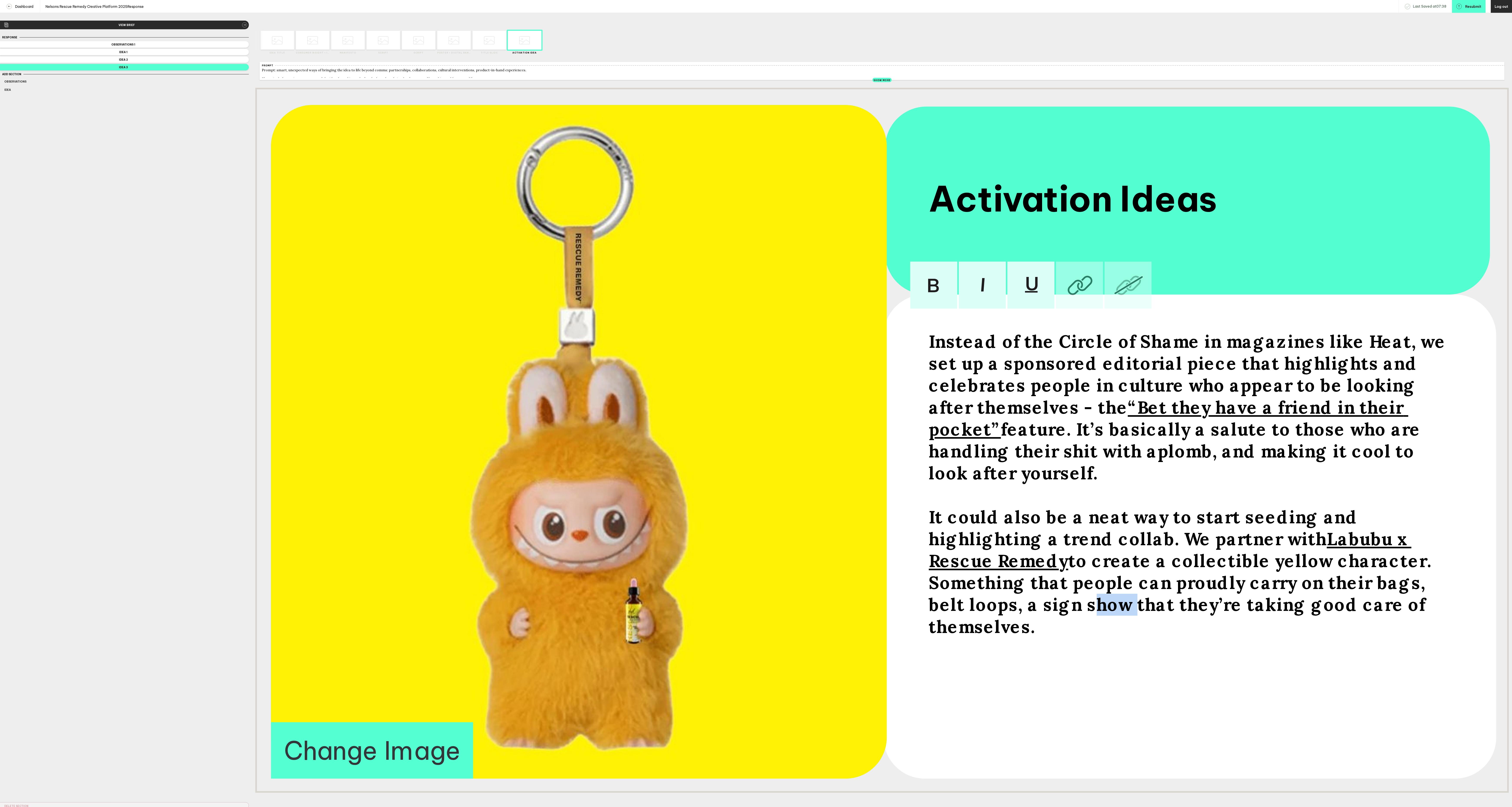
drag, startPoint x: 1387, startPoint y: 602, endPoint x: 1343, endPoint y: 599, distance: 44.1
click at [1343, 599] on span "to create a collectible yellow character. Something that people can proudly car…" at bounding box center [1182, 593] width 508 height 88
click at [1297, 607] on span "to create a collectible yellow character. Something that people can proudly car…" at bounding box center [1182, 593] width 508 height 88
click at [1231, 576] on span "to create a collectible yellow character. Something that people can proudly car…" at bounding box center [1189, 593] width 520 height 88
click at [1239, 575] on span "to create a collectible yellow character. Something that people can proudly car…" at bounding box center [1189, 593] width 520 height 88
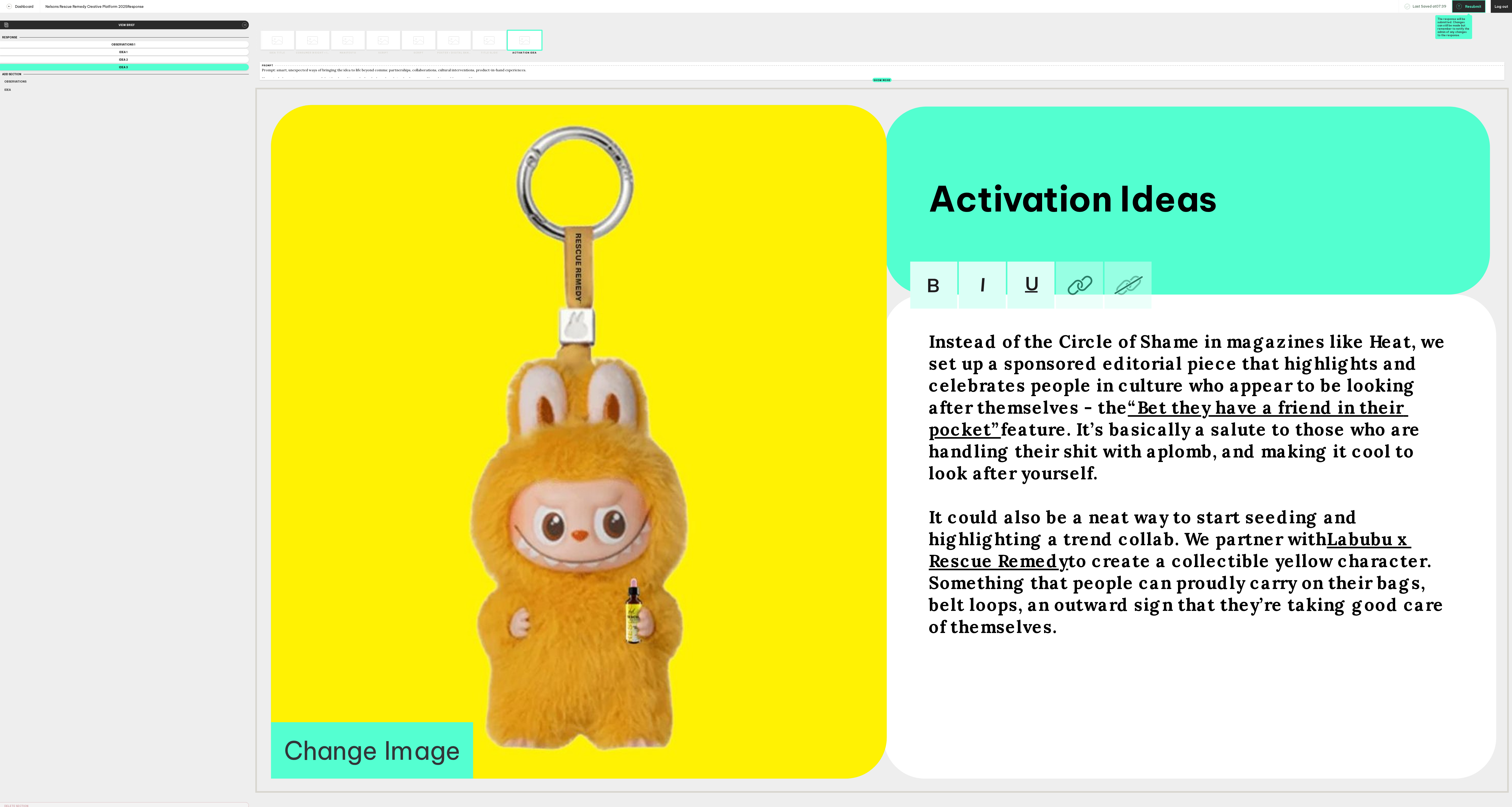
click at [1472, 9] on button "Resubmit" at bounding box center [1469, 6] width 33 height 13
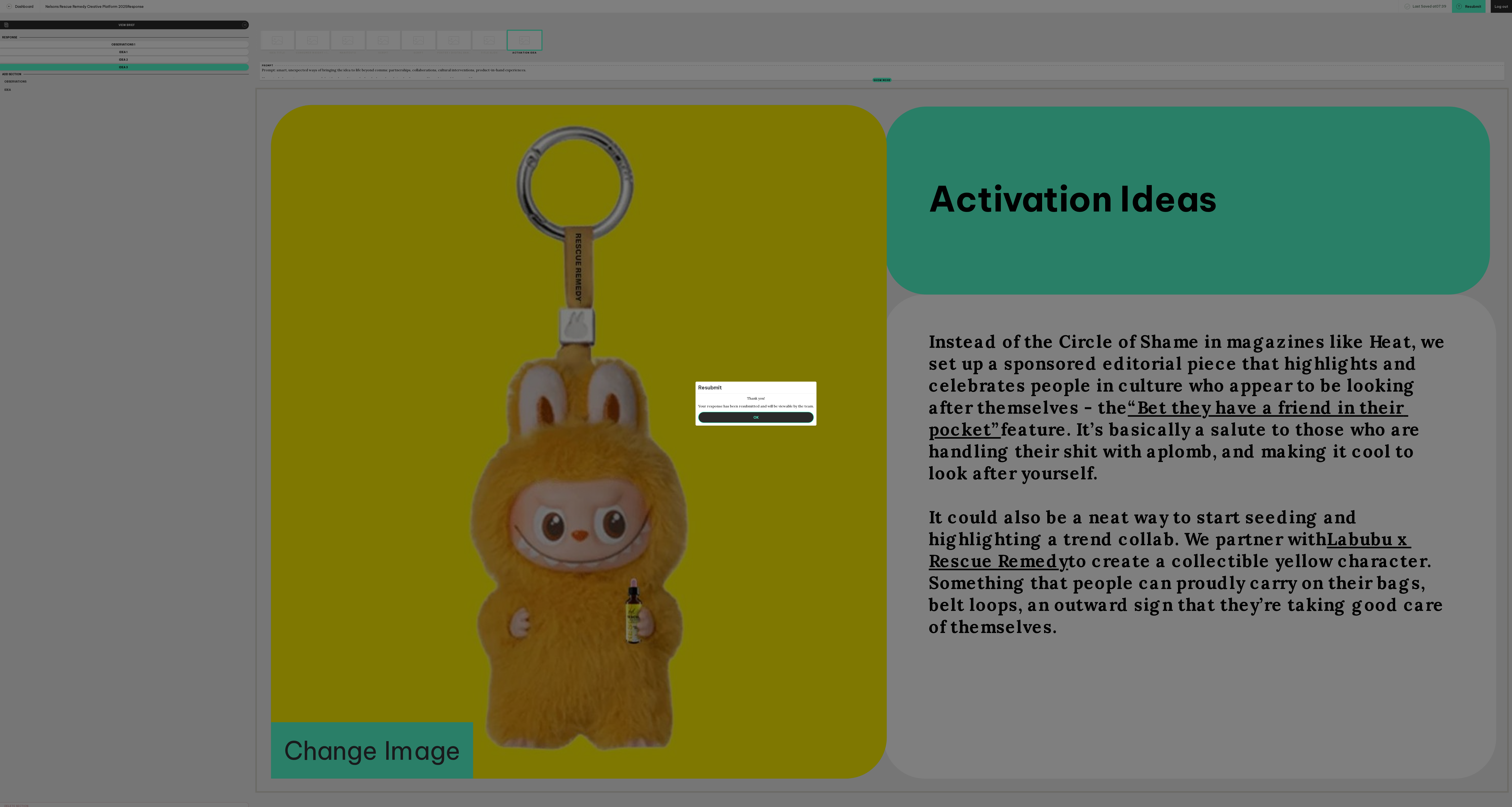
click at [760, 417] on button "OK" at bounding box center [755, 417] width 116 height 11
